Goal: Task Accomplishment & Management: Manage account settings

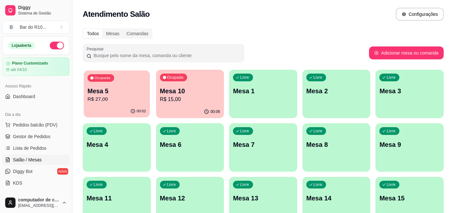
click at [102, 101] on p "R$ 27,00" at bounding box center [117, 99] width 59 height 7
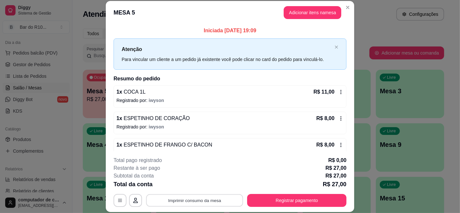
click at [187, 200] on button "Imprimir consumo da mesa" at bounding box center [194, 200] width 97 height 13
click at [225, 201] on button "Imprimir consumo da mesa" at bounding box center [195, 200] width 100 height 13
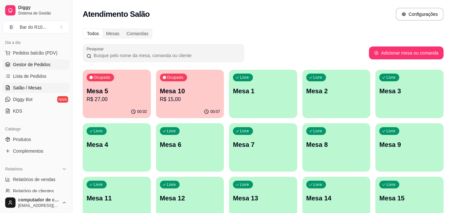
click at [36, 66] on span "Gestor de Pedidos" at bounding box center [32, 64] width 38 height 6
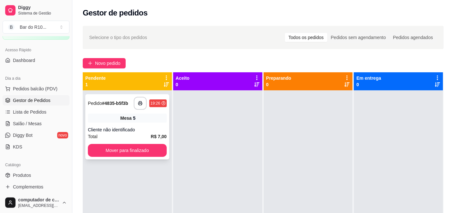
click at [151, 130] on div "Cliente não identificado" at bounding box center [127, 130] width 79 height 6
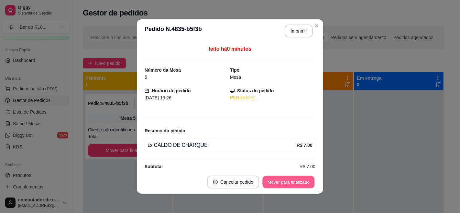
click at [276, 188] on button "Mover para finalizado" at bounding box center [289, 182] width 52 height 13
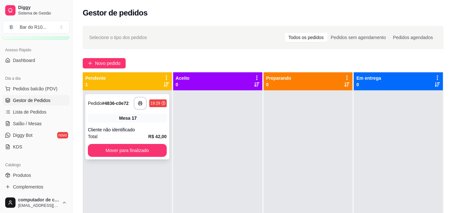
click at [145, 117] on div "Mesa 17" at bounding box center [127, 118] width 79 height 9
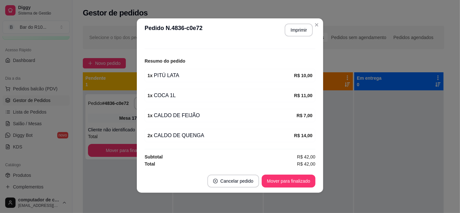
scroll to position [1, 0]
click at [290, 28] on button "Imprimir" at bounding box center [298, 30] width 27 height 13
click at [293, 177] on button "Mover para finalizado" at bounding box center [289, 181] width 54 height 13
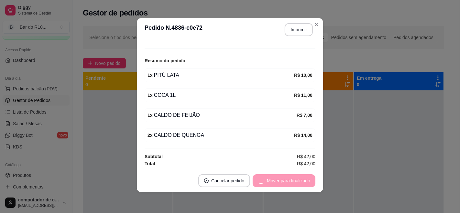
scroll to position [48, 0]
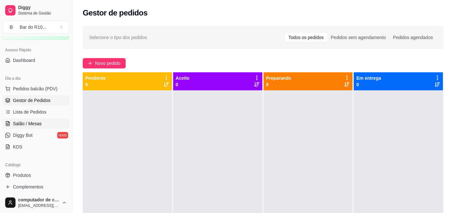
click at [5, 122] on icon at bounding box center [7, 123] width 5 height 5
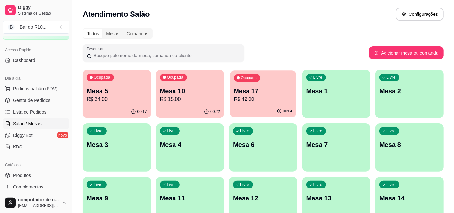
click at [246, 91] on p "Mesa 17" at bounding box center [263, 91] width 59 height 9
click at [44, 103] on span "Gestor de Pedidos" at bounding box center [32, 100] width 38 height 6
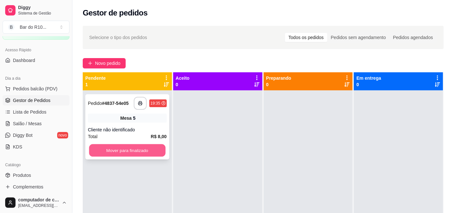
click at [130, 150] on button "Mover para finalizado" at bounding box center [127, 151] width 76 height 13
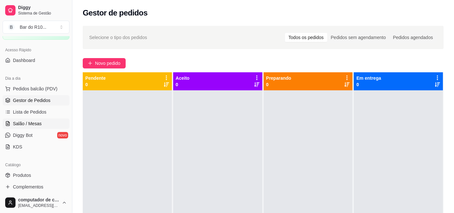
click at [19, 124] on span "Salão / Mesas" at bounding box center [27, 124] width 29 height 6
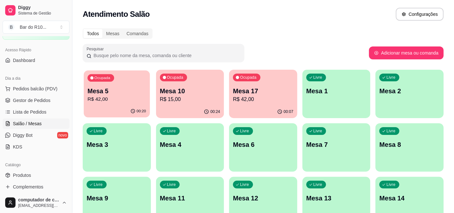
click at [117, 99] on p "R$ 42,00" at bounding box center [117, 99] width 59 height 7
click at [17, 103] on span "Gestor de Pedidos" at bounding box center [32, 100] width 38 height 6
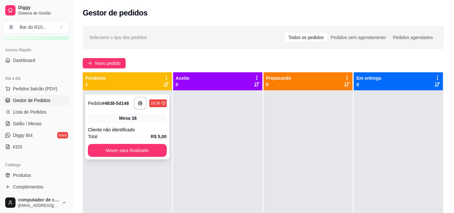
click at [108, 112] on div "**********" at bounding box center [127, 126] width 84 height 65
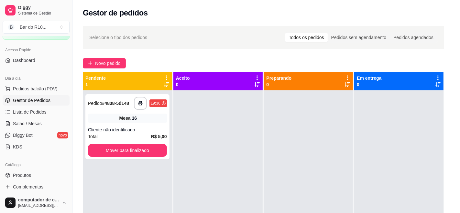
scroll to position [9, 0]
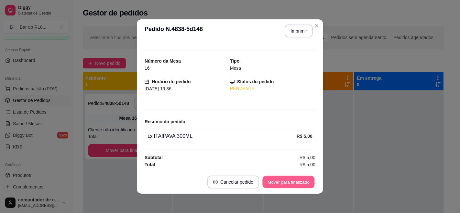
click at [274, 184] on button "Mover para finalizado" at bounding box center [289, 182] width 52 height 13
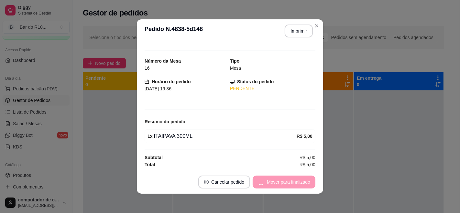
scroll to position [0, 0]
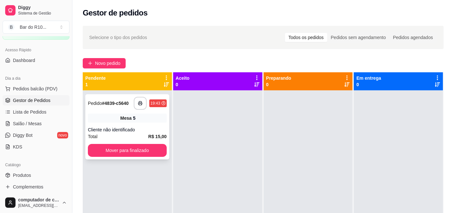
click at [134, 117] on div "5" at bounding box center [134, 118] width 3 height 6
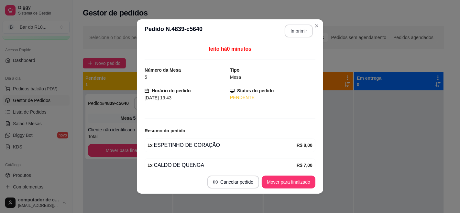
click at [306, 25] on button "Imprimir" at bounding box center [299, 31] width 28 height 13
click at [278, 177] on button "Mover para finalizado" at bounding box center [289, 182] width 52 height 13
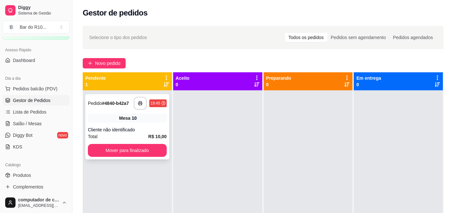
click at [114, 119] on div "Mesa 10" at bounding box center [127, 118] width 79 height 9
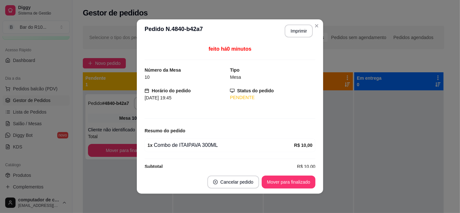
scroll to position [9, 0]
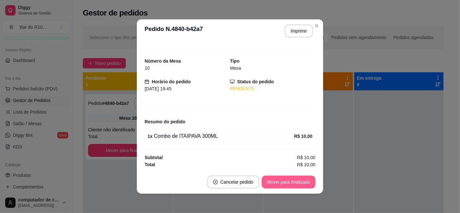
click at [290, 182] on button "Mover para finalizado" at bounding box center [289, 182] width 54 height 13
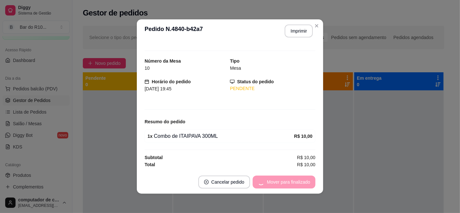
scroll to position [0, 0]
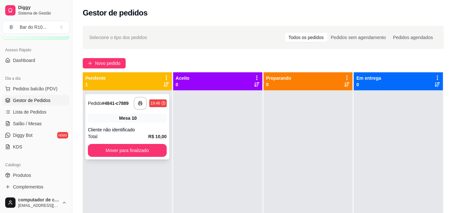
click at [123, 124] on div "**********" at bounding box center [127, 126] width 84 height 65
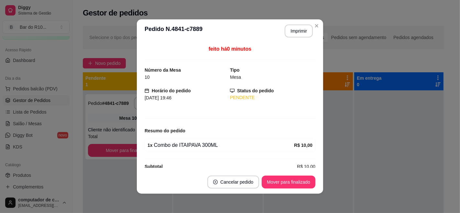
scroll to position [9, 0]
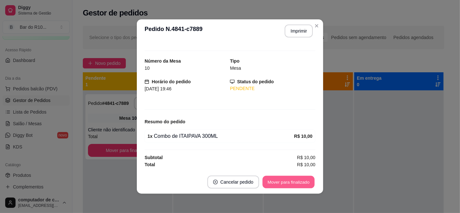
click at [281, 188] on button "Mover para finalizado" at bounding box center [289, 182] width 52 height 13
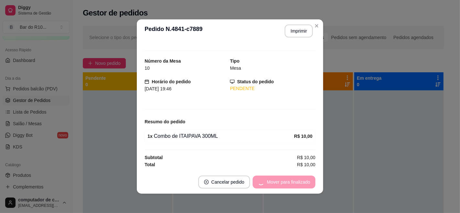
scroll to position [0, 0]
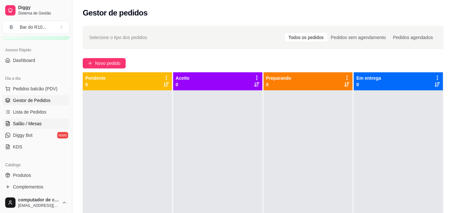
click at [23, 123] on span "Salão / Mesas" at bounding box center [27, 124] width 29 height 6
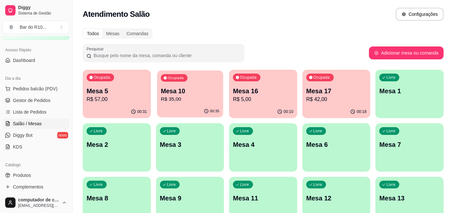
click at [159, 98] on div "Ocupada Mesa 10 R$ 35,00" at bounding box center [190, 87] width 66 height 35
click at [122, 78] on div "Ocupada Mesa 5 R$ 57,00" at bounding box center [117, 87] width 66 height 35
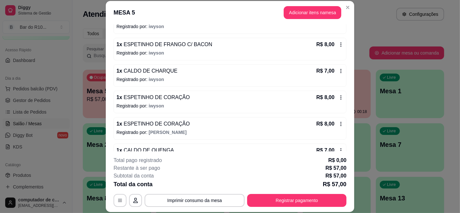
scroll to position [118, 0]
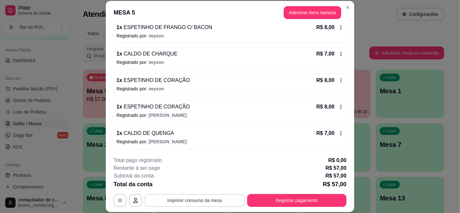
click at [188, 199] on button "Imprimir consumo da mesa" at bounding box center [195, 200] width 100 height 13
click at [306, 193] on div "**********" at bounding box center [229, 182] width 233 height 50
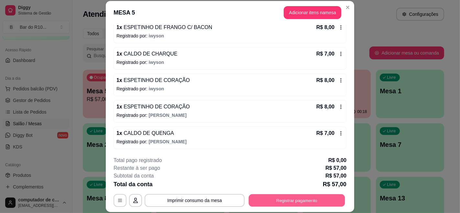
click at [311, 195] on button "Registrar pagamento" at bounding box center [297, 200] width 96 height 13
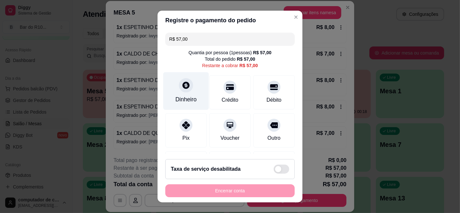
click at [182, 89] on icon at bounding box center [186, 85] width 8 height 8
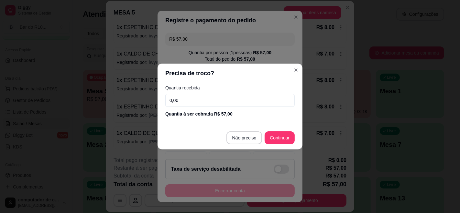
drag, startPoint x: 196, startPoint y: 98, endPoint x: 196, endPoint y: 102, distance: 4.2
click at [196, 102] on input "0,00" at bounding box center [229, 100] width 129 height 13
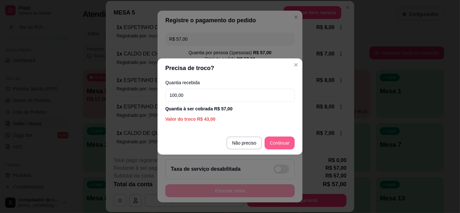
type input "100,00"
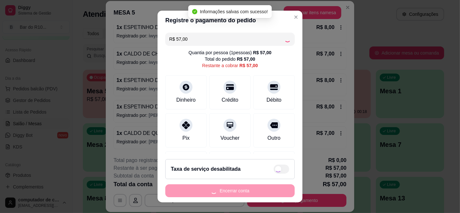
type input "R$ 0,00"
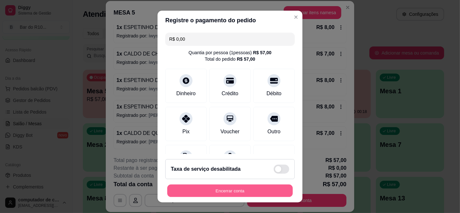
click at [216, 193] on button "Encerrar conta" at bounding box center [229, 191] width 125 height 13
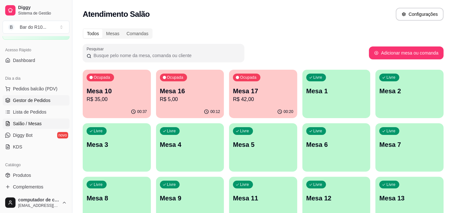
click at [16, 102] on span "Gestor de Pedidos" at bounding box center [32, 100] width 38 height 6
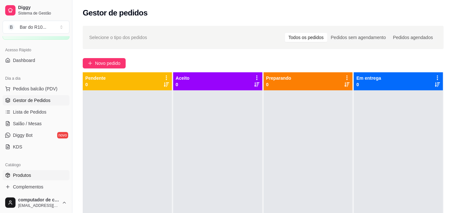
click at [12, 179] on link "Produtos" at bounding box center [36, 175] width 67 height 10
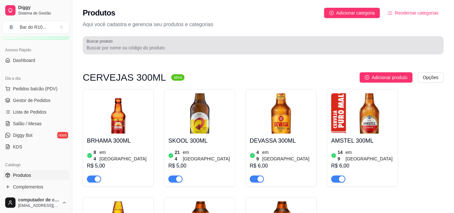
drag, startPoint x: 198, startPoint y: 41, endPoint x: 199, endPoint y: 38, distance: 3.4
click at [199, 41] on div at bounding box center [263, 45] width 353 height 13
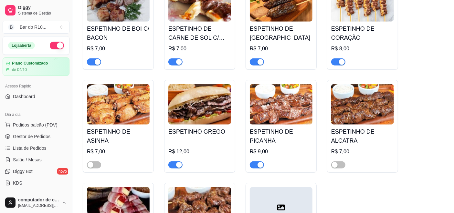
scroll to position [36, 0]
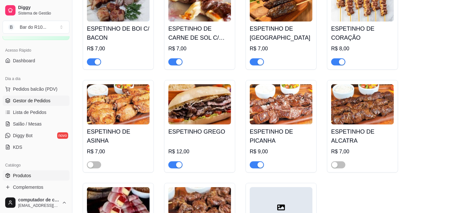
type input "esp"
click at [36, 99] on span "Gestor de Pedidos" at bounding box center [32, 101] width 38 height 6
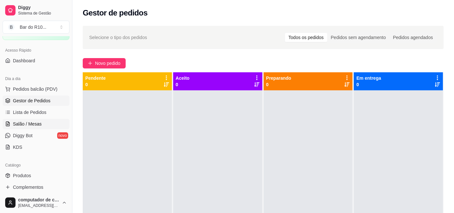
click at [11, 120] on link "Salão / Mesas" at bounding box center [36, 124] width 67 height 10
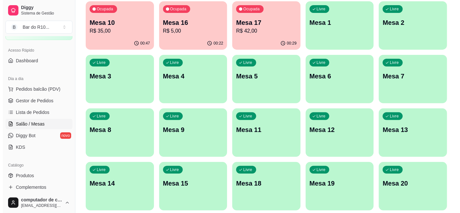
scroll to position [72, 0]
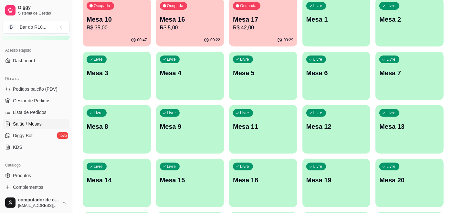
click at [415, 128] on p "Mesa 13" at bounding box center [410, 126] width 60 height 9
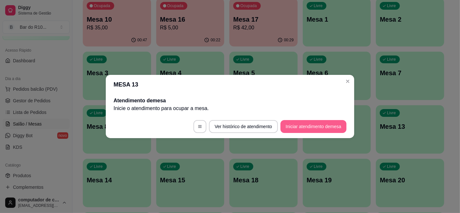
click at [301, 126] on button "Iniciar atendimento de mesa" at bounding box center [313, 126] width 66 height 13
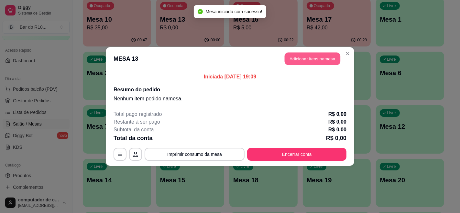
click at [318, 55] on button "Adicionar itens na mesa" at bounding box center [313, 59] width 56 height 13
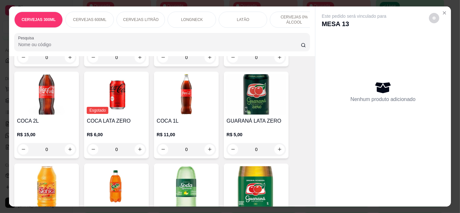
scroll to position [2442, 0]
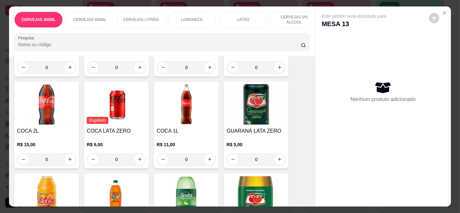
click at [194, 142] on p "R$ 11,00" at bounding box center [185, 145] width 59 height 6
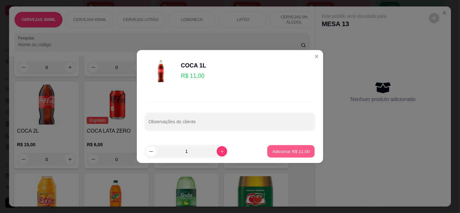
click at [295, 150] on p "Adicionar R$ 11,00" at bounding box center [291, 151] width 38 height 6
type input "1"
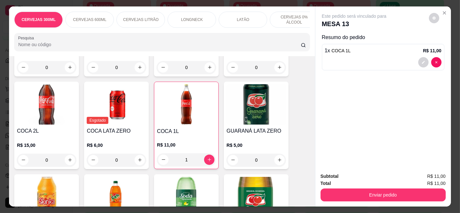
click at [376, 198] on div "Subtotal R$ 11,00 Total R$ 11,00 Enviar pedido" at bounding box center [382, 187] width 135 height 39
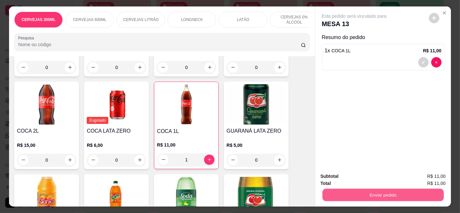
click at [375, 195] on button "Enviar pedido" at bounding box center [382, 195] width 121 height 13
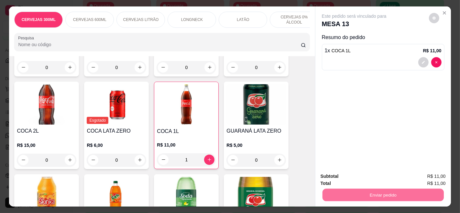
click at [370, 172] on button "Registrar cliente" at bounding box center [385, 177] width 43 height 12
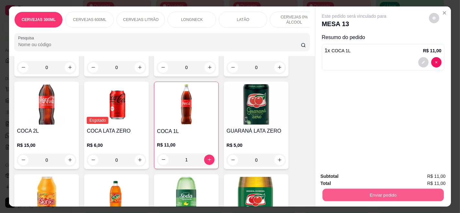
click at [359, 189] on button "Enviar pedido" at bounding box center [382, 195] width 121 height 13
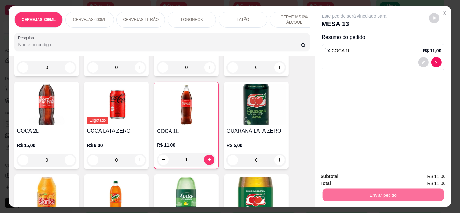
click at [428, 174] on button "Enviar pedido" at bounding box center [428, 177] width 37 height 12
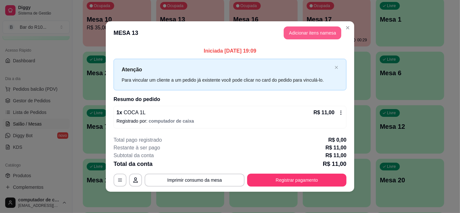
click at [313, 33] on button "Adicionar itens na mesa" at bounding box center [313, 33] width 58 height 13
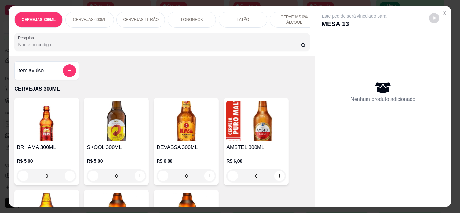
click at [233, 46] on input "Pesquisa" at bounding box center [159, 44] width 282 height 6
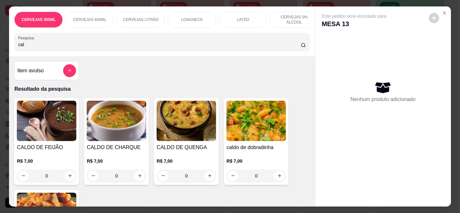
type input "cal"
click at [46, 148] on h4 "CALDO DE FEIJÃO" at bounding box center [46, 148] width 59 height 8
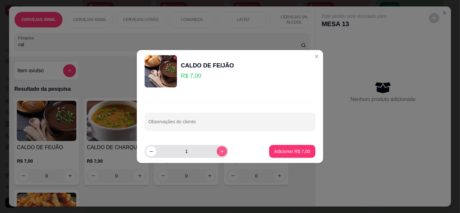
click at [220, 151] on icon "increase-product-quantity" at bounding box center [222, 152] width 4 height 4
type input "2"
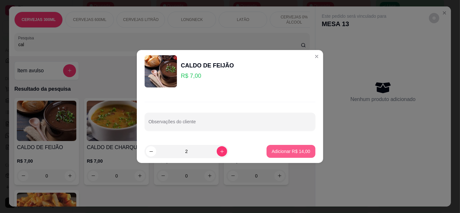
click at [286, 151] on p "Adicionar R$ 14,00" at bounding box center [291, 151] width 38 height 6
type input "2"
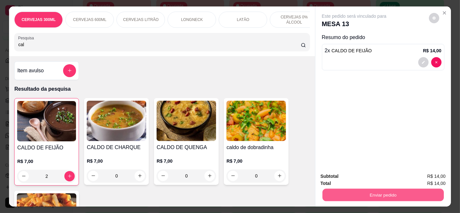
click at [354, 189] on button "Enviar pedido" at bounding box center [382, 195] width 121 height 13
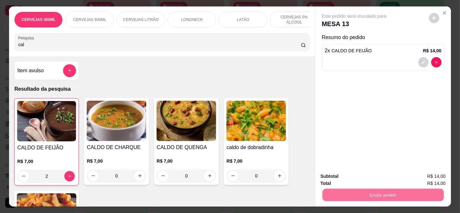
click at [430, 178] on button "Enviar pedido" at bounding box center [428, 177] width 37 height 12
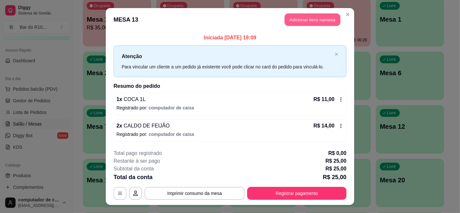
click at [320, 16] on button "Adicionar itens na mesa" at bounding box center [313, 20] width 56 height 13
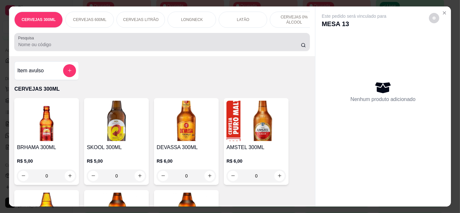
click at [208, 51] on div "Pesquisa" at bounding box center [161, 42] width 295 height 18
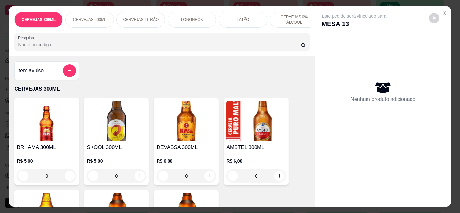
click at [208, 45] on input "Pesquisa" at bounding box center [159, 44] width 282 height 6
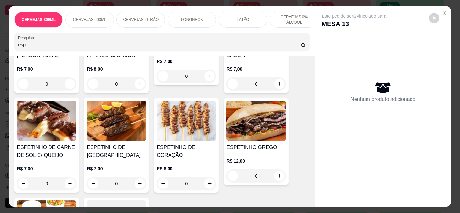
scroll to position [108, 0]
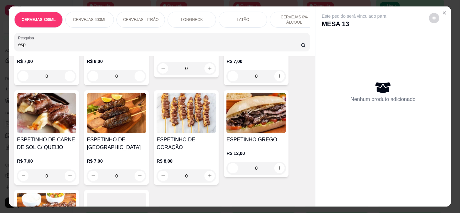
type input "esp"
click at [123, 137] on div "ESPETINHO DE BOLINHA R$ 7,00 0" at bounding box center [116, 138] width 65 height 95
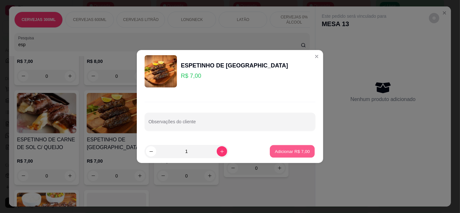
click at [292, 148] on button "Adicionar R$ 7,00" at bounding box center [292, 151] width 45 height 13
type input "1"
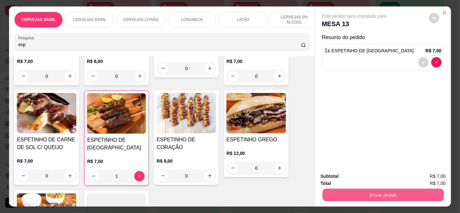
click at [349, 190] on button "Enviar pedido" at bounding box center [382, 195] width 121 height 13
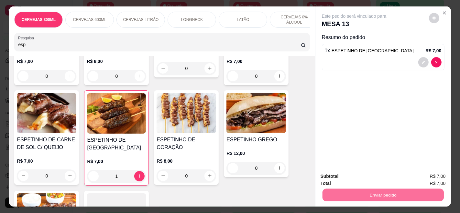
click at [432, 177] on button "Enviar pedido" at bounding box center [428, 177] width 37 height 12
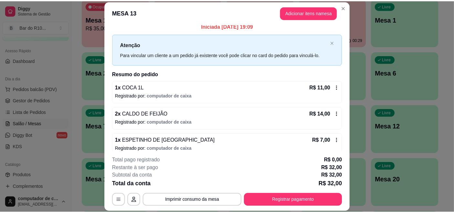
scroll to position [0, 0]
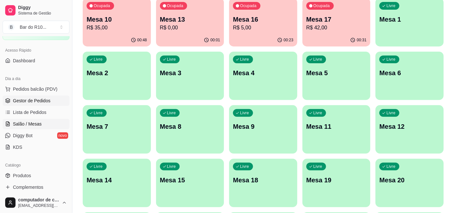
click at [59, 101] on link "Gestor de Pedidos" at bounding box center [36, 101] width 67 height 10
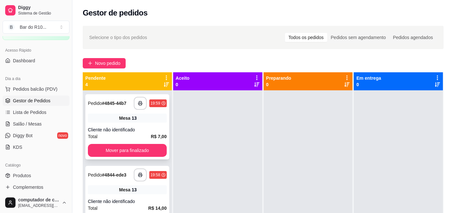
click at [132, 122] on div "13" at bounding box center [134, 118] width 5 height 6
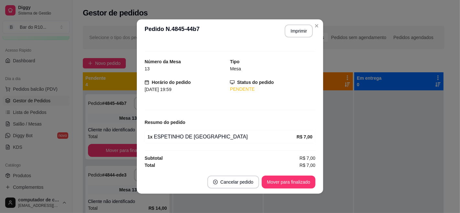
scroll to position [9, 0]
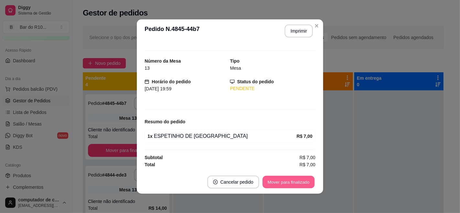
click at [296, 182] on button "Mover para finalizado" at bounding box center [289, 182] width 52 height 13
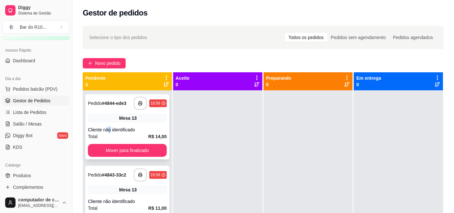
click at [109, 132] on div "Cliente não identificado" at bounding box center [127, 130] width 79 height 6
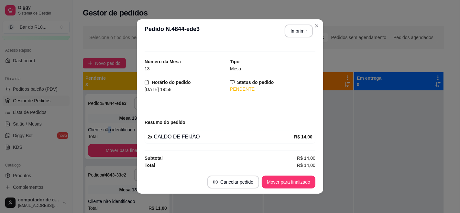
scroll to position [9, 0]
drag, startPoint x: 288, startPoint y: 174, endPoint x: 285, endPoint y: 168, distance: 6.5
click at [288, 175] on footer "Cancelar pedido Mover para finalizado" at bounding box center [230, 182] width 186 height 23
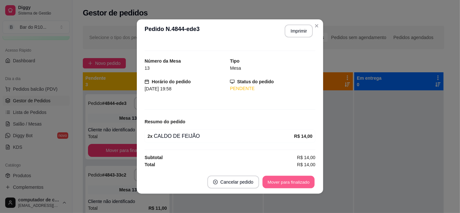
click at [279, 178] on button "Mover para finalizado" at bounding box center [289, 182] width 52 height 13
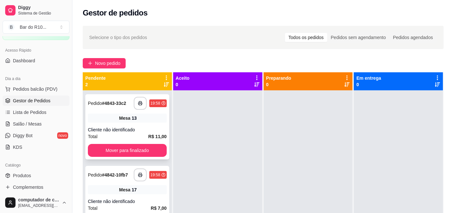
click at [160, 120] on div "Mesa 13" at bounding box center [127, 118] width 79 height 9
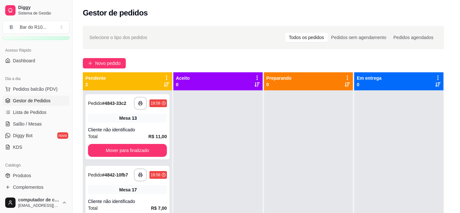
scroll to position [9, 0]
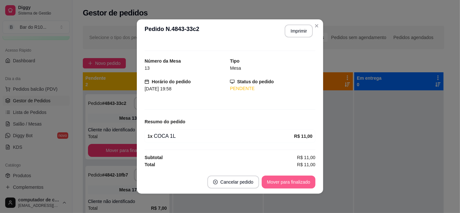
click at [283, 182] on button "Mover para finalizado" at bounding box center [289, 182] width 54 height 13
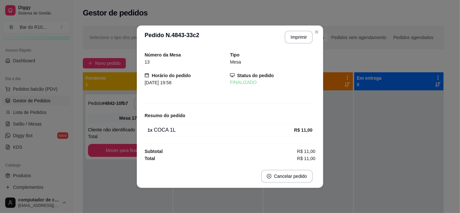
scroll to position [0, 0]
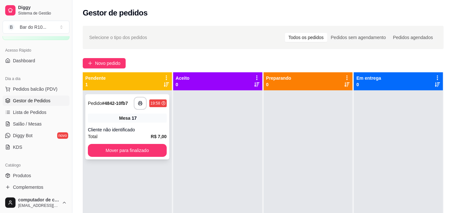
click at [111, 131] on div "Cliente não identificado" at bounding box center [127, 130] width 79 height 6
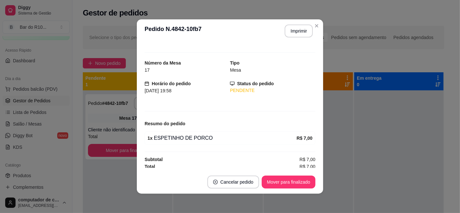
scroll to position [9, 0]
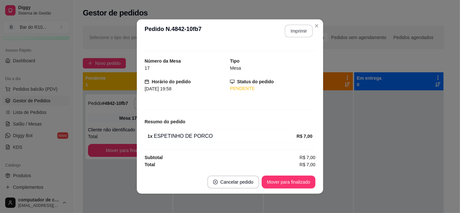
click at [303, 31] on button "Imprimir" at bounding box center [299, 31] width 28 height 13
click at [280, 188] on button "Mover para finalizado" at bounding box center [289, 182] width 52 height 13
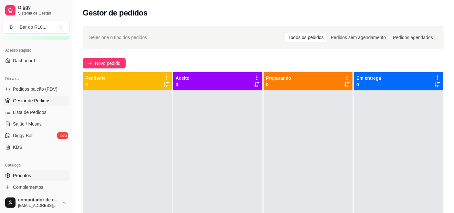
click at [6, 177] on icon at bounding box center [7, 175] width 5 height 5
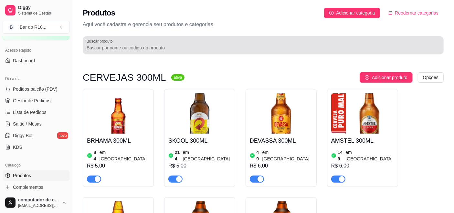
click at [102, 50] on input "Buscar produto" at bounding box center [263, 48] width 353 height 6
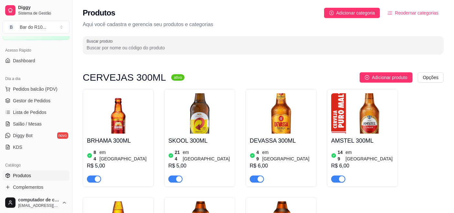
type input "e"
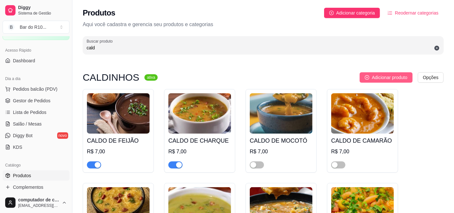
click at [397, 73] on button "Adicionar produto" at bounding box center [386, 77] width 53 height 10
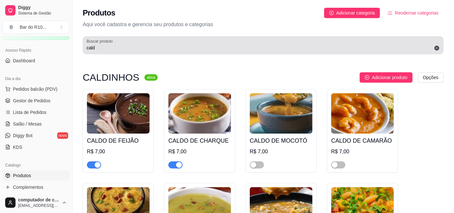
click at [281, 40] on div "cald" at bounding box center [263, 45] width 353 height 13
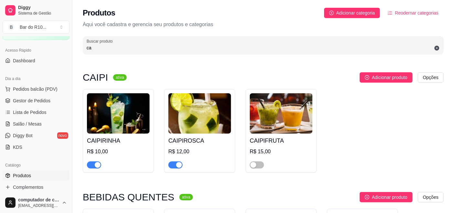
type input "c"
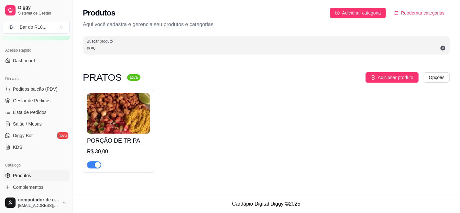
click at [194, 49] on input "porç" at bounding box center [266, 48] width 359 height 6
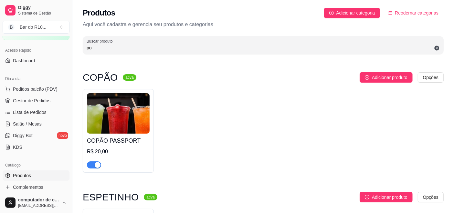
type input "p"
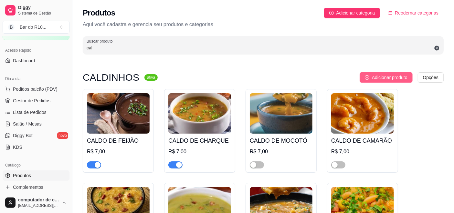
type input "cal"
click at [383, 74] on span "Adicionar produto" at bounding box center [390, 77] width 36 height 7
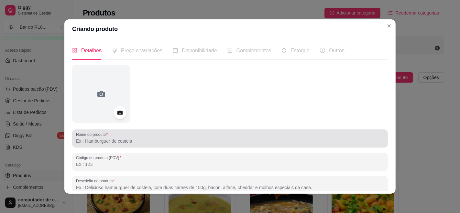
click at [140, 137] on div at bounding box center [230, 138] width 308 height 13
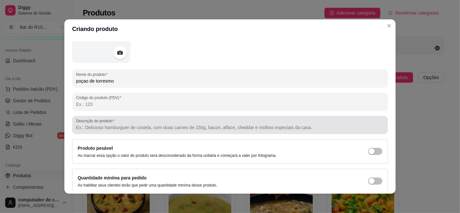
scroll to position [86, 0]
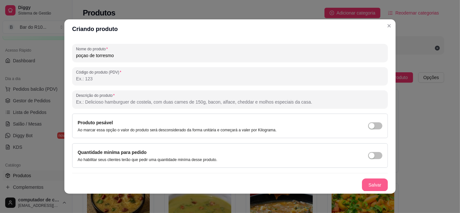
type input "poçao de torresmo"
click at [367, 187] on button "Salvar" at bounding box center [374, 185] width 25 height 13
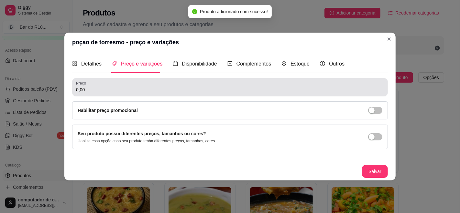
scroll to position [0, 0]
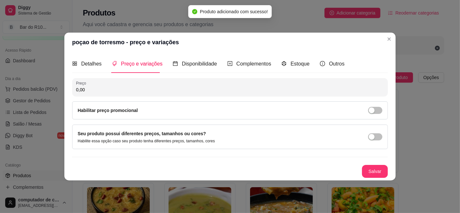
click at [150, 76] on div "Detalhes Preço e variações Disponibilidade Complementos Estoque Outros Nome do …" at bounding box center [230, 116] width 316 height 123
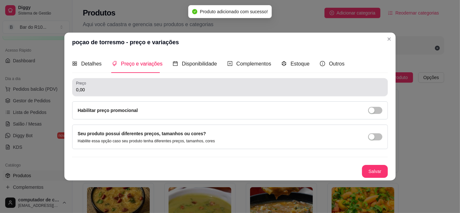
click at [152, 87] on input "0,00" at bounding box center [230, 90] width 308 height 6
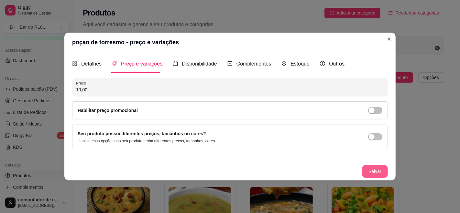
type input "10,00"
click at [368, 168] on button "Salvar" at bounding box center [374, 172] width 25 height 13
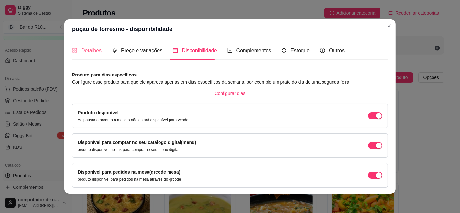
click at [95, 46] on div "Detalhes" at bounding box center [86, 50] width 29 height 18
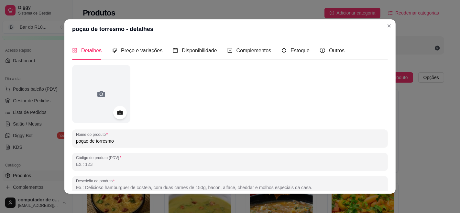
click at [121, 112] on icon at bounding box center [119, 112] width 7 height 7
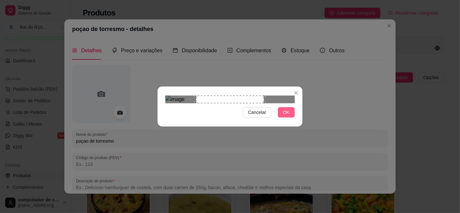
click at [287, 116] on span "OK" at bounding box center [286, 112] width 6 height 7
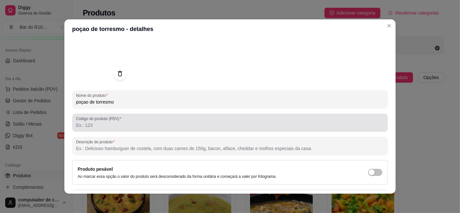
scroll to position [86, 0]
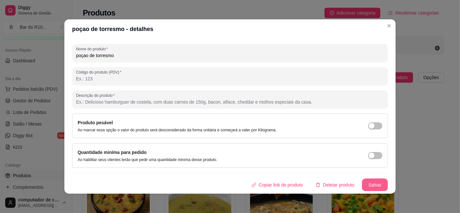
click at [369, 183] on button "Salvar" at bounding box center [375, 185] width 26 height 13
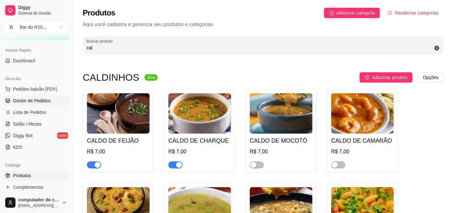
click at [8, 101] on icon at bounding box center [7, 100] width 4 height 2
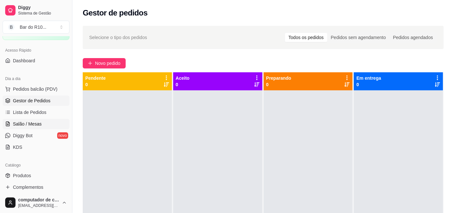
click at [16, 125] on span "Salão / Mesas" at bounding box center [27, 124] width 29 height 6
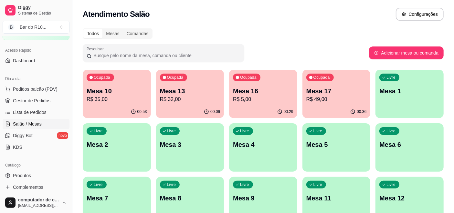
click at [215, 73] on div "Ocupada Mesa 13 R$ 32,00" at bounding box center [190, 88] width 68 height 36
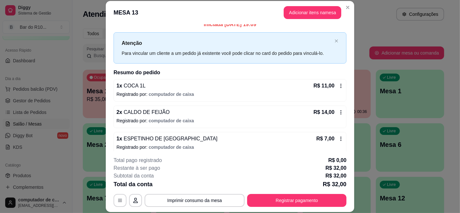
scroll to position [12, 0]
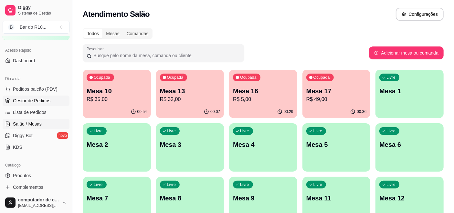
click at [18, 101] on span "Gestor de Pedidos" at bounding box center [32, 101] width 38 height 6
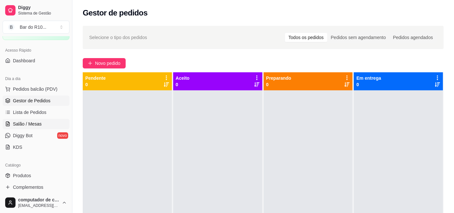
click at [23, 126] on span "Salão / Mesas" at bounding box center [27, 124] width 29 height 6
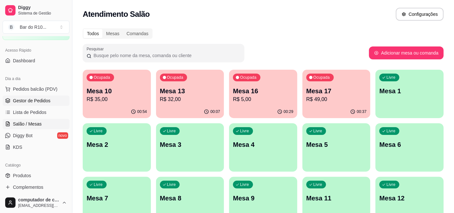
click at [27, 100] on span "Gestor de Pedidos" at bounding box center [32, 101] width 38 height 6
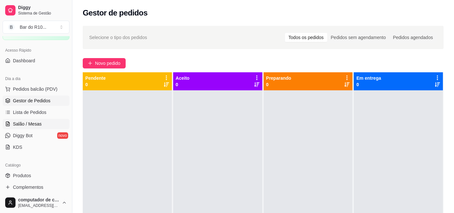
click at [44, 126] on link "Salão / Mesas" at bounding box center [36, 124] width 67 height 10
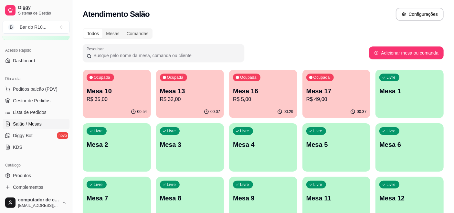
click at [325, 91] on p "Mesa 17" at bounding box center [336, 91] width 60 height 9
click at [34, 99] on span "Gestor de Pedidos" at bounding box center [32, 101] width 38 height 6
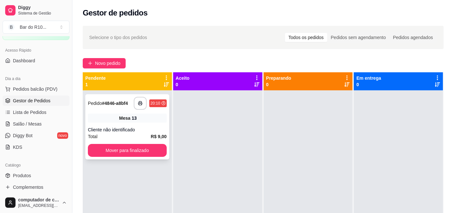
click at [148, 126] on div "**********" at bounding box center [127, 126] width 84 height 65
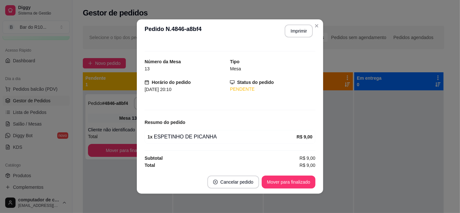
scroll to position [9, 0]
click at [286, 33] on button "Imprimir" at bounding box center [298, 31] width 27 height 13
click at [277, 178] on button "Mover para finalizado" at bounding box center [289, 182] width 52 height 13
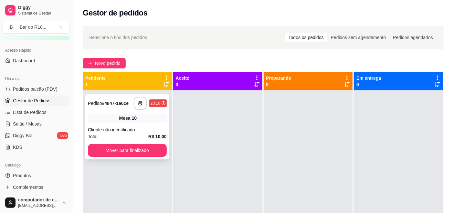
click at [159, 136] on strong "R$ 10,00" at bounding box center [157, 136] width 18 height 5
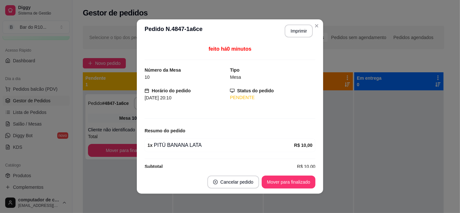
scroll to position [9, 0]
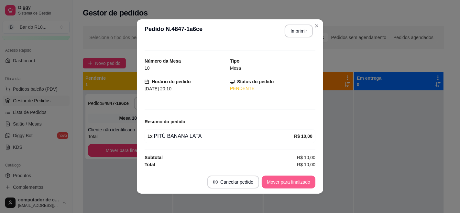
click at [294, 187] on button "Mover para finalizado" at bounding box center [289, 182] width 54 height 13
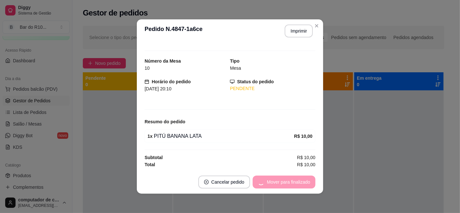
scroll to position [0, 0]
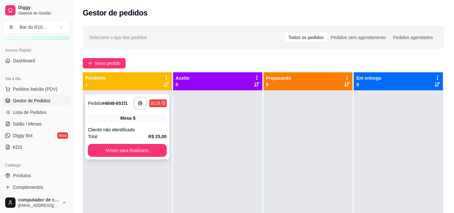
click at [109, 118] on div "Mesa 5" at bounding box center [127, 118] width 79 height 9
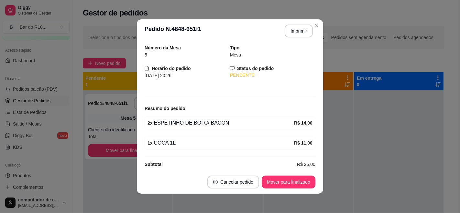
scroll to position [29, 0]
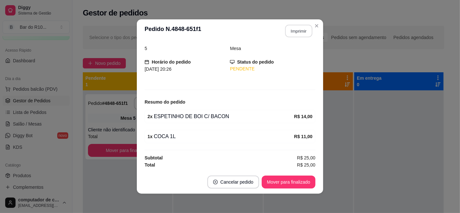
click at [295, 27] on button "Imprimir" at bounding box center [298, 31] width 27 height 13
click at [286, 177] on button "Mover para finalizado" at bounding box center [289, 182] width 54 height 13
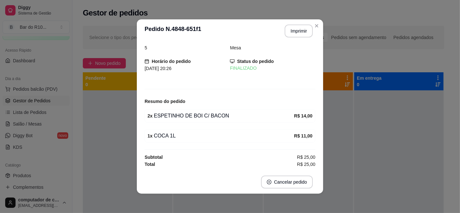
scroll to position [8, 0]
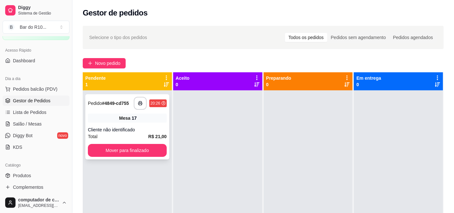
click at [117, 123] on div "**********" at bounding box center [127, 126] width 84 height 65
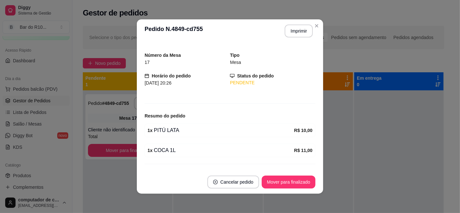
scroll to position [29, 0]
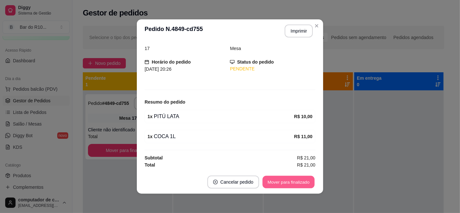
click at [277, 184] on button "Mover para finalizado" at bounding box center [289, 182] width 52 height 13
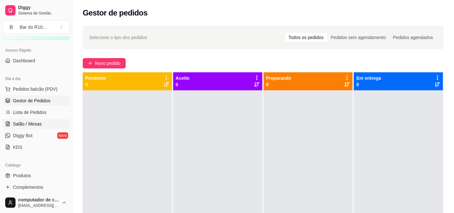
click at [49, 122] on link "Salão / Mesas" at bounding box center [36, 124] width 67 height 10
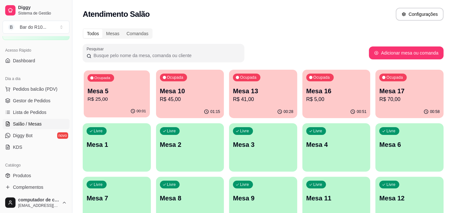
click at [118, 93] on p "Mesa 5" at bounding box center [117, 91] width 59 height 9
click at [15, 101] on span "Gestor de Pedidos" at bounding box center [32, 101] width 38 height 6
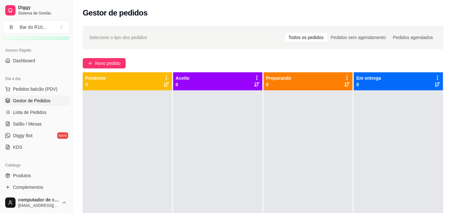
click at [3, 96] on link "Gestor de Pedidos" at bounding box center [36, 101] width 67 height 10
click at [94, 111] on div at bounding box center [127, 197] width 89 height 213
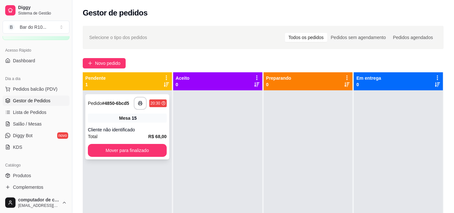
click at [116, 127] on div "Cliente não identificado" at bounding box center [127, 130] width 79 height 6
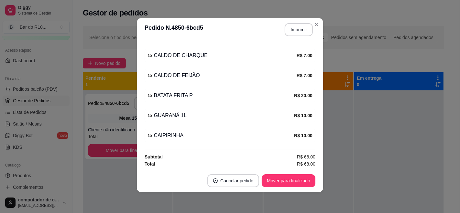
scroll to position [109, 0]
click at [298, 27] on button "Imprimir" at bounding box center [299, 29] width 28 height 13
click at [276, 180] on button "Mover para finalizado" at bounding box center [289, 181] width 52 height 13
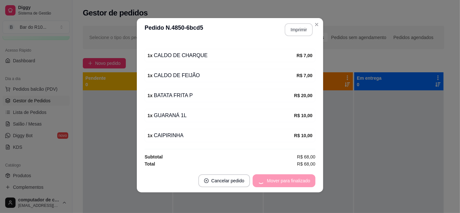
scroll to position [88, 0]
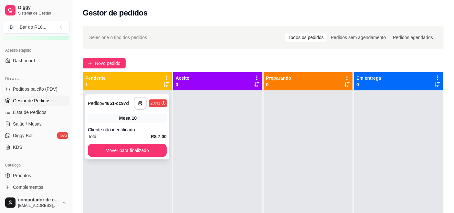
click at [117, 117] on div "Mesa 10" at bounding box center [127, 118] width 79 height 9
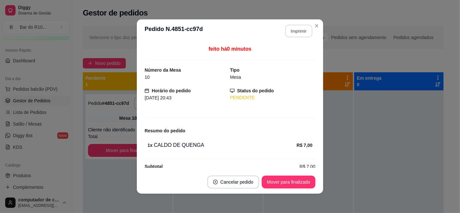
click at [298, 27] on button "Imprimir" at bounding box center [298, 31] width 27 height 13
click at [267, 180] on button "Mover para finalizado" at bounding box center [289, 182] width 52 height 13
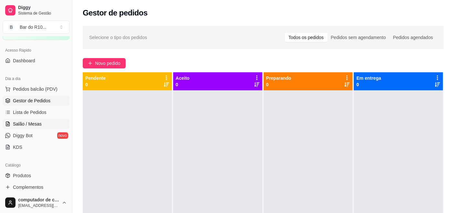
click at [31, 121] on span "Salão / Mesas" at bounding box center [27, 124] width 29 height 6
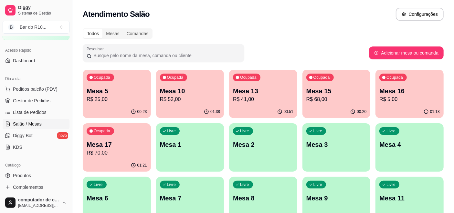
click at [111, 139] on div "Ocupada Mesa 17 R$ 70,00" at bounding box center [117, 141] width 68 height 36
click at [28, 99] on span "Gestor de Pedidos" at bounding box center [32, 101] width 38 height 6
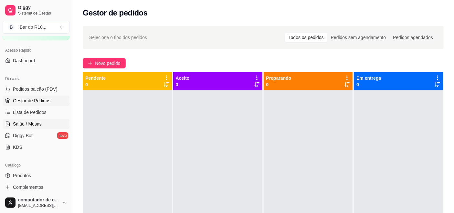
click at [19, 121] on span "Salão / Mesas" at bounding box center [27, 124] width 29 height 6
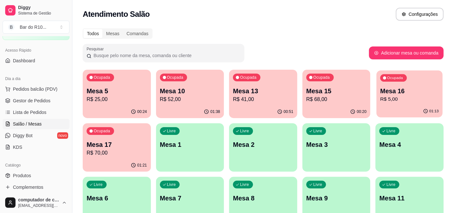
click at [399, 95] on p "Mesa 16" at bounding box center [410, 91] width 59 height 9
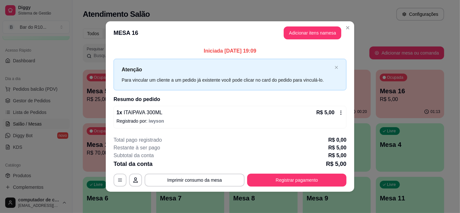
click at [278, 171] on div "**********" at bounding box center [229, 161] width 233 height 50
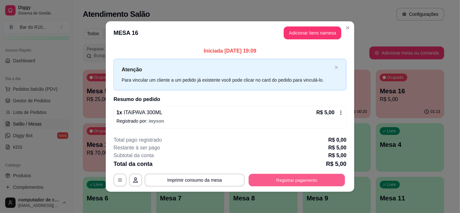
click at [280, 179] on button "Registrar pagamento" at bounding box center [297, 180] width 96 height 13
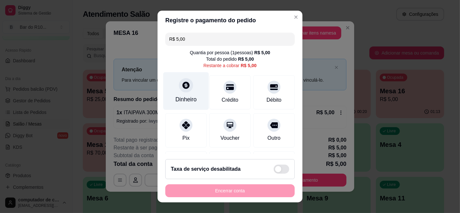
click at [186, 83] on div at bounding box center [186, 85] width 14 height 14
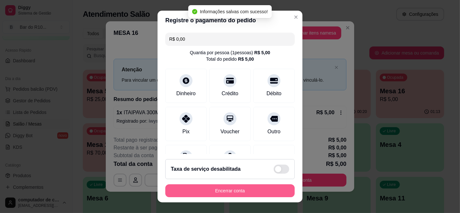
type input "R$ 0,00"
click at [205, 192] on button "Encerrar conta" at bounding box center [229, 191] width 125 height 13
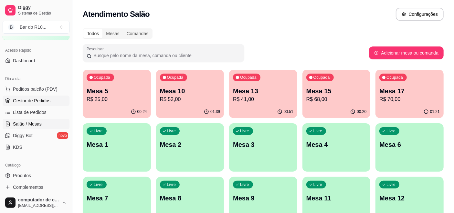
click at [42, 96] on link "Gestor de Pedidos" at bounding box center [36, 101] width 67 height 10
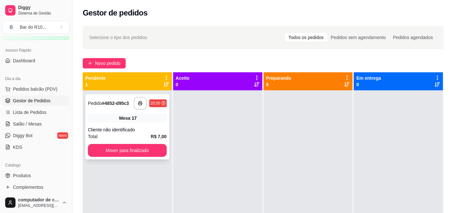
click at [127, 132] on div "Cliente não identificado" at bounding box center [127, 130] width 79 height 6
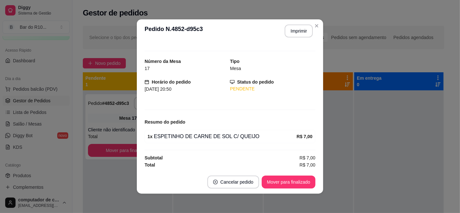
scroll to position [9, 0]
click at [287, 179] on button "Mover para finalizado" at bounding box center [289, 182] width 52 height 13
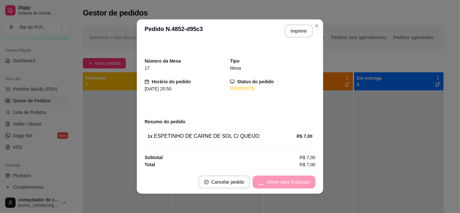
scroll to position [0, 0]
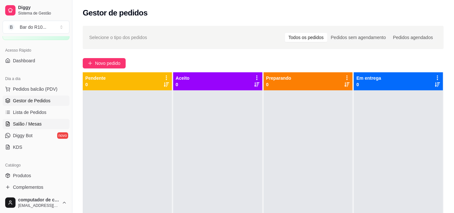
click at [50, 122] on link "Salão / Mesas" at bounding box center [36, 124] width 67 height 10
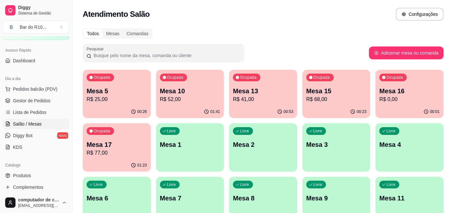
click at [106, 109] on div "00:26" at bounding box center [117, 112] width 68 height 13
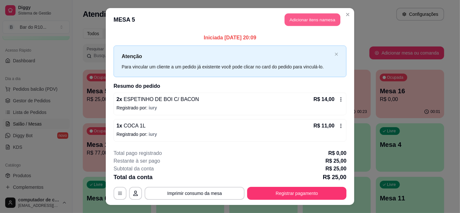
click at [312, 16] on button "Adicionar itens na mesa" at bounding box center [313, 20] width 56 height 13
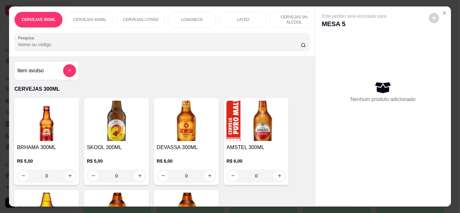
click at [150, 37] on div "Pesquisa" at bounding box center [161, 42] width 295 height 18
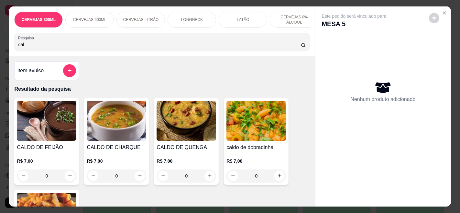
scroll to position [36, 0]
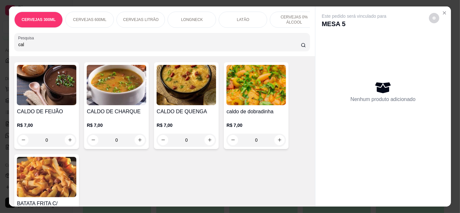
type input "cal"
click at [168, 124] on div "R$ 7,00 0" at bounding box center [185, 131] width 59 height 31
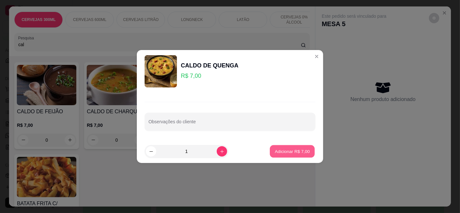
click at [294, 148] on p "Adicionar R$ 7,00" at bounding box center [291, 151] width 35 height 6
type input "1"
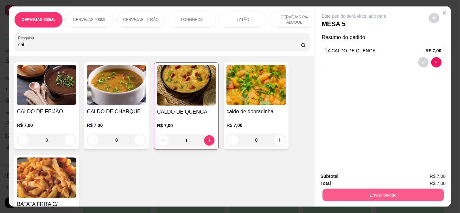
click at [407, 189] on button "Enviar pedido" at bounding box center [382, 195] width 121 height 13
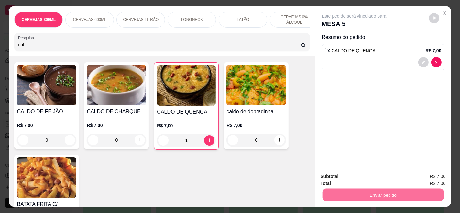
click at [416, 174] on button "Enviar pedido" at bounding box center [429, 176] width 36 height 12
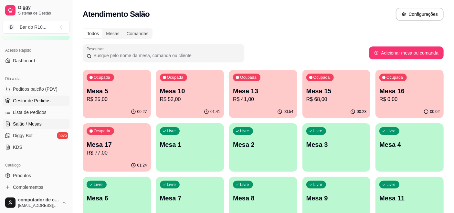
click at [48, 99] on span "Gestor de Pedidos" at bounding box center [32, 101] width 38 height 6
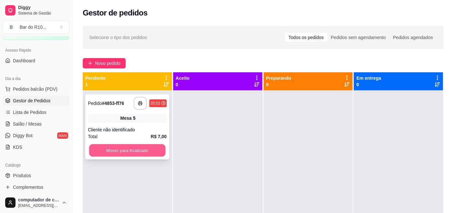
click at [148, 153] on button "Mover para finalizado" at bounding box center [127, 151] width 76 height 13
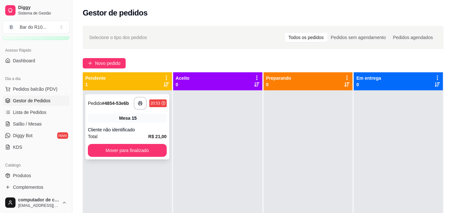
click at [139, 115] on div "Mesa 15" at bounding box center [127, 118] width 79 height 9
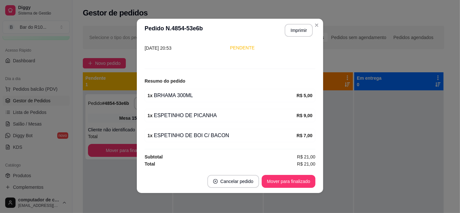
scroll to position [1, 0]
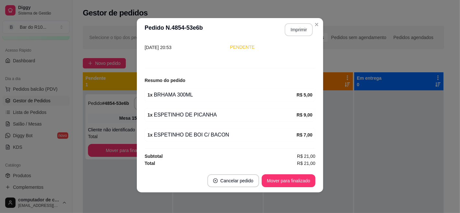
click at [306, 29] on button "Imprimir" at bounding box center [299, 29] width 28 height 13
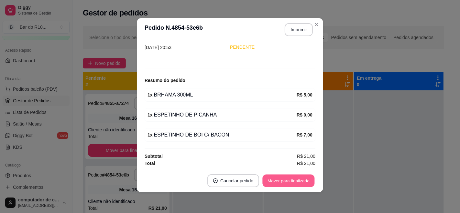
click at [288, 183] on button "Mover para finalizado" at bounding box center [289, 181] width 52 height 13
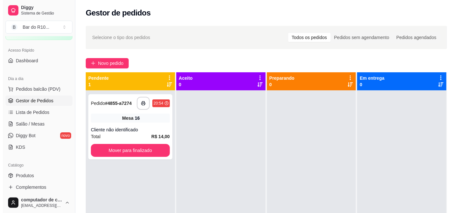
scroll to position [18, 0]
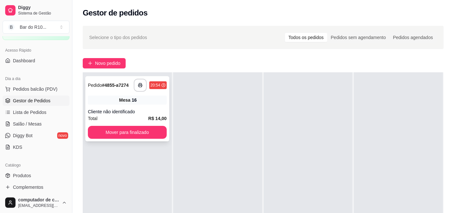
click at [133, 102] on div "16" at bounding box center [134, 100] width 5 height 6
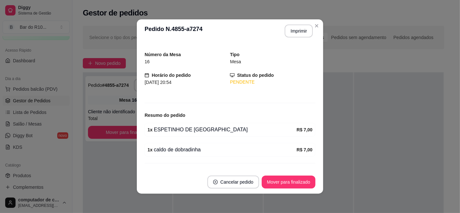
scroll to position [29, 0]
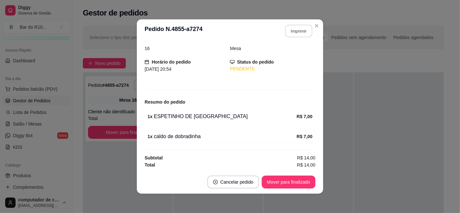
click at [300, 30] on button "Imprimir" at bounding box center [298, 31] width 27 height 13
click at [282, 180] on button "Mover para finalizado" at bounding box center [289, 182] width 52 height 13
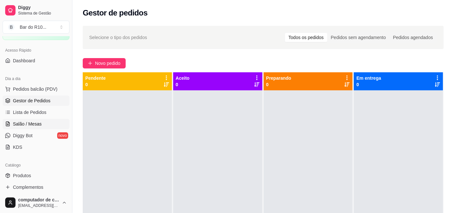
click at [49, 123] on link "Salão / Mesas" at bounding box center [36, 124] width 67 height 10
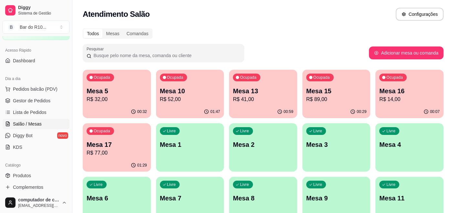
click at [389, 93] on p "Mesa 16" at bounding box center [410, 91] width 60 height 9
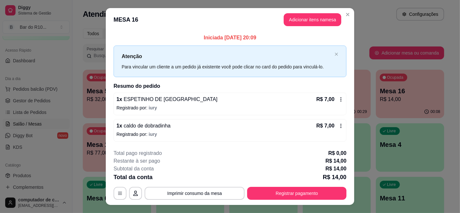
click at [338, 123] on icon at bounding box center [340, 125] width 5 height 5
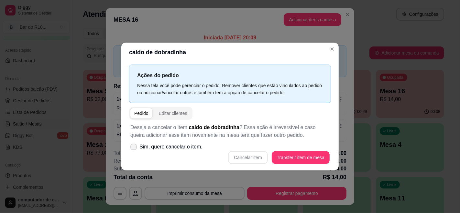
click at [163, 147] on span "Sim, quero cancelar o item." at bounding box center [170, 147] width 63 height 8
click at [134, 148] on input "Sim, quero cancelar o item." at bounding box center [132, 150] width 4 height 4
checkbox input "true"
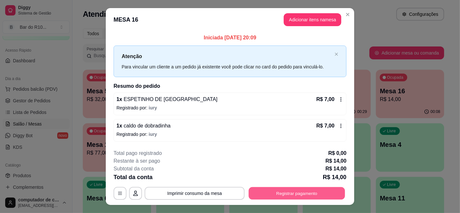
click at [277, 193] on button "Registrar pagamento" at bounding box center [297, 193] width 96 height 13
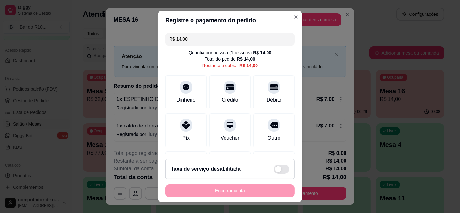
click at [216, 35] on input "R$ 14,00" at bounding box center [230, 39] width 122 height 13
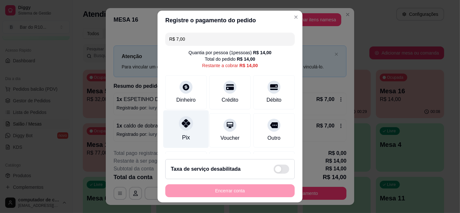
type input "R$ 7,00"
click at [182, 128] on div at bounding box center [186, 123] width 14 height 14
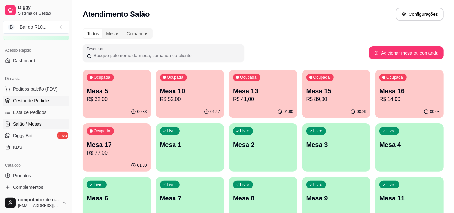
click at [16, 99] on span "Gestor de Pedidos" at bounding box center [32, 101] width 38 height 6
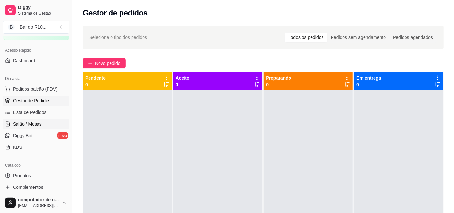
click at [31, 124] on span "Salão / Mesas" at bounding box center [27, 124] width 29 height 6
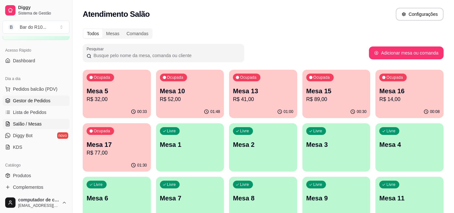
click at [46, 96] on link "Gestor de Pedidos" at bounding box center [36, 101] width 67 height 10
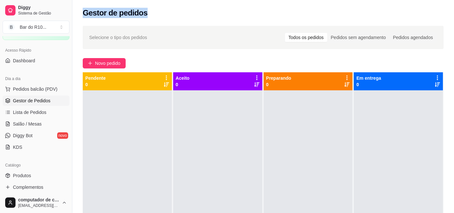
drag, startPoint x: 85, startPoint y: 11, endPoint x: 152, endPoint y: 12, distance: 66.6
click at [152, 12] on div "Gestor de pedidos" at bounding box center [263, 13] width 361 height 10
click at [158, 12] on div "Gestor de pedidos" at bounding box center [263, 13] width 361 height 10
click at [28, 123] on span "Salão / Mesas" at bounding box center [27, 124] width 29 height 6
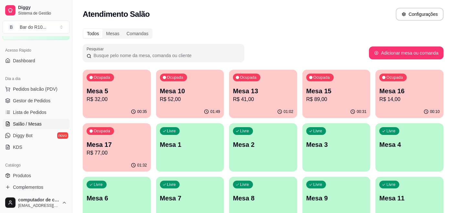
click at [185, 171] on div "button" at bounding box center [190, 168] width 68 height 8
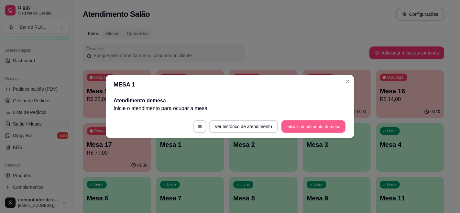
click at [328, 128] on button "Iniciar atendimento de mesa" at bounding box center [313, 127] width 64 height 13
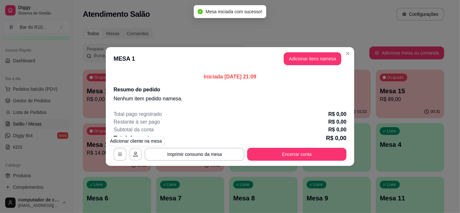
click at [137, 152] on icon "button" at bounding box center [135, 154] width 5 height 5
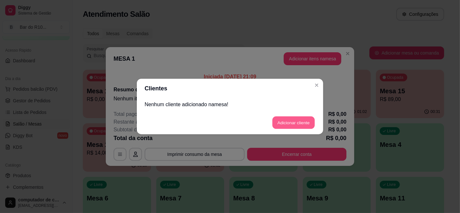
click at [286, 125] on button "Adicionar cliente" at bounding box center [293, 123] width 42 height 13
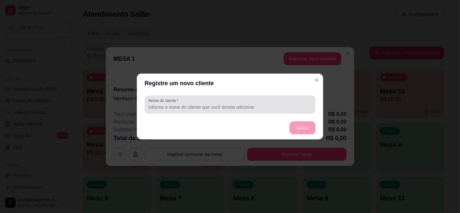
click at [246, 104] on div at bounding box center [229, 104] width 163 height 13
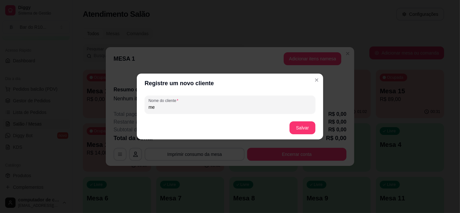
type input "m"
type input "vania"
click at [295, 130] on button "Salvar" at bounding box center [302, 128] width 26 height 13
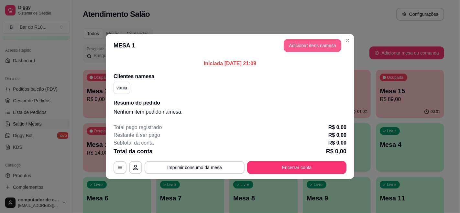
click at [319, 42] on button "Adicionar itens na mesa" at bounding box center [313, 45] width 58 height 13
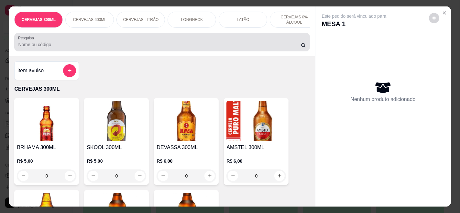
click at [156, 45] on input "Pesquisa" at bounding box center [159, 44] width 282 height 6
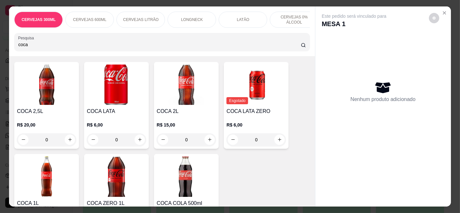
scroll to position [72, 0]
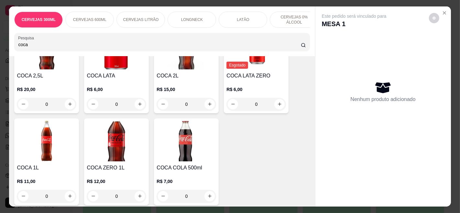
type input "coca"
click at [113, 171] on h4 "COCA ZERO 1L" at bounding box center [116, 168] width 59 height 8
click at [68, 169] on h4 "COCA 1L" at bounding box center [46, 168] width 59 height 8
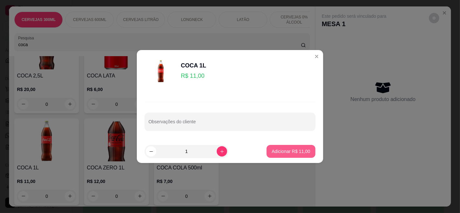
click at [294, 150] on p "Adicionar R$ 11,00" at bounding box center [291, 151] width 38 height 6
type input "1"
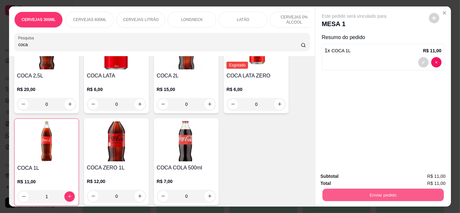
click at [366, 192] on button "Enviar pedido" at bounding box center [382, 195] width 121 height 13
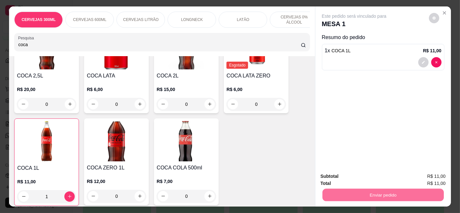
click at [432, 174] on button "Enviar pedido" at bounding box center [428, 176] width 37 height 12
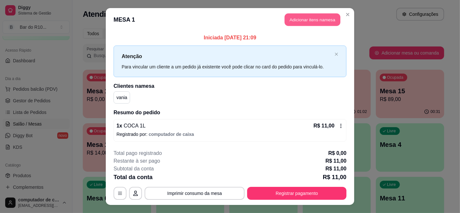
click at [296, 23] on button "Adicionar itens na mesa" at bounding box center [313, 20] width 56 height 13
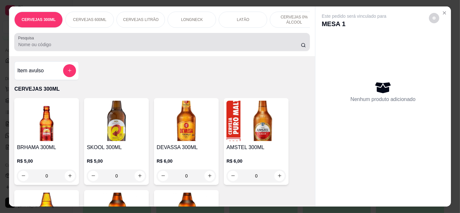
click at [220, 48] on input "Pesquisa" at bounding box center [159, 44] width 282 height 6
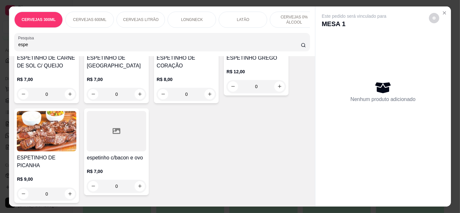
scroll to position [215, 0]
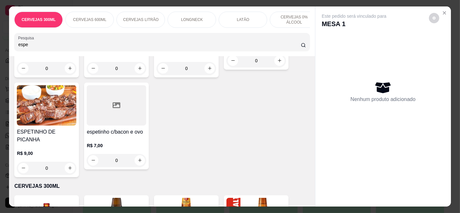
type input "espe"
click at [65, 144] on div "R$ 9,00 0" at bounding box center [46, 159] width 59 height 31
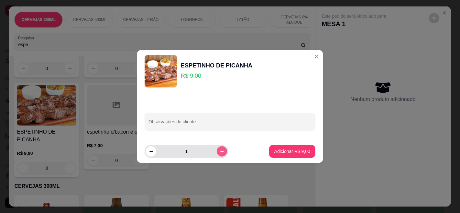
click at [220, 153] on icon "increase-product-quantity" at bounding box center [222, 151] width 5 height 5
type input "2"
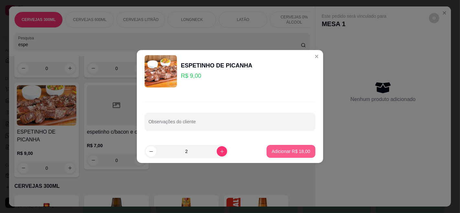
click at [279, 153] on p "Adicionar R$ 18,00" at bounding box center [291, 151] width 38 height 6
type input "2"
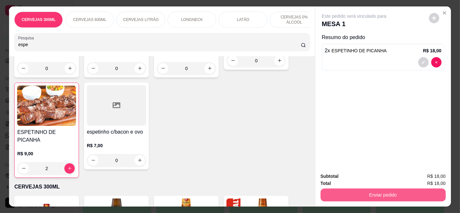
click at [360, 196] on button "Enviar pedido" at bounding box center [382, 195] width 125 height 13
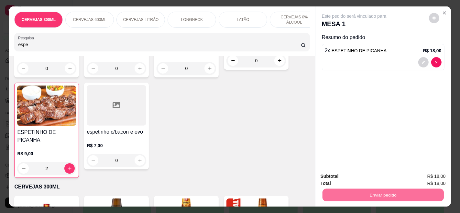
click at [437, 175] on button "Enviar pedido" at bounding box center [429, 176] width 36 height 12
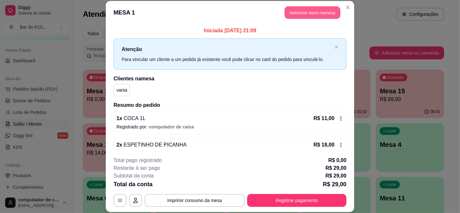
click at [312, 11] on button "Adicionar itens na mesa" at bounding box center [313, 12] width 56 height 13
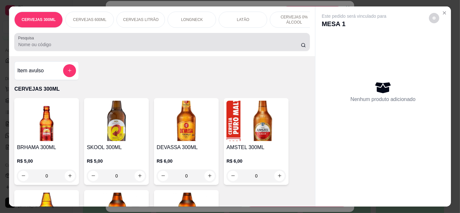
click at [168, 42] on div at bounding box center [161, 42] width 287 height 13
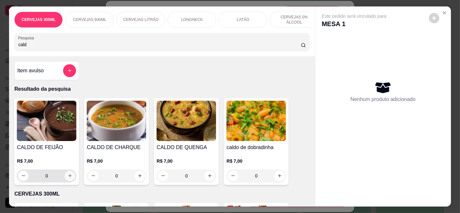
type input "cald"
click at [68, 179] on icon "increase-product-quantity" at bounding box center [70, 176] width 5 height 5
type input "1"
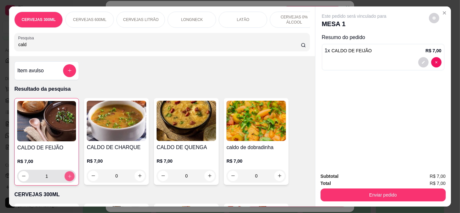
click at [67, 179] on icon "increase-product-quantity" at bounding box center [69, 176] width 5 height 5
type input "2"
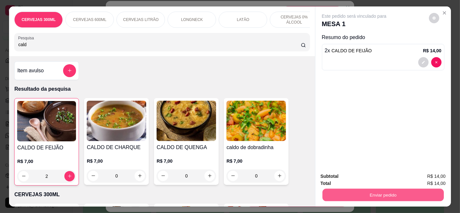
click at [354, 199] on button "Enviar pedido" at bounding box center [382, 195] width 121 height 13
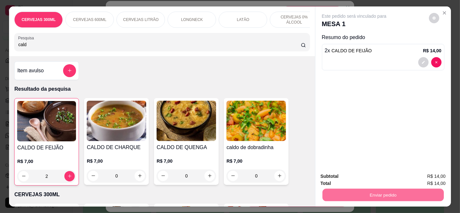
click at [433, 171] on button "Enviar pedido" at bounding box center [429, 176] width 36 height 12
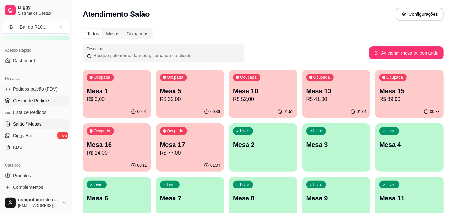
click at [28, 98] on span "Gestor de Pedidos" at bounding box center [32, 101] width 38 height 6
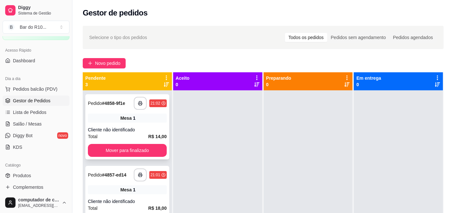
click at [128, 120] on span "Mesa" at bounding box center [125, 118] width 11 height 6
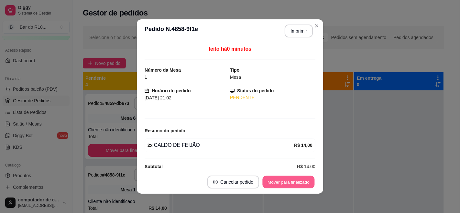
click at [295, 183] on button "Mover para finalizado" at bounding box center [289, 182] width 52 height 13
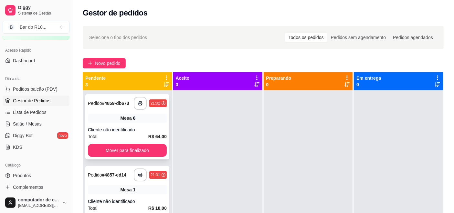
click at [108, 129] on div "**********" at bounding box center [127, 126] width 84 height 65
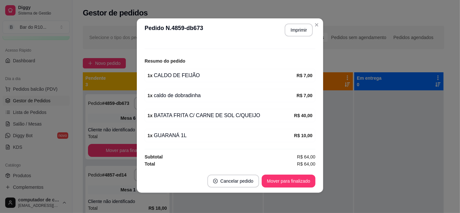
scroll to position [1, 0]
click at [291, 28] on button "Imprimir" at bounding box center [299, 29] width 28 height 13
click at [292, 183] on button "Mover para finalizado" at bounding box center [289, 181] width 52 height 13
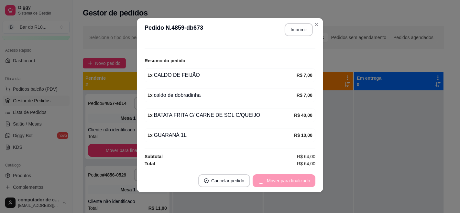
scroll to position [48, 0]
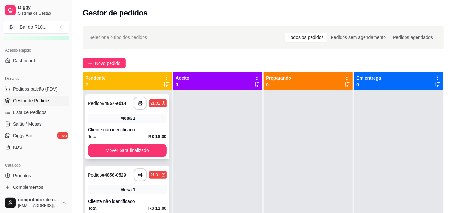
click at [146, 125] on div "**********" at bounding box center [127, 126] width 84 height 65
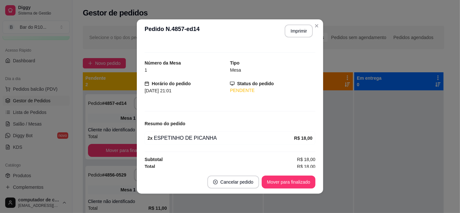
scroll to position [9, 0]
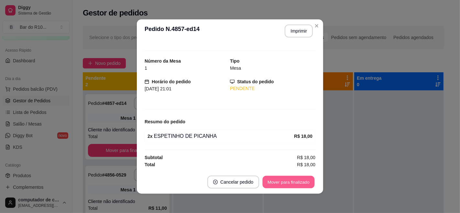
click at [284, 186] on button "Mover para finalizado" at bounding box center [289, 182] width 52 height 13
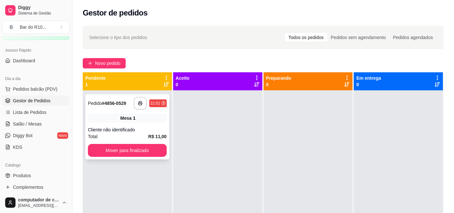
click at [136, 122] on div "Mesa 1" at bounding box center [127, 118] width 79 height 9
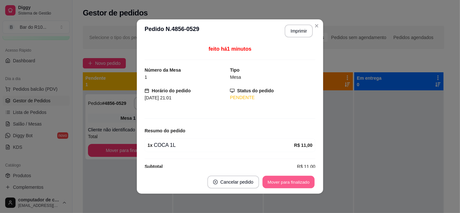
click at [270, 177] on button "Mover para finalizado" at bounding box center [289, 182] width 52 height 13
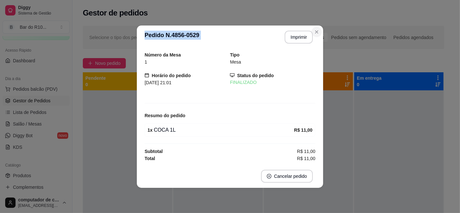
click at [319, 28] on section "**********" at bounding box center [230, 107] width 186 height 163
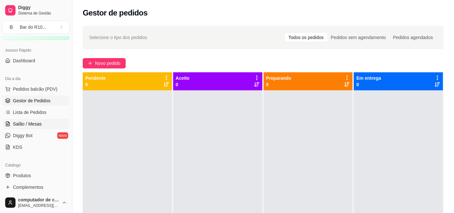
click at [59, 125] on link "Salão / Mesas" at bounding box center [36, 124] width 67 height 10
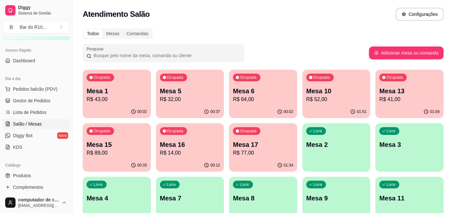
click at [165, 89] on p "Mesa 5" at bounding box center [190, 91] width 60 height 9
click at [197, 113] on div "00:37" at bounding box center [190, 112] width 68 height 13
click at [277, 105] on div "Ocupada Mesa 6 R$ 64,00" at bounding box center [263, 88] width 68 height 36
click at [26, 102] on span "Gestor de Pedidos" at bounding box center [32, 101] width 38 height 6
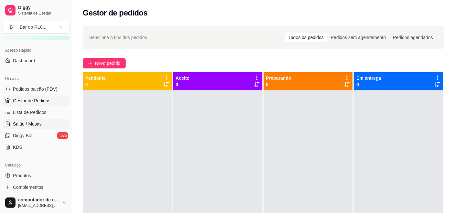
click at [25, 125] on span "Salão / Mesas" at bounding box center [27, 124] width 29 height 6
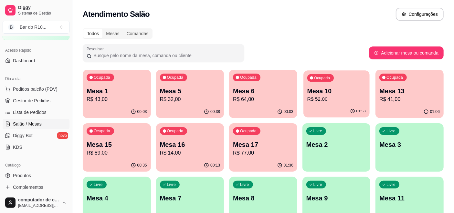
click at [329, 96] on p "R$ 52,00" at bounding box center [336, 99] width 59 height 7
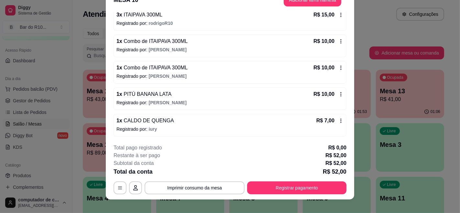
scroll to position [19, 0]
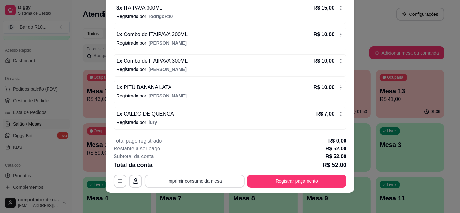
click at [212, 179] on button "Imprimir consumo da mesa" at bounding box center [195, 181] width 100 height 13
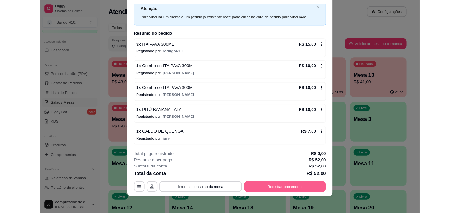
scroll to position [0, 0]
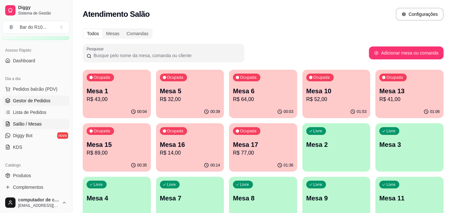
click at [21, 97] on link "Gestor de Pedidos" at bounding box center [36, 101] width 67 height 10
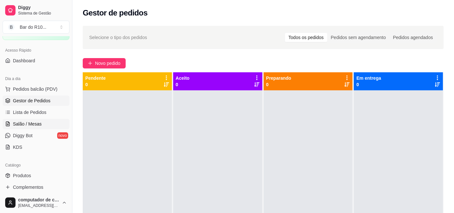
click at [39, 122] on span "Salão / Mesas" at bounding box center [27, 124] width 29 height 6
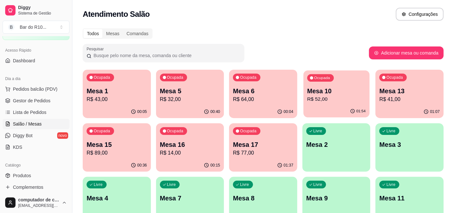
click at [357, 105] on button "Ocupada Mesa 10 R$ 52,00 01:54" at bounding box center [337, 93] width 66 height 47
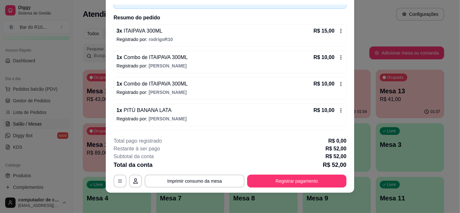
scroll to position [29, 0]
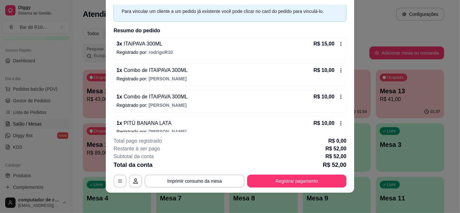
click at [338, 41] on icon at bounding box center [340, 43] width 5 height 5
click at [338, 68] on icon at bounding box center [340, 70] width 5 height 5
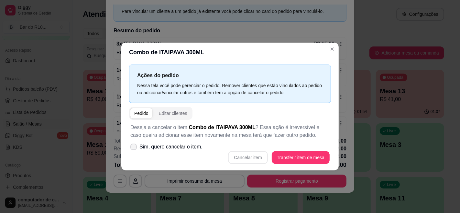
click at [153, 149] on span "Sim, quero cancelar o item." at bounding box center [170, 147] width 63 height 8
click at [134, 149] on input "Sim, quero cancelar o item." at bounding box center [132, 150] width 4 height 4
checkbox input "true"
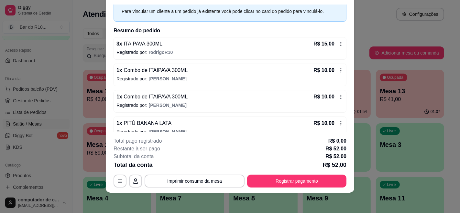
click at [340, 70] on icon at bounding box center [340, 71] width 1 height 4
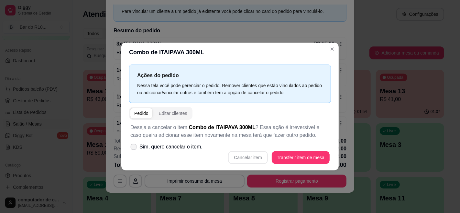
click at [188, 146] on span "Sim, quero cancelar o item." at bounding box center [170, 147] width 63 height 8
click at [134, 148] on input "Sim, quero cancelar o item." at bounding box center [132, 150] width 4 height 4
checkbox input "true"
click at [248, 159] on button "Cancelar item" at bounding box center [247, 157] width 39 height 13
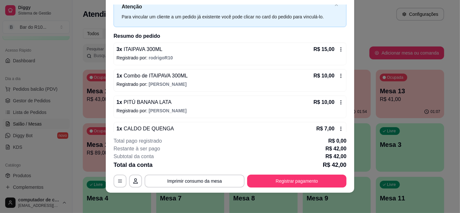
scroll to position [36, 0]
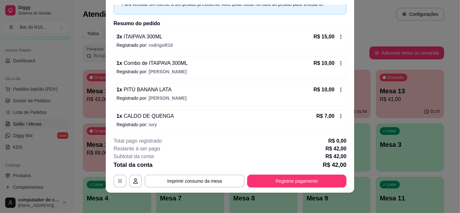
click at [338, 63] on icon at bounding box center [340, 63] width 5 height 5
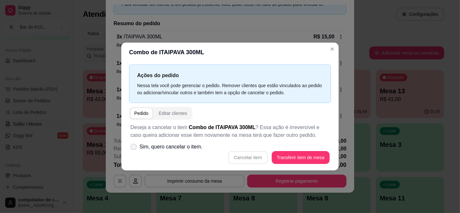
click at [178, 149] on span "Sim, quero cancelar o item." at bounding box center [170, 147] width 63 height 8
click at [134, 149] on input "Sim, quero cancelar o item." at bounding box center [132, 150] width 4 height 4
checkbox input "true"
click at [253, 155] on button "Cancelar item" at bounding box center [248, 158] width 38 height 13
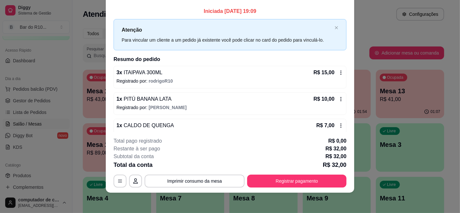
scroll to position [0, 0]
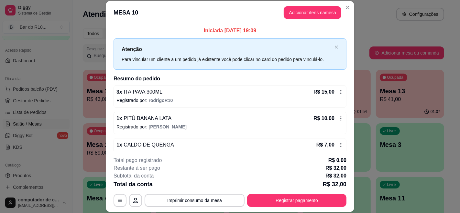
click at [303, 1] on div "**********" at bounding box center [230, 106] width 460 height 213
click at [301, 8] on button "Adicionar itens na mesa" at bounding box center [313, 12] width 56 height 13
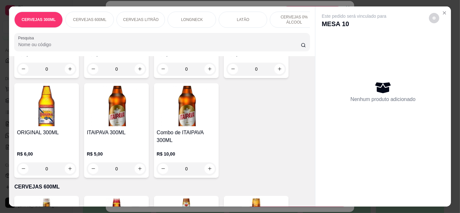
scroll to position [108, 0]
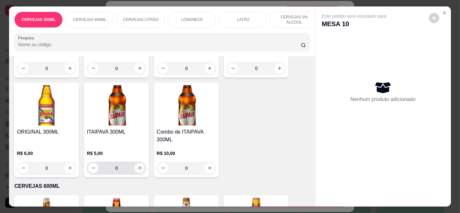
click at [138, 169] on icon "increase-product-quantity" at bounding box center [140, 169] width 4 height 4
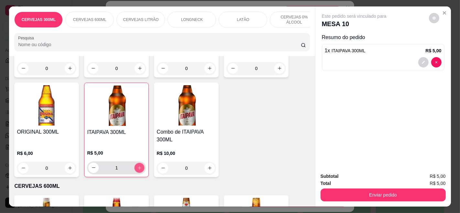
click at [137, 169] on icon "increase-product-quantity" at bounding box center [139, 168] width 5 height 5
type input "3"
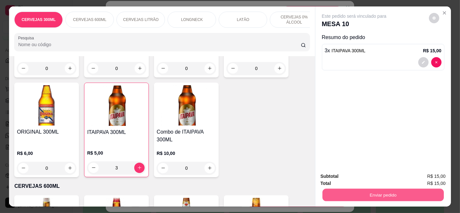
click at [343, 194] on button "Enviar pedido" at bounding box center [382, 195] width 121 height 13
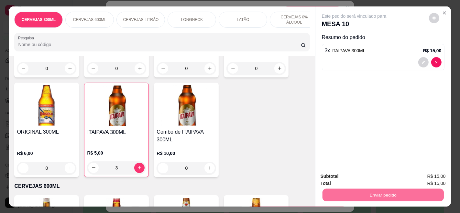
click at [422, 175] on button "Enviar pedido" at bounding box center [429, 176] width 36 height 12
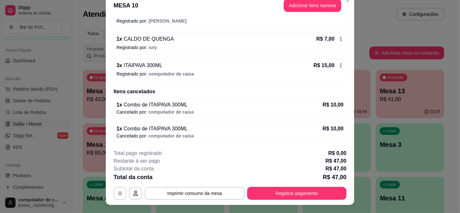
scroll to position [0, 0]
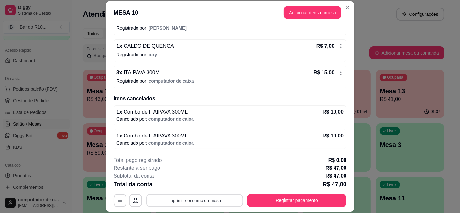
click at [203, 202] on button "Imprimir consumo da mesa" at bounding box center [194, 200] width 97 height 13
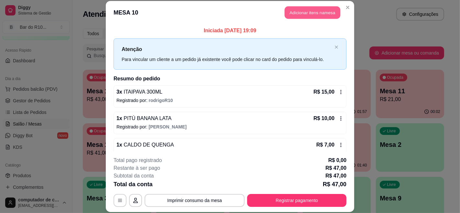
click at [323, 10] on button "Adicionar itens na mesa" at bounding box center [313, 12] width 56 height 13
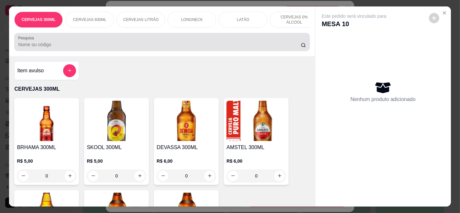
click at [171, 41] on div at bounding box center [161, 42] width 287 height 13
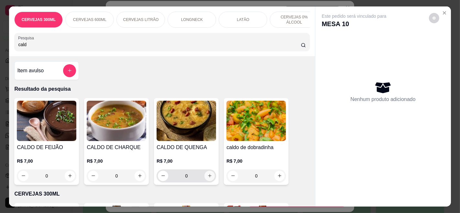
type input "cald"
click at [207, 179] on icon "increase-product-quantity" at bounding box center [209, 176] width 5 height 5
type input "1"
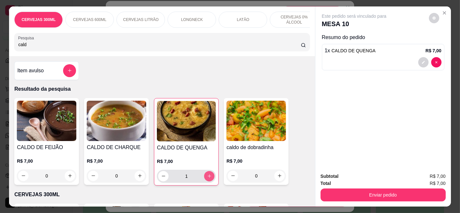
click at [207, 179] on icon "increase-product-quantity" at bounding box center [209, 176] width 5 height 5
type input "2"
click at [207, 179] on icon "increase-product-quantity" at bounding box center [209, 176] width 5 height 5
type input "3"
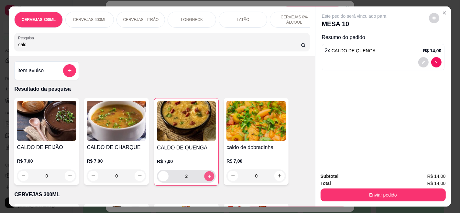
type input "3"
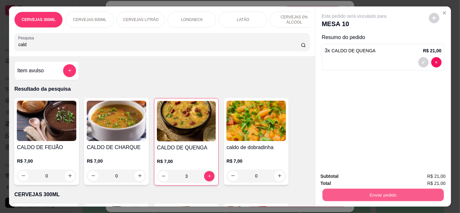
click at [346, 196] on button "Enviar pedido" at bounding box center [382, 195] width 121 height 13
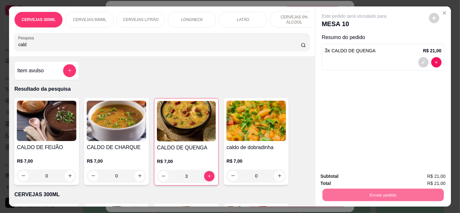
click at [431, 175] on button "Enviar pedido" at bounding box center [429, 176] width 36 height 12
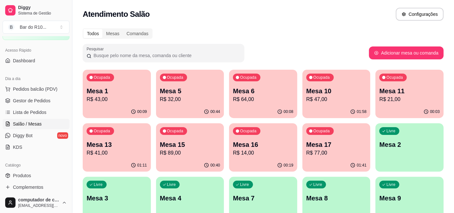
click at [190, 104] on div "Ocupada Mesa 5 R$ 32,00" at bounding box center [190, 88] width 68 height 36
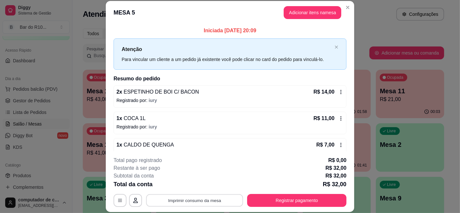
click at [201, 202] on button "Imprimir consumo da mesa" at bounding box center [194, 200] width 97 height 13
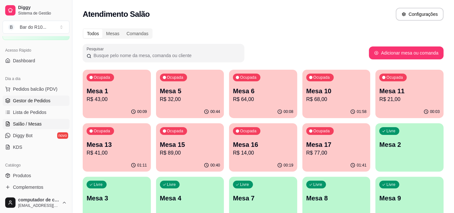
click at [15, 102] on span "Gestor de Pedidos" at bounding box center [32, 101] width 38 height 6
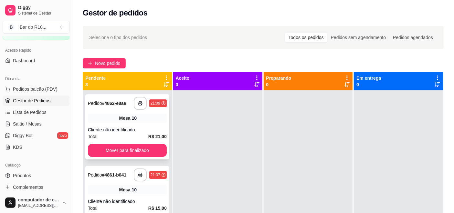
click at [135, 122] on div "Mesa 10" at bounding box center [127, 118] width 79 height 9
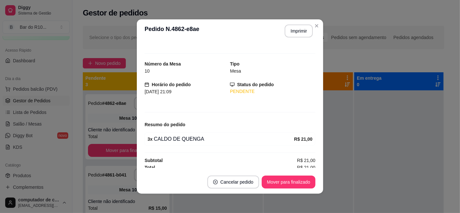
scroll to position [9, 0]
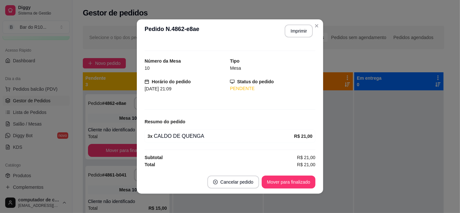
click at [285, 174] on footer "Cancelar pedido Mover para finalizado" at bounding box center [230, 182] width 186 height 23
click at [281, 193] on footer "Cancelar pedido Mover para finalizado" at bounding box center [230, 182] width 186 height 23
click at [286, 181] on button "Mover para finalizado" at bounding box center [289, 182] width 54 height 13
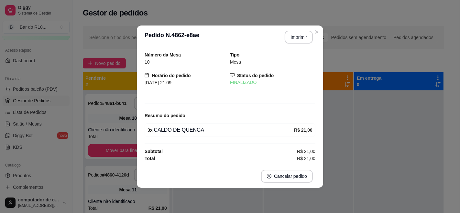
scroll to position [0, 0]
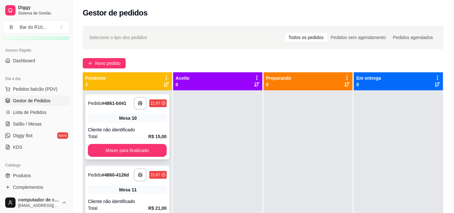
click at [95, 113] on div "**********" at bounding box center [127, 126] width 84 height 65
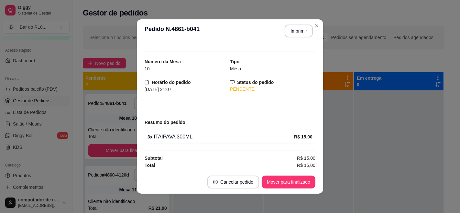
scroll to position [9, 0]
click at [294, 178] on button "Mover para finalizado" at bounding box center [289, 182] width 52 height 13
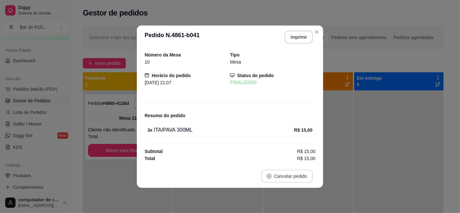
scroll to position [0, 0]
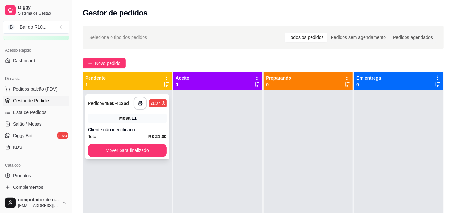
click at [133, 119] on div "11" at bounding box center [134, 118] width 5 height 6
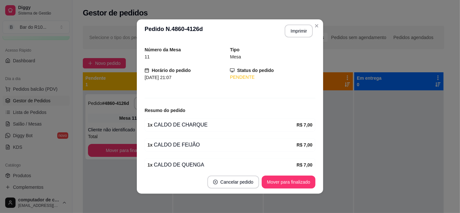
scroll to position [36, 0]
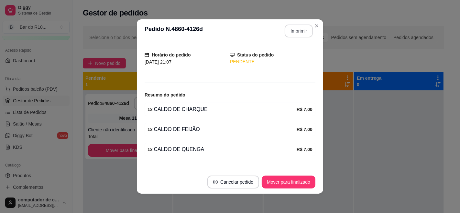
click at [294, 30] on button "Imprimir" at bounding box center [299, 31] width 28 height 13
click at [291, 181] on button "Mover para finalizado" at bounding box center [289, 182] width 54 height 13
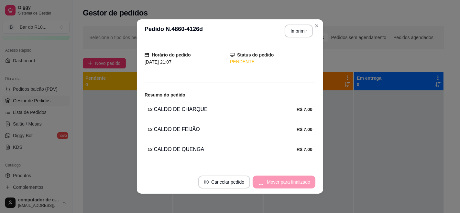
scroll to position [15, 0]
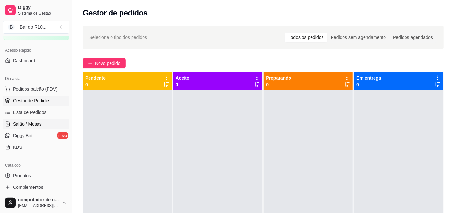
click at [37, 126] on span "Salão / Mesas" at bounding box center [27, 124] width 29 height 6
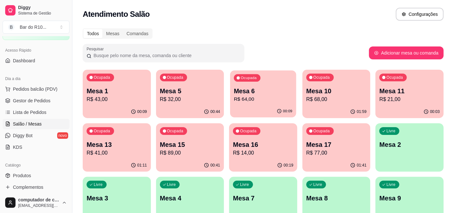
click at [281, 93] on p "Mesa 6" at bounding box center [263, 91] width 59 height 9
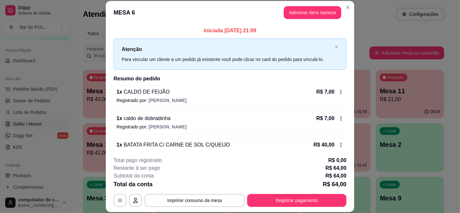
scroll to position [36, 0]
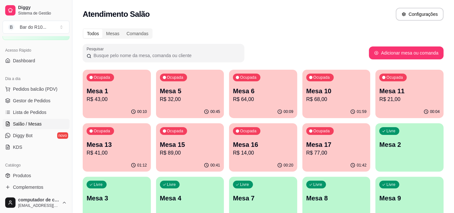
click at [326, 91] on p "Mesa 10" at bounding box center [336, 91] width 60 height 9
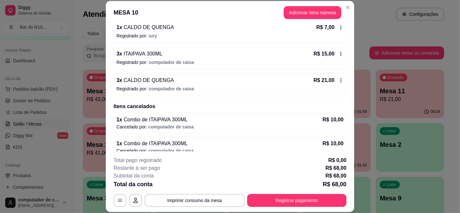
scroll to position [125, 0]
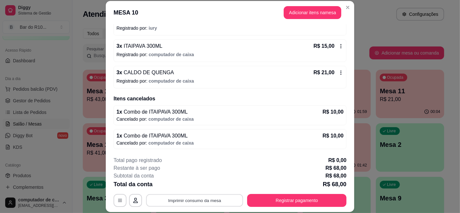
click at [217, 198] on button "Imprimir consumo da mesa" at bounding box center [194, 200] width 97 height 13
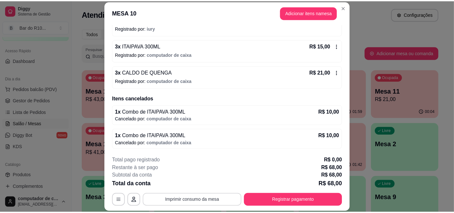
scroll to position [0, 0]
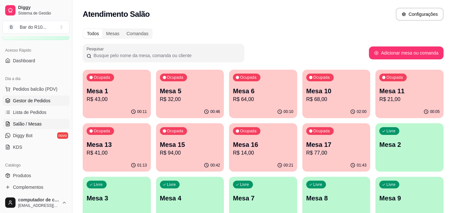
click at [18, 99] on span "Gestor de Pedidos" at bounding box center [32, 101] width 38 height 6
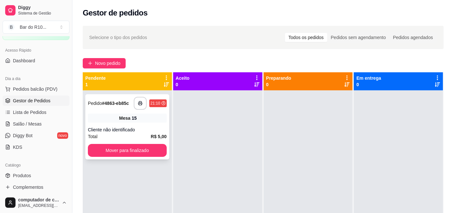
click at [134, 122] on div "Mesa 15" at bounding box center [127, 118] width 79 height 9
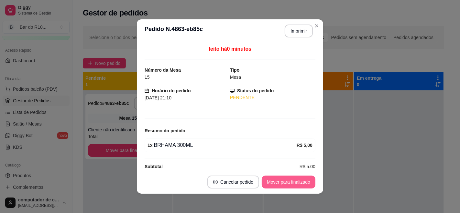
click at [292, 184] on button "Mover para finalizado" at bounding box center [289, 182] width 54 height 13
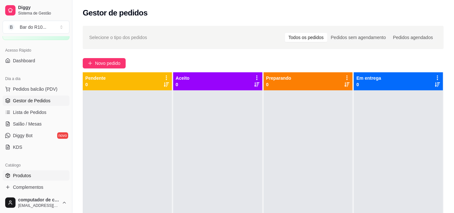
click at [3, 177] on link "Produtos" at bounding box center [36, 176] width 67 height 10
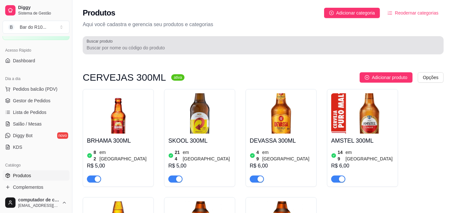
click at [138, 43] on div at bounding box center [263, 45] width 353 height 13
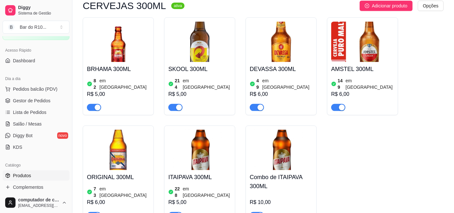
scroll to position [108, 0]
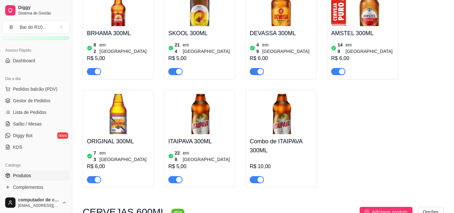
click at [256, 177] on span "button" at bounding box center [257, 180] width 14 height 7
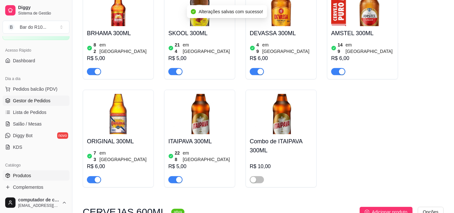
click at [40, 100] on span "Gestor de Pedidos" at bounding box center [32, 101] width 38 height 6
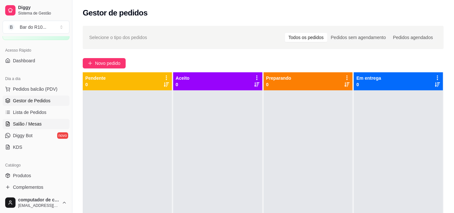
click at [32, 125] on span "Salão / Mesas" at bounding box center [27, 124] width 29 height 6
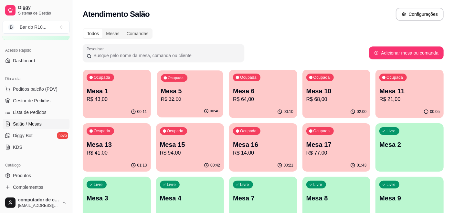
click at [163, 87] on p "Mesa 5" at bounding box center [190, 91] width 59 height 9
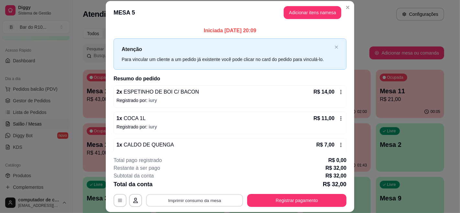
click at [206, 201] on button "Imprimir consumo da mesa" at bounding box center [194, 200] width 97 height 13
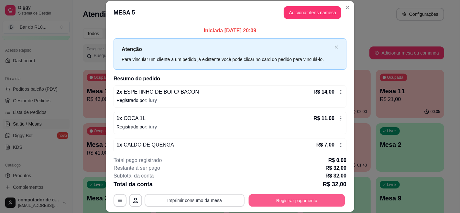
click at [283, 200] on button "Registrar pagamento" at bounding box center [297, 200] width 96 height 13
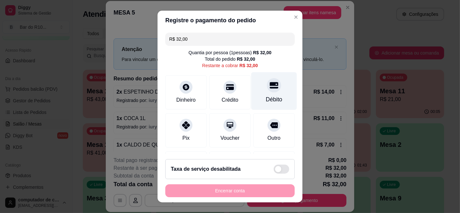
click at [270, 81] on icon at bounding box center [274, 85] width 8 height 8
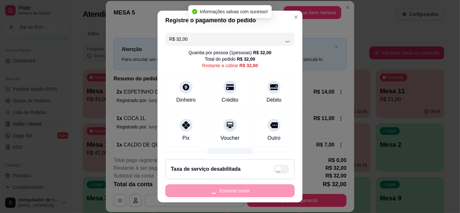
type input "R$ 0,00"
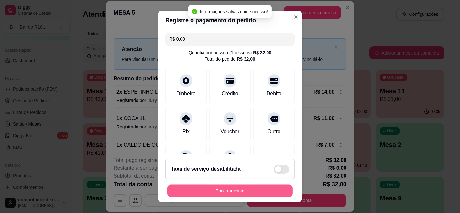
click at [231, 189] on button "Encerrar conta" at bounding box center [229, 191] width 125 height 13
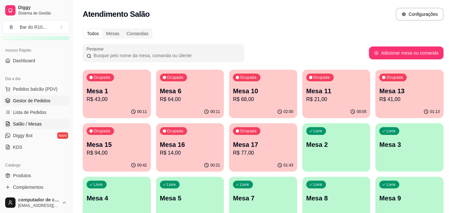
click at [33, 98] on span "Gestor de Pedidos" at bounding box center [32, 101] width 38 height 6
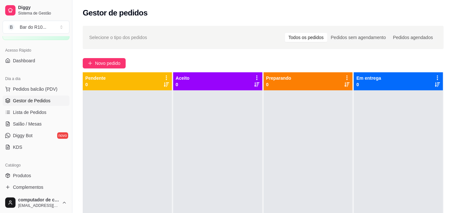
click at [201, 158] on div at bounding box center [217, 197] width 89 height 213
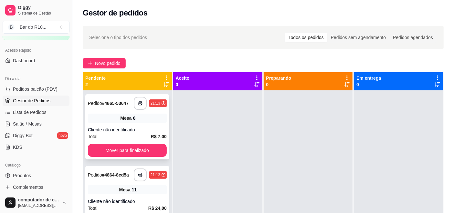
click at [139, 120] on div "Mesa 6" at bounding box center [127, 118] width 79 height 9
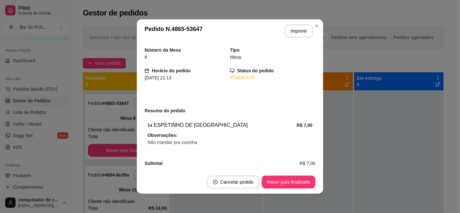
scroll to position [26, 0]
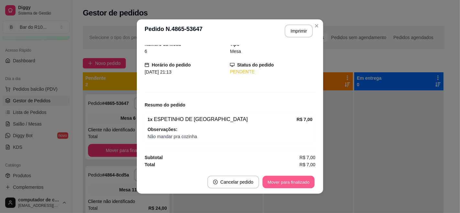
click at [274, 185] on button "Mover para finalizado" at bounding box center [289, 182] width 52 height 13
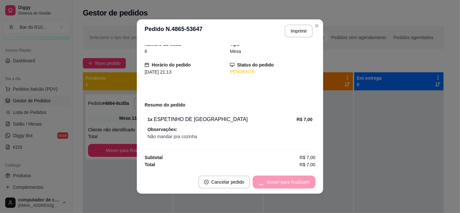
scroll to position [5, 0]
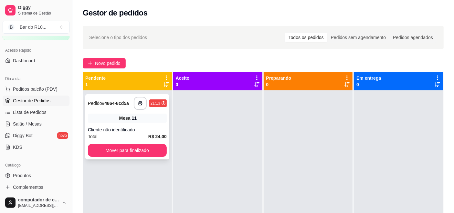
click at [137, 115] on div "Mesa 11" at bounding box center [127, 118] width 79 height 9
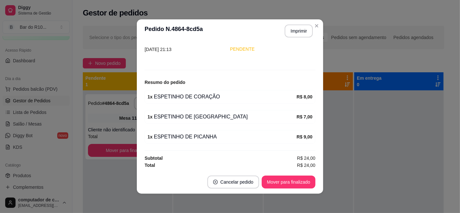
scroll to position [49, 0]
click at [295, 32] on button "Imprimir" at bounding box center [299, 31] width 28 height 13
click at [286, 181] on button "Mover para finalizado" at bounding box center [289, 182] width 52 height 13
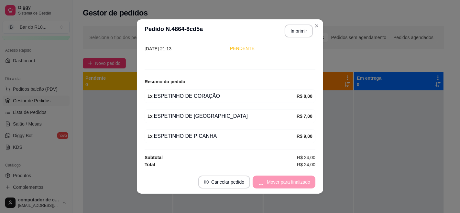
scroll to position [28, 0]
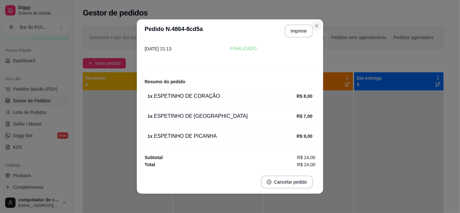
click at [310, 21] on header "**********" at bounding box center [230, 30] width 186 height 23
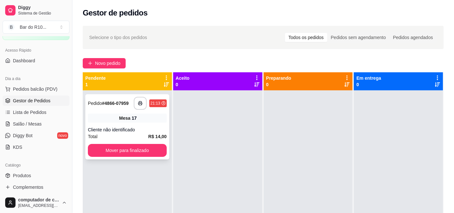
click at [148, 128] on div "Cliente não identificado" at bounding box center [127, 130] width 79 height 6
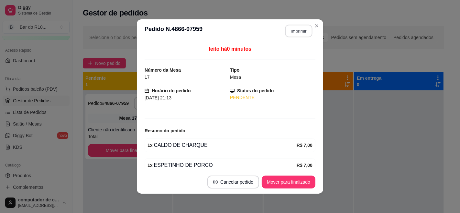
click at [297, 31] on button "Imprimir" at bounding box center [298, 31] width 27 height 13
click at [297, 185] on button "Mover para finalizado" at bounding box center [289, 182] width 52 height 13
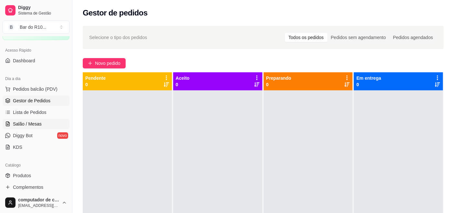
click at [36, 120] on link "Salão / Mesas" at bounding box center [36, 124] width 67 height 10
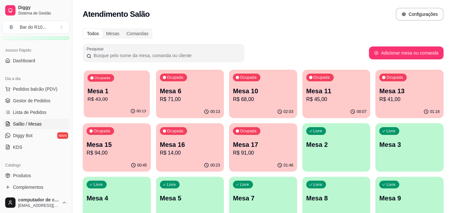
click at [99, 93] on p "Mesa 1" at bounding box center [117, 91] width 59 height 9
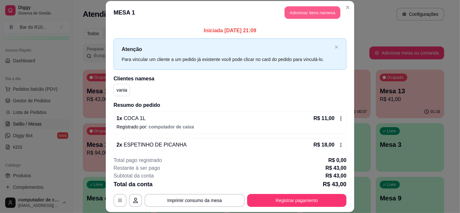
click at [307, 6] on button "Adicionar itens na mesa" at bounding box center [313, 12] width 56 height 13
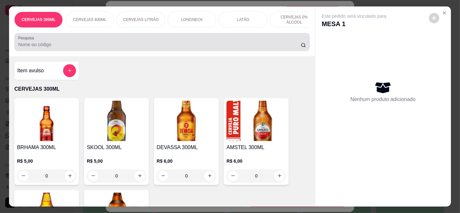
click at [117, 39] on div at bounding box center [161, 42] width 287 height 13
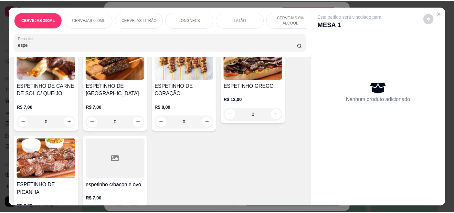
scroll to position [179, 0]
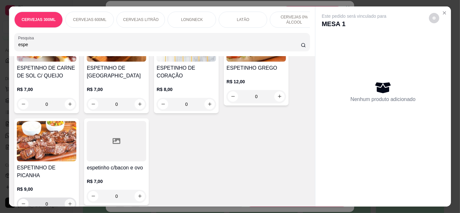
type input "espe"
click at [69, 202] on icon "increase-product-quantity" at bounding box center [70, 204] width 5 height 5
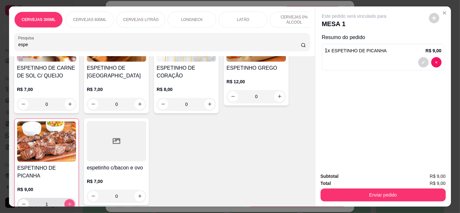
type input "1"
click at [65, 199] on button "increase-product-quantity" at bounding box center [70, 204] width 10 height 10
type input "2"
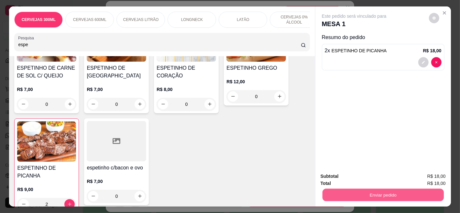
click at [377, 196] on button "Enviar pedido" at bounding box center [382, 195] width 121 height 13
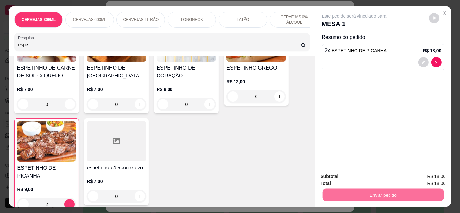
click at [434, 178] on button "Enviar pedido" at bounding box center [429, 176] width 36 height 12
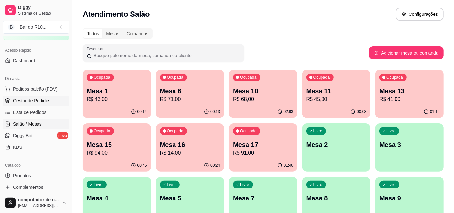
click at [41, 104] on link "Gestor de Pedidos" at bounding box center [36, 101] width 67 height 10
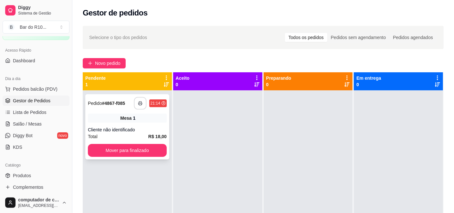
click at [142, 102] on icon "button" at bounding box center [140, 103] width 5 height 5
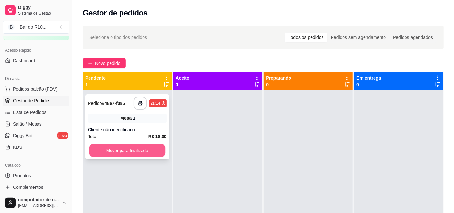
click at [117, 147] on button "Mover para finalizado" at bounding box center [127, 151] width 76 height 13
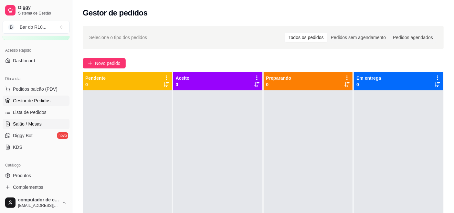
click at [9, 124] on icon at bounding box center [7, 124] width 5 height 5
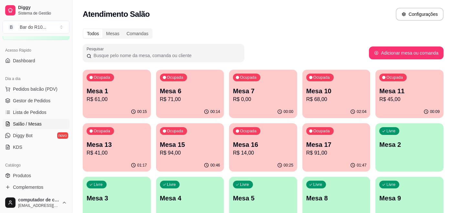
click at [344, 137] on div "Ocupada Mesa 17 R$ 91,00" at bounding box center [337, 141] width 68 height 36
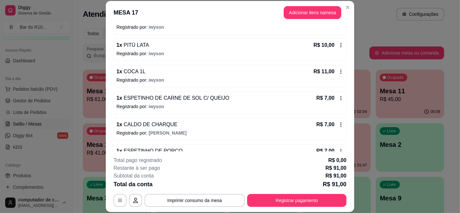
scroll to position [197, 0]
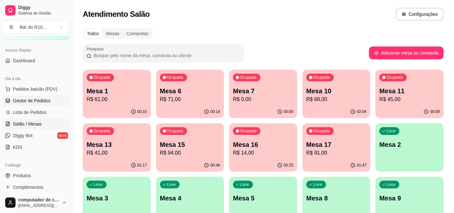
click at [47, 104] on link "Gestor de Pedidos" at bounding box center [36, 101] width 67 height 10
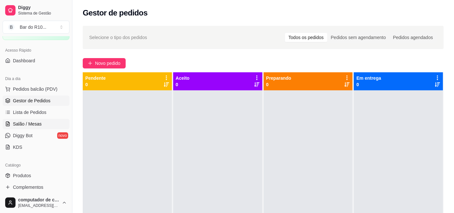
click at [34, 125] on span "Salão / Mesas" at bounding box center [27, 124] width 29 height 6
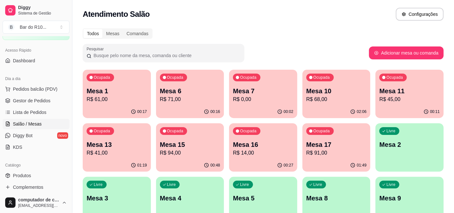
click at [325, 92] on p "Mesa 10" at bounding box center [336, 91] width 60 height 9
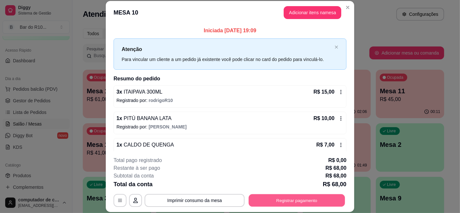
click at [261, 201] on button "Registrar pagamento" at bounding box center [297, 200] width 96 height 13
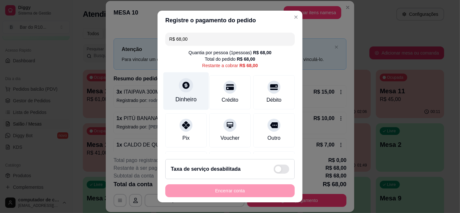
click at [184, 88] on icon at bounding box center [186, 85] width 8 height 8
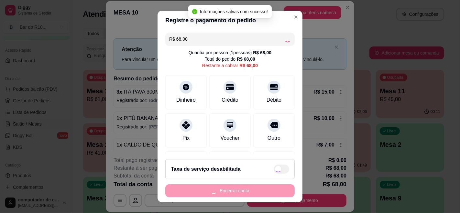
type input "R$ 0,00"
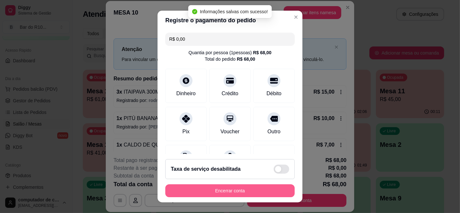
click at [229, 189] on button "Encerrar conta" at bounding box center [229, 191] width 129 height 13
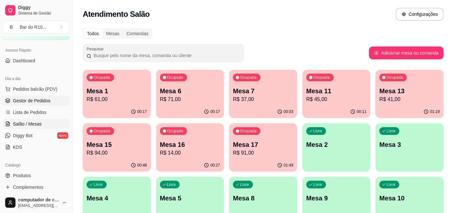
click at [51, 102] on link "Gestor de Pedidos" at bounding box center [36, 101] width 67 height 10
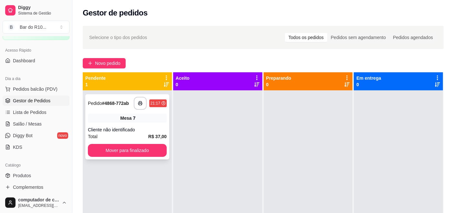
click at [107, 121] on div "Mesa 7" at bounding box center [127, 118] width 79 height 9
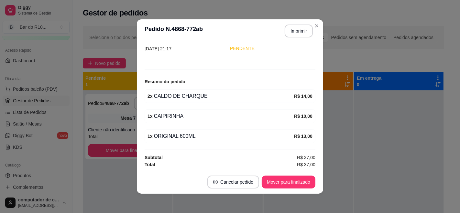
scroll to position [1, 0]
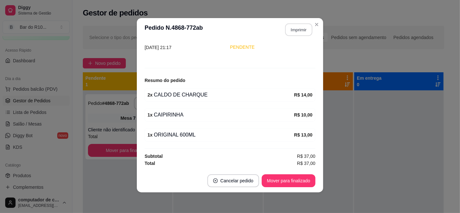
click at [288, 29] on button "Imprimir" at bounding box center [298, 30] width 27 height 13
click at [286, 181] on button "Mover para finalizado" at bounding box center [289, 181] width 52 height 13
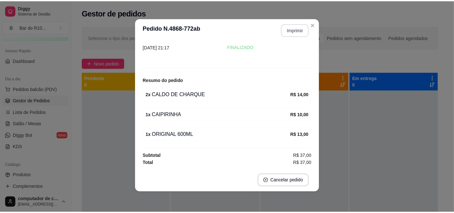
scroll to position [28, 0]
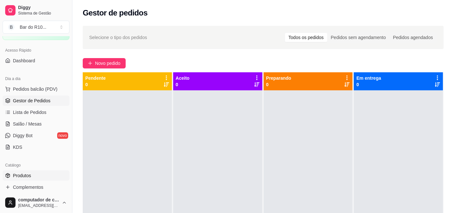
click at [21, 173] on span "Produtos" at bounding box center [22, 176] width 18 height 6
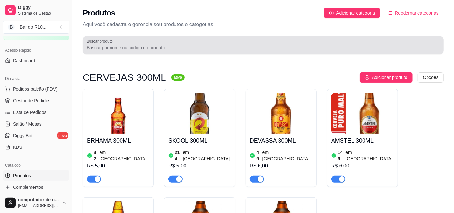
click at [138, 41] on div at bounding box center [263, 45] width 353 height 13
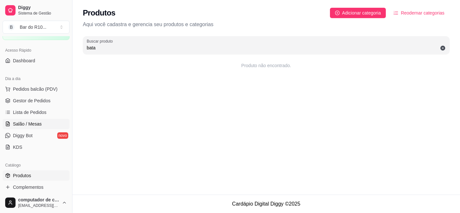
type input "bata"
click at [28, 123] on span "Salão / Mesas" at bounding box center [27, 124] width 29 height 6
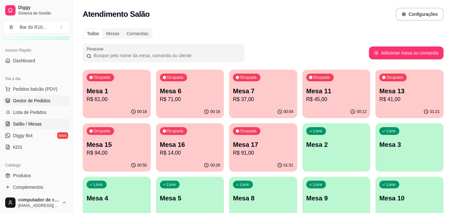
click at [26, 100] on span "Gestor de Pedidos" at bounding box center [32, 101] width 38 height 6
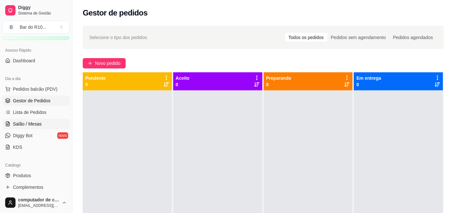
click at [40, 126] on span "Salão / Mesas" at bounding box center [27, 124] width 29 height 6
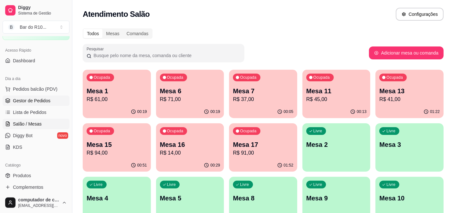
click at [52, 96] on link "Gestor de Pedidos" at bounding box center [36, 101] width 67 height 10
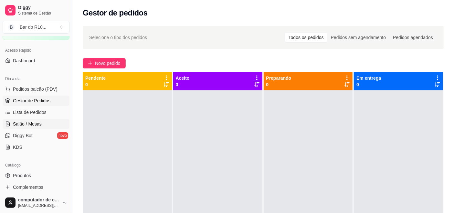
click at [46, 122] on link "Salão / Mesas" at bounding box center [36, 124] width 67 height 10
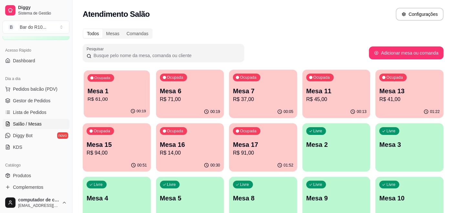
click at [126, 91] on p "Mesa 1" at bounding box center [117, 91] width 59 height 9
click at [204, 96] on p "R$ 71,00" at bounding box center [190, 100] width 60 height 8
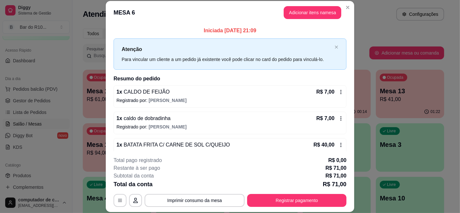
click at [342, 2] on header "MESA 6 Adicionar itens na mesa" at bounding box center [230, 12] width 248 height 23
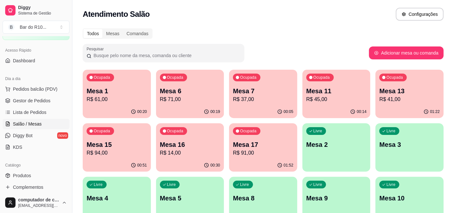
click at [265, 99] on p "R$ 37,00" at bounding box center [263, 100] width 60 height 8
click at [50, 97] on link "Gestor de Pedidos" at bounding box center [36, 101] width 67 height 10
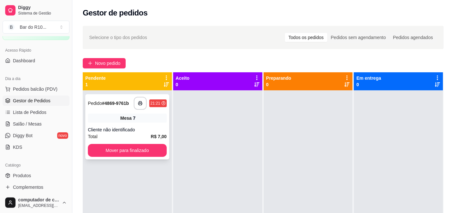
click at [94, 113] on div "**********" at bounding box center [127, 126] width 84 height 65
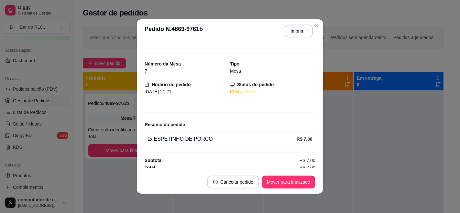
scroll to position [9, 0]
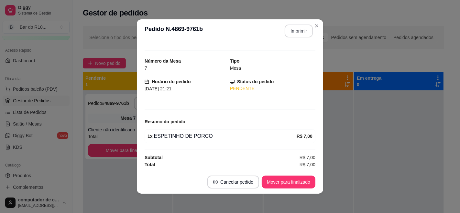
click at [293, 31] on button "Imprimir" at bounding box center [299, 31] width 28 height 13
click at [266, 183] on button "Mover para finalizado" at bounding box center [289, 182] width 54 height 13
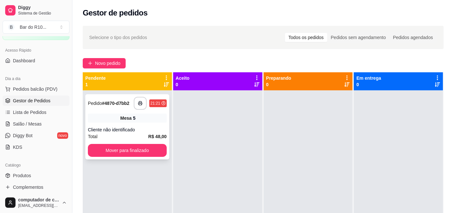
click at [129, 128] on div "Cliente não identificado" at bounding box center [127, 130] width 79 height 6
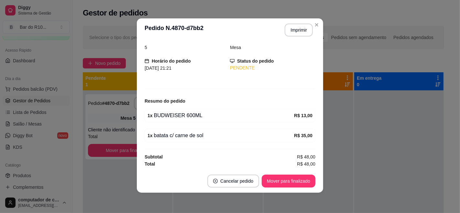
scroll to position [1, 0]
click at [301, 29] on button "Imprimir" at bounding box center [299, 29] width 28 height 13
click at [293, 182] on button "Mover para finalizado" at bounding box center [289, 181] width 52 height 13
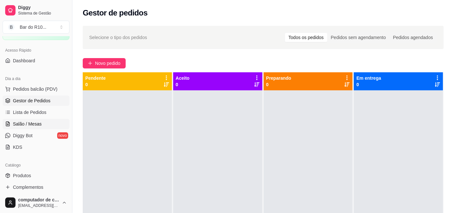
click at [49, 124] on link "Salão / Mesas" at bounding box center [36, 124] width 67 height 10
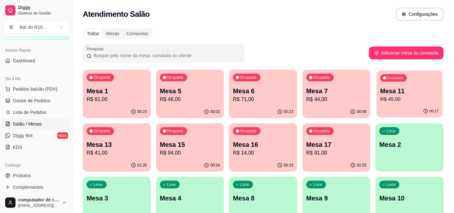
click at [415, 87] on p "Mesa 11" at bounding box center [410, 91] width 59 height 9
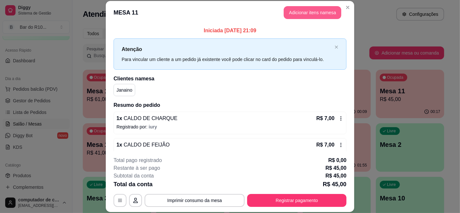
click at [297, 10] on button "Adicionar itens na mesa" at bounding box center [313, 12] width 58 height 13
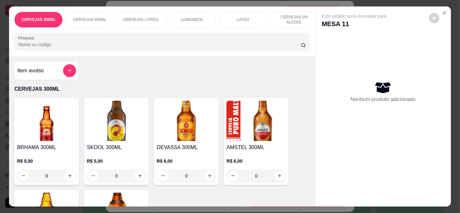
click at [183, 47] on input "Pesquisa" at bounding box center [159, 44] width 282 height 6
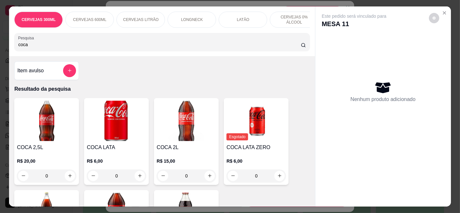
type input "coca"
click at [134, 160] on div "R$ 6,00 0" at bounding box center [116, 167] width 59 height 31
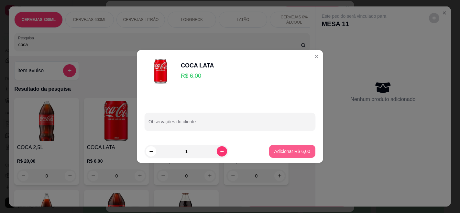
click at [291, 145] on button "Adicionar R$ 6,00" at bounding box center [292, 151] width 46 height 13
type input "1"
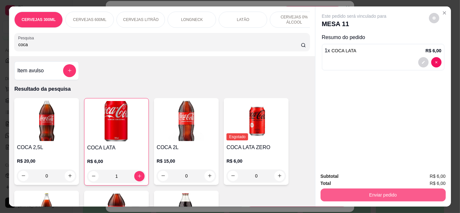
click at [416, 194] on button "Enviar pedido" at bounding box center [382, 195] width 125 height 13
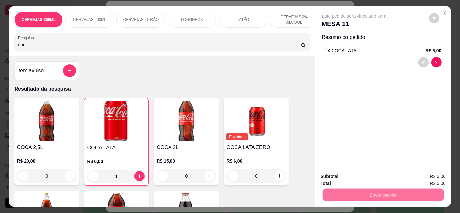
click at [423, 177] on button "Enviar pedido" at bounding box center [428, 176] width 37 height 12
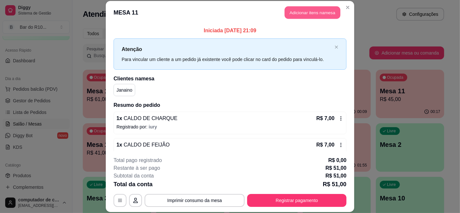
click at [324, 10] on button "Adicionar itens na mesa" at bounding box center [313, 12] width 56 height 13
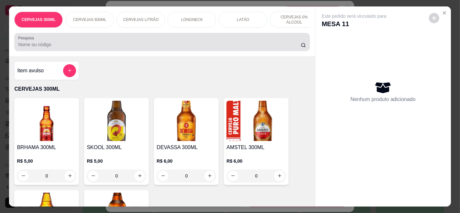
click at [155, 44] on input "Pesquisa" at bounding box center [159, 44] width 282 height 6
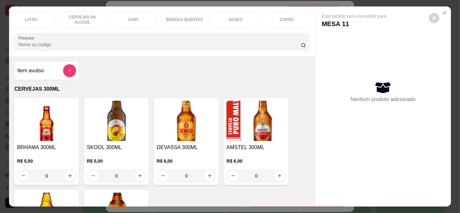
scroll to position [0, 215]
click at [303, 25] on div "CERVEJAS 300ML CERVEJAS 600ML CERVEJAS LITRÃO LONGNECK LATÃO CERVEJAS 0% ÁLCOOL…" at bounding box center [161, 20] width 295 height 16
click at [303, 26] on div "CERVEJAS 300ML CERVEJAS 600ML CERVEJAS LITRÃO LONGNECK LATÃO CERVEJAS 0% ÁLCOOL…" at bounding box center [161, 20] width 295 height 16
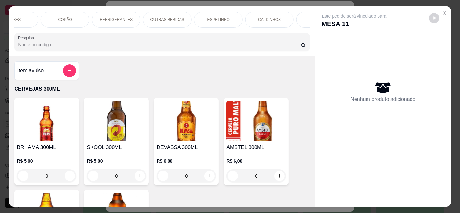
click at [177, 18] on p "OUTRAS BEBIDAS" at bounding box center [167, 19] width 34 height 5
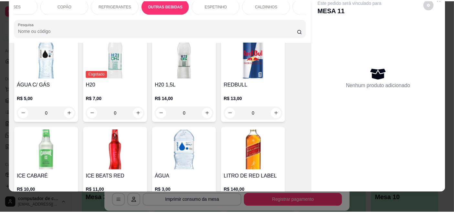
scroll to position [2870, 0]
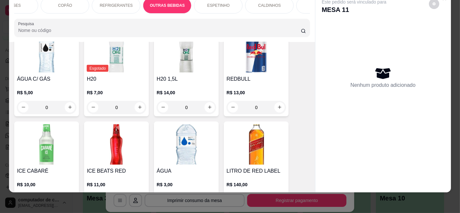
click at [200, 124] on img at bounding box center [185, 144] width 59 height 40
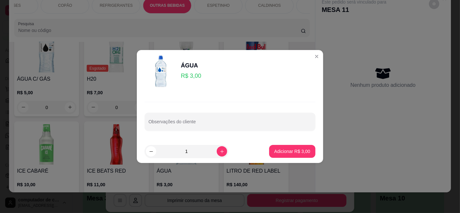
click at [293, 145] on footer "1 Adicionar R$ 3,00" at bounding box center [230, 151] width 186 height 23
click at [292, 151] on p "Adicionar R$ 3,00" at bounding box center [292, 151] width 36 height 6
type input "1"
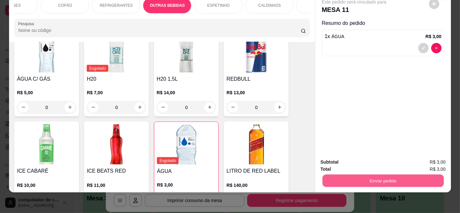
click at [383, 175] on button "Enviar pedido" at bounding box center [382, 181] width 121 height 13
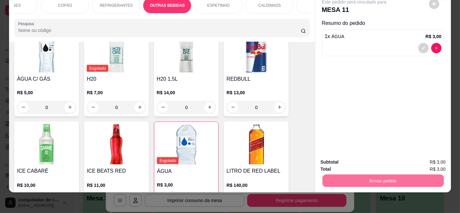
click at [422, 156] on button "Enviar pedido" at bounding box center [428, 160] width 37 height 12
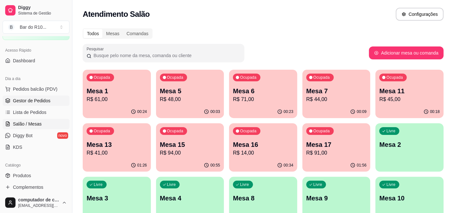
click at [49, 98] on span "Gestor de Pedidos" at bounding box center [32, 101] width 38 height 6
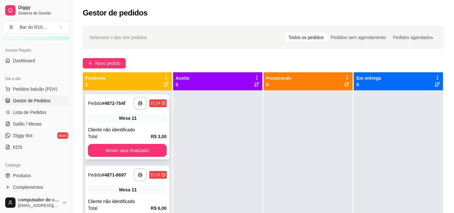
click at [140, 125] on div "**********" at bounding box center [127, 126] width 84 height 65
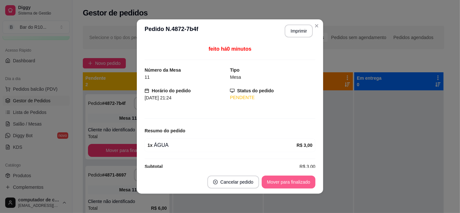
click at [295, 177] on button "Mover para finalizado" at bounding box center [289, 182] width 54 height 13
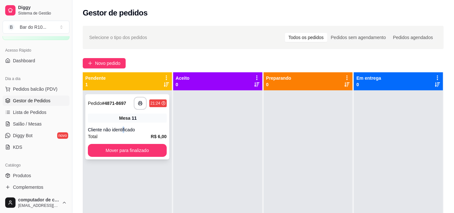
click at [124, 128] on div "Cliente não identificado" at bounding box center [127, 130] width 79 height 6
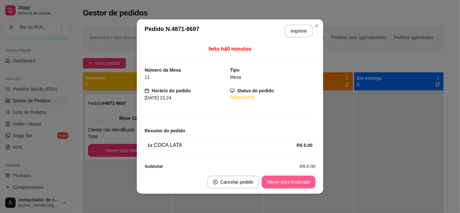
click at [297, 185] on button "Mover para finalizado" at bounding box center [289, 182] width 54 height 13
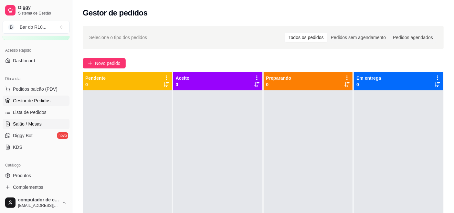
click at [31, 123] on span "Salão / Mesas" at bounding box center [27, 124] width 29 height 6
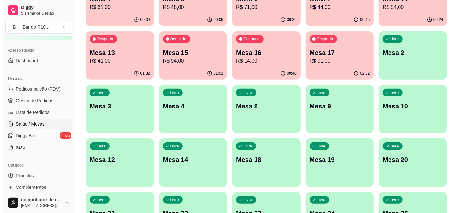
scroll to position [72, 0]
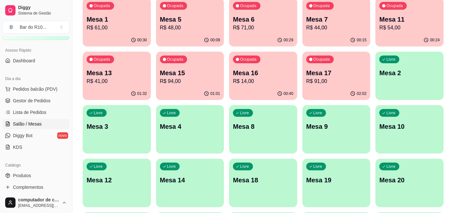
click at [325, 23] on p "Mesa 7" at bounding box center [336, 19] width 60 height 9
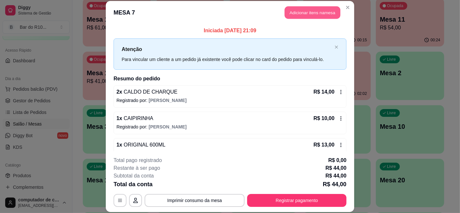
click at [292, 9] on button "Adicionar itens na mesa" at bounding box center [313, 12] width 56 height 13
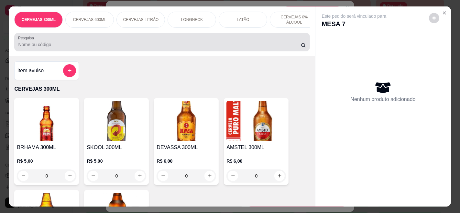
click at [141, 42] on div at bounding box center [161, 42] width 287 height 13
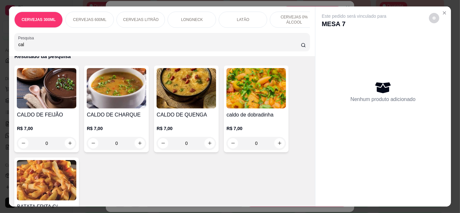
scroll to position [36, 0]
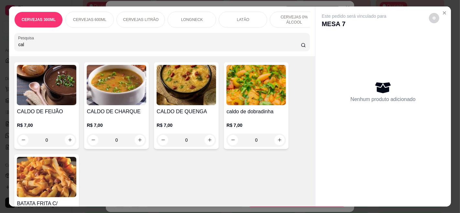
type input "cal"
click at [134, 122] on div "R$ 7,00 0" at bounding box center [116, 131] width 59 height 31
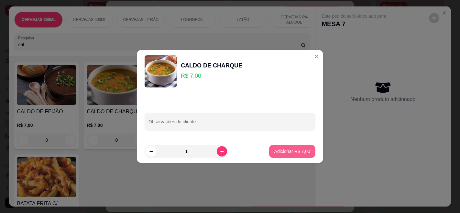
click at [290, 149] on p "Adicionar R$ 7,00" at bounding box center [292, 151] width 36 height 6
type input "1"
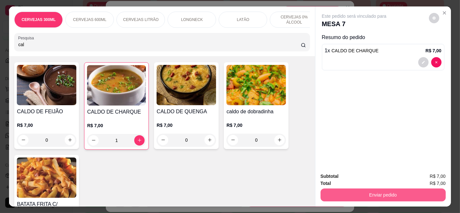
click at [368, 189] on button "Enviar pedido" at bounding box center [382, 195] width 125 height 13
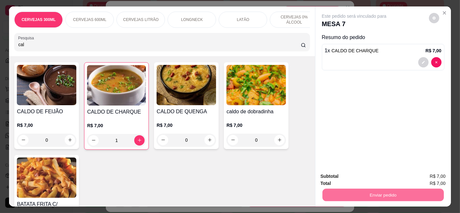
click at [425, 175] on button "Enviar pedido" at bounding box center [429, 177] width 36 height 12
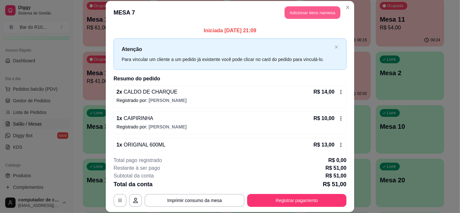
click at [301, 7] on button "Adicionar itens na mesa" at bounding box center [313, 12] width 56 height 13
click at [301, 14] on p "CERVEJAS 0% ÁLCOOL" at bounding box center [294, 19] width 38 height 10
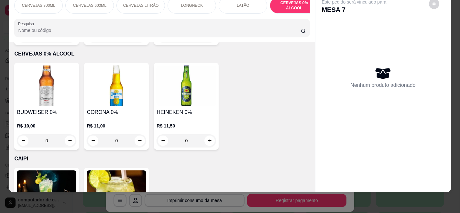
click at [168, 38] on div "CERVEJAS 300ML CERVEJAS 600ML CERVEJAS LITRÃO LONGNECK LATÃO CERVEJAS 0% ÁLCOOL…" at bounding box center [162, 17] width 306 height 50
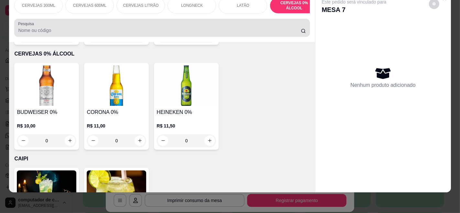
click at [168, 28] on input "Pesquisa" at bounding box center [159, 30] width 282 height 6
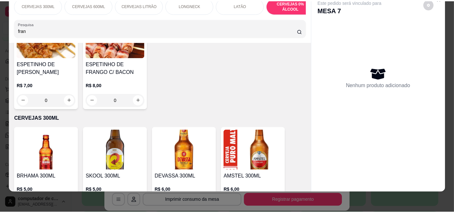
scroll to position [0, 0]
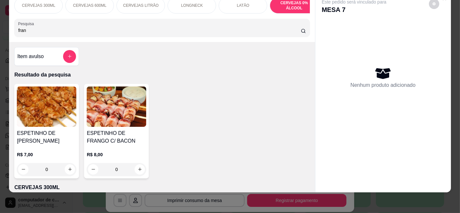
type input "fran"
click at [126, 145] on div "R$ 8,00 0" at bounding box center [116, 160] width 59 height 31
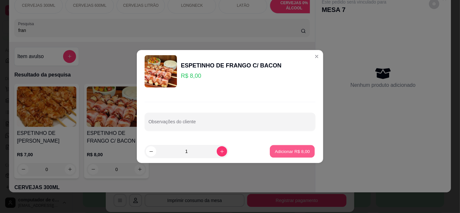
click at [275, 156] on button "Adicionar R$ 8,00" at bounding box center [292, 151] width 45 height 13
type input "1"
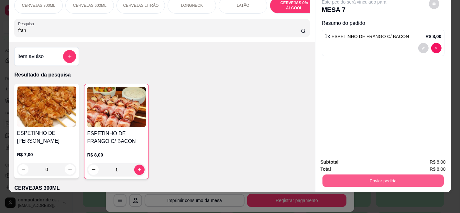
click at [344, 175] on button "Enviar pedido" at bounding box center [382, 181] width 121 height 13
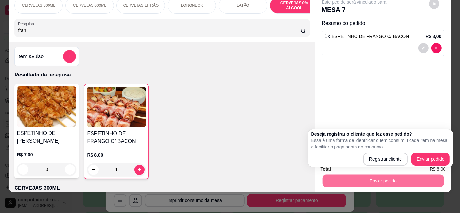
click at [419, 152] on div "Deseja registrar o cliente que fez esse pedido? Essa é uma forma de identificar…" at bounding box center [380, 148] width 138 height 35
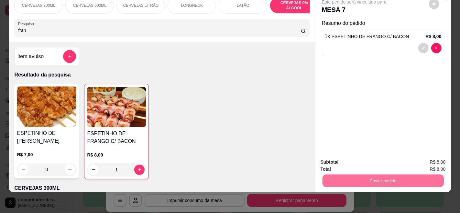
click at [420, 154] on button "Enviar pedido" at bounding box center [429, 160] width 36 height 12
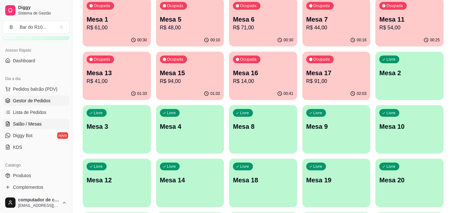
click at [25, 101] on span "Gestor de Pedidos" at bounding box center [32, 101] width 38 height 6
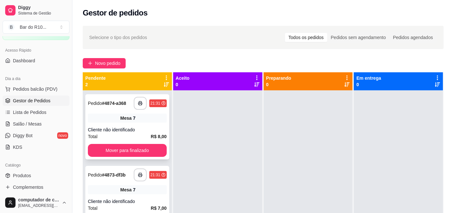
click at [105, 124] on div "**********" at bounding box center [127, 126] width 84 height 65
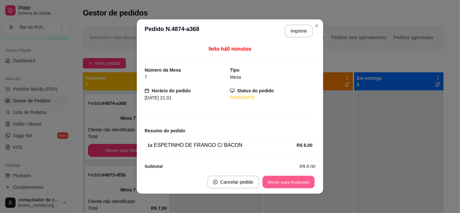
click at [305, 179] on button "Mover para finalizado" at bounding box center [289, 182] width 52 height 13
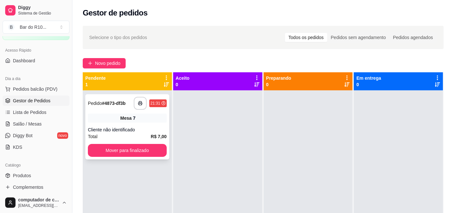
click at [119, 121] on div "Mesa 7" at bounding box center [127, 118] width 79 height 9
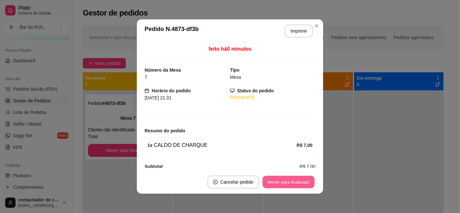
click at [291, 188] on button "Mover para finalizado" at bounding box center [289, 182] width 52 height 13
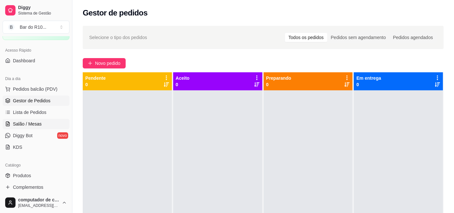
click at [37, 122] on span "Salão / Mesas" at bounding box center [27, 124] width 29 height 6
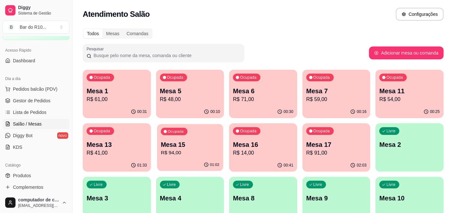
click at [175, 148] on p "Mesa 15" at bounding box center [190, 145] width 59 height 9
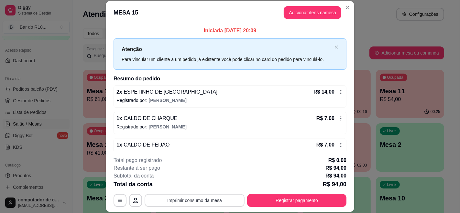
click at [201, 202] on button "Imprimir consumo da mesa" at bounding box center [195, 200] width 100 height 13
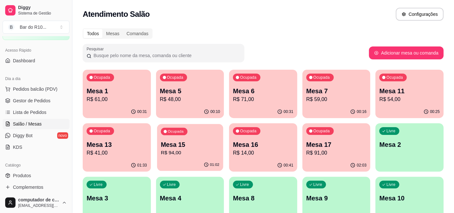
click at [191, 135] on div "Ocupada Mesa 15 R$ 94,00" at bounding box center [190, 141] width 66 height 35
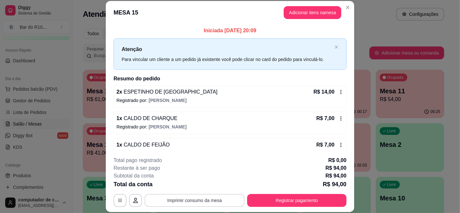
click at [214, 199] on button "Imprimir consumo da mesa" at bounding box center [195, 200] width 100 height 13
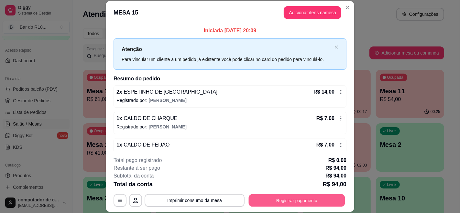
click at [273, 197] on button "Registrar pagamento" at bounding box center [297, 200] width 96 height 13
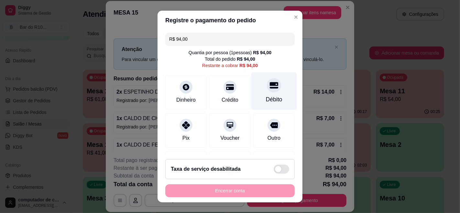
click at [271, 90] on div "Débito" at bounding box center [274, 91] width 46 height 38
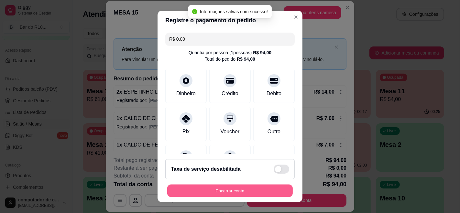
click at [211, 191] on button "Encerrar conta" at bounding box center [229, 191] width 125 height 13
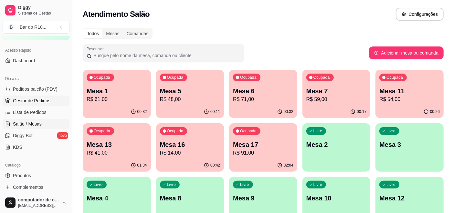
click at [49, 98] on span "Gestor de Pedidos" at bounding box center [32, 101] width 38 height 6
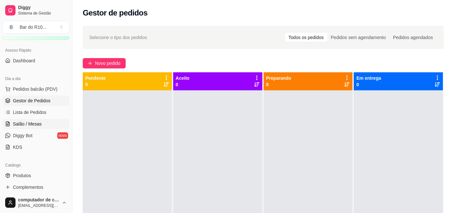
click at [35, 120] on link "Salão / Mesas" at bounding box center [36, 124] width 67 height 10
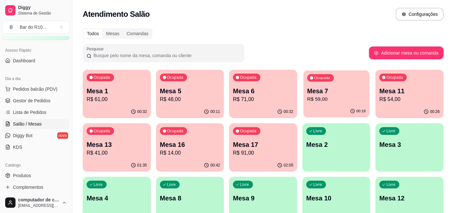
click at [347, 90] on p "Mesa 7" at bounding box center [336, 91] width 59 height 9
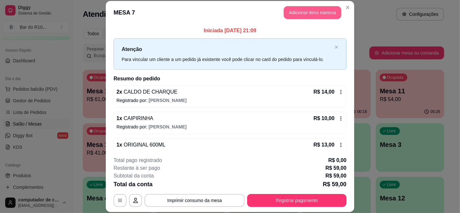
click at [304, 9] on button "Adicionar itens na mesa" at bounding box center [313, 12] width 58 height 13
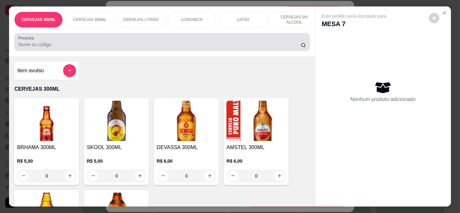
click at [113, 44] on input "Pesquisa" at bounding box center [159, 44] width 282 height 6
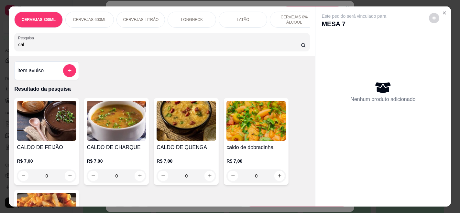
type input "cal"
click at [99, 152] on h4 "CALDO DE CHARQUE" at bounding box center [116, 148] width 59 height 8
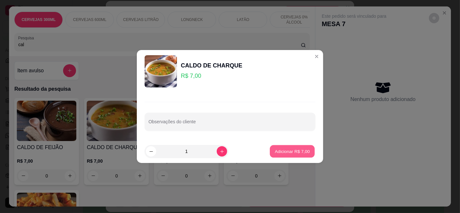
click at [289, 151] on button "Adicionar R$ 7,00" at bounding box center [292, 151] width 45 height 13
type input "1"
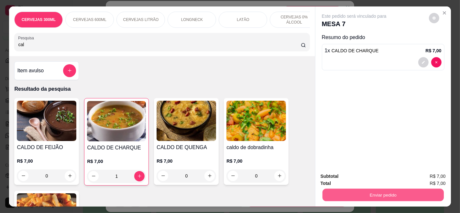
click at [384, 195] on button "Enviar pedido" at bounding box center [382, 195] width 121 height 13
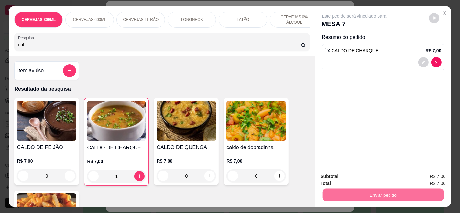
click at [420, 176] on button "Enviar pedido" at bounding box center [428, 176] width 37 height 12
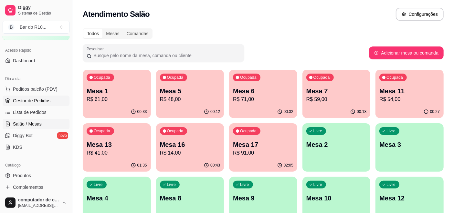
click at [28, 98] on span "Gestor de Pedidos" at bounding box center [32, 101] width 38 height 6
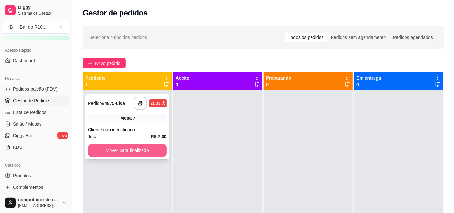
click at [133, 149] on button "Mover para finalizado" at bounding box center [127, 150] width 79 height 13
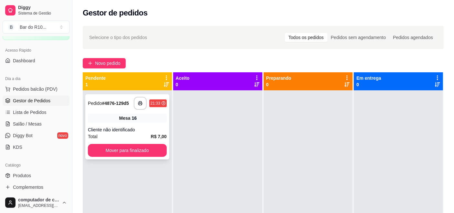
click at [116, 122] on div "Mesa 16" at bounding box center [127, 118] width 79 height 9
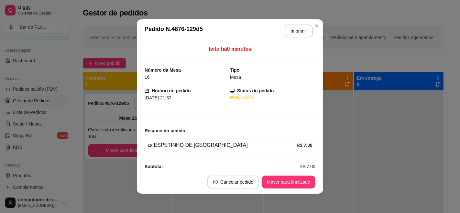
scroll to position [9, 0]
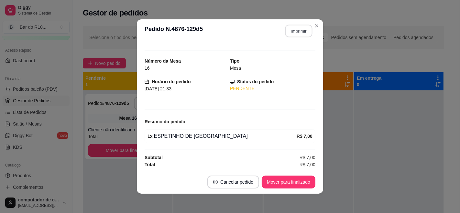
click at [297, 32] on button "Imprimir" at bounding box center [298, 31] width 27 height 13
drag, startPoint x: 315, startPoint y: 178, endPoint x: 309, endPoint y: 179, distance: 6.0
click at [311, 179] on footer "Cancelar pedido Mover para finalizado" at bounding box center [230, 182] width 186 height 23
click at [294, 182] on button "Mover para finalizado" at bounding box center [289, 182] width 54 height 13
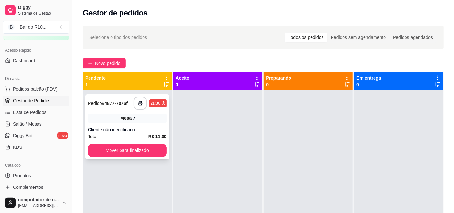
click at [117, 131] on div "Cliente não identificado" at bounding box center [127, 130] width 79 height 6
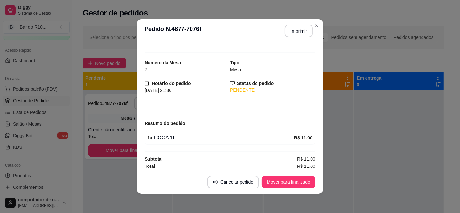
scroll to position [9, 0]
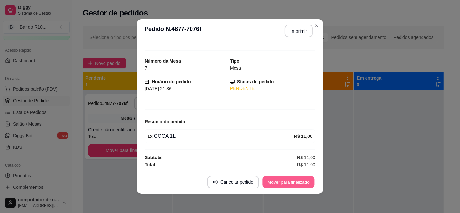
click at [288, 180] on button "Mover para finalizado" at bounding box center [289, 182] width 52 height 13
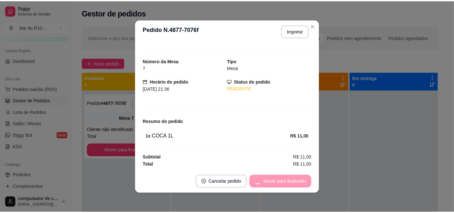
scroll to position [0, 0]
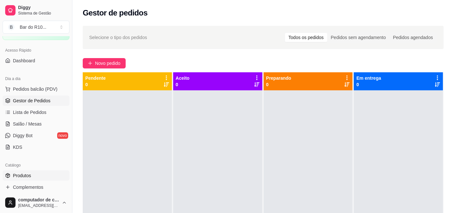
click at [32, 180] on link "Produtos" at bounding box center [36, 176] width 67 height 10
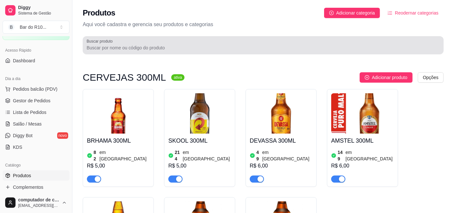
click at [170, 42] on div at bounding box center [263, 45] width 353 height 13
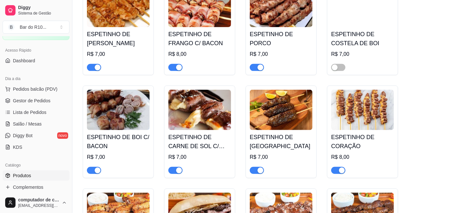
scroll to position [108, 0]
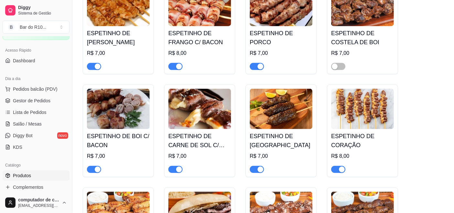
type input "esp"
click at [256, 166] on div at bounding box center [257, 170] width 14 height 8
click at [253, 167] on span "button" at bounding box center [257, 169] width 14 height 7
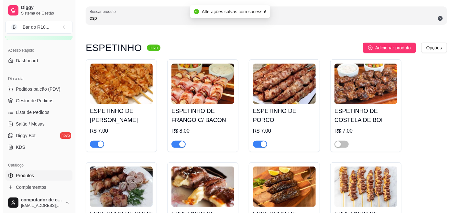
scroll to position [0, 0]
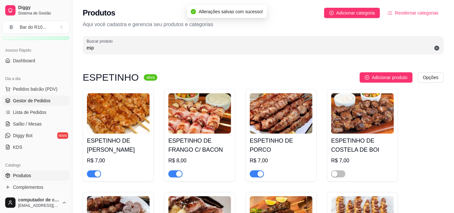
click at [10, 100] on icon at bounding box center [7, 100] width 5 height 5
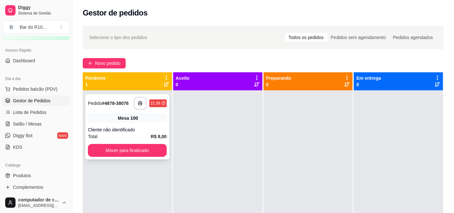
click at [148, 121] on div "Mesa 100" at bounding box center [127, 118] width 79 height 9
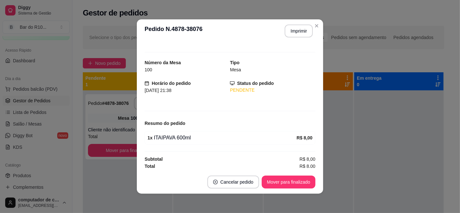
scroll to position [9, 0]
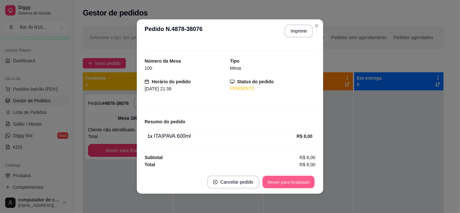
click at [282, 182] on button "Mover para finalizado" at bounding box center [289, 182] width 52 height 13
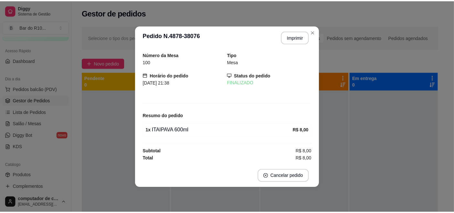
scroll to position [0, 0]
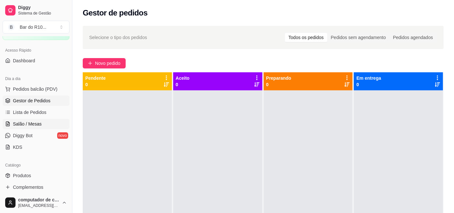
click at [42, 124] on link "Salão / Mesas" at bounding box center [36, 124] width 67 height 10
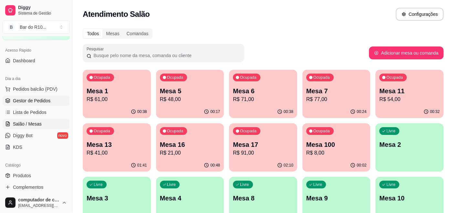
click at [38, 96] on link "Gestor de Pedidos" at bounding box center [36, 101] width 67 height 10
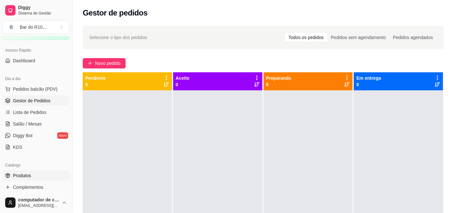
click at [14, 174] on span "Produtos" at bounding box center [22, 176] width 18 height 6
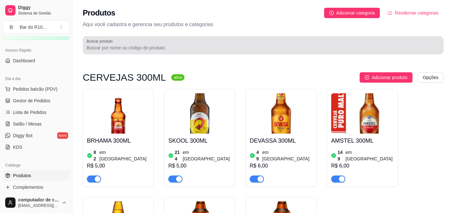
click at [153, 51] on div at bounding box center [263, 45] width 353 height 13
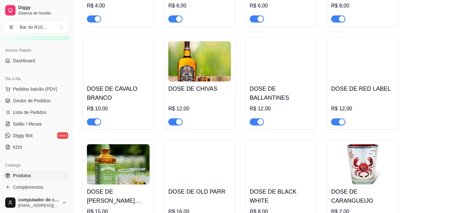
scroll to position [283, 0]
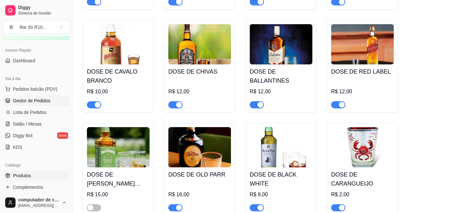
type input "dose"
click at [13, 99] on link "Gestor de Pedidos" at bounding box center [36, 101] width 67 height 10
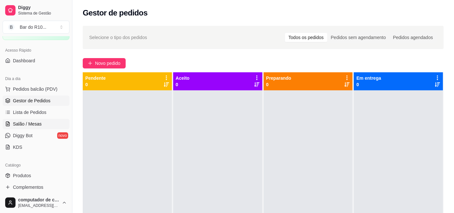
click at [39, 124] on span "Salão / Mesas" at bounding box center [27, 124] width 29 height 6
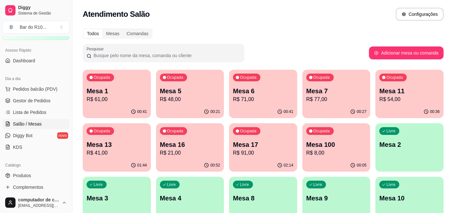
click at [413, 89] on p "Mesa 11" at bounding box center [410, 91] width 60 height 9
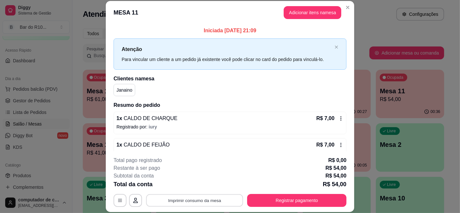
click at [202, 196] on button "Imprimir consumo da mesa" at bounding box center [194, 200] width 97 height 13
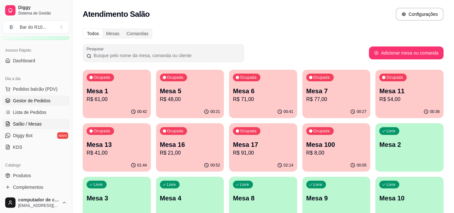
click at [36, 102] on span "Gestor de Pedidos" at bounding box center [32, 101] width 38 height 6
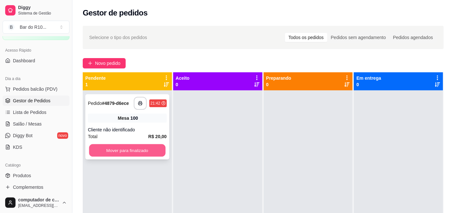
click at [141, 149] on button "Mover para finalizado" at bounding box center [127, 151] width 76 height 13
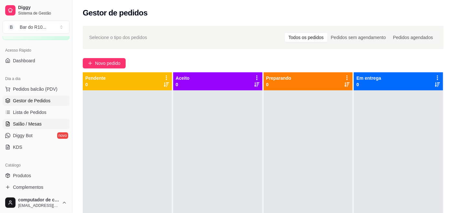
click at [55, 123] on link "Salão / Mesas" at bounding box center [36, 124] width 67 height 10
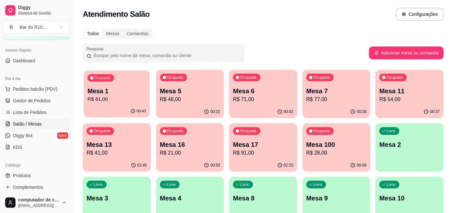
click at [107, 92] on p "Mesa 1" at bounding box center [117, 91] width 59 height 9
click at [53, 100] on link "Gestor de Pedidos" at bounding box center [36, 101] width 67 height 10
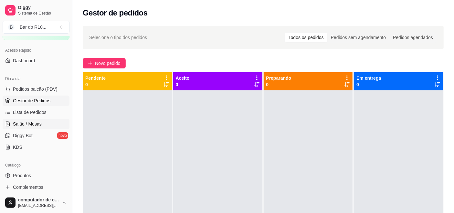
click at [40, 124] on span "Salão / Mesas" at bounding box center [27, 124] width 29 height 6
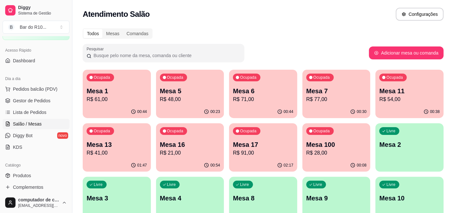
click at [114, 96] on p "R$ 61,00" at bounding box center [117, 100] width 60 height 8
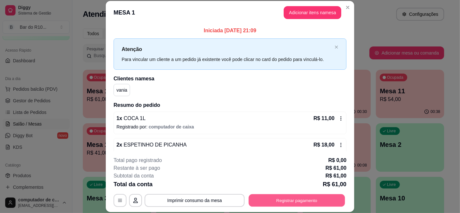
click at [287, 195] on button "Registrar pagamento" at bounding box center [297, 200] width 96 height 13
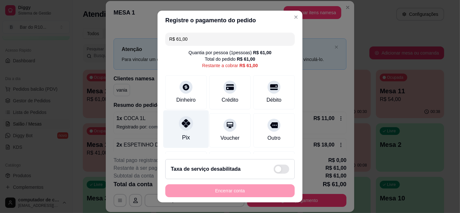
click at [183, 121] on icon at bounding box center [186, 123] width 8 height 8
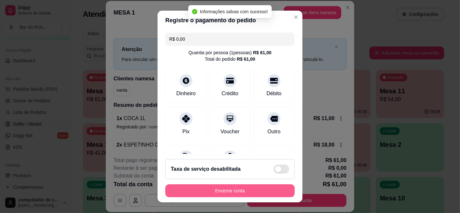
type input "R$ 0,00"
click at [232, 190] on button "Encerrar conta" at bounding box center [229, 191] width 129 height 13
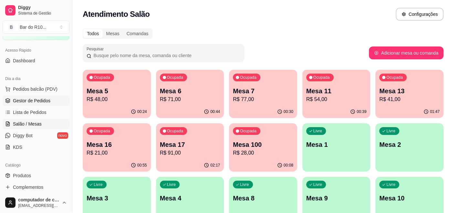
click at [29, 102] on span "Gestor de Pedidos" at bounding box center [32, 101] width 38 height 6
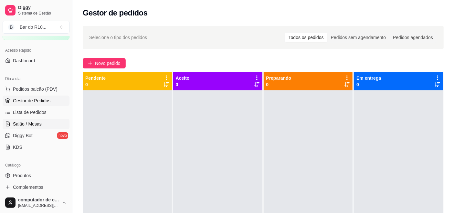
click at [29, 123] on span "Salão / Mesas" at bounding box center [27, 124] width 29 height 6
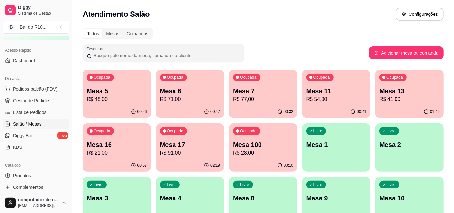
click at [338, 84] on div "Ocupada Mesa 11 R$ 54,00" at bounding box center [337, 88] width 68 height 36
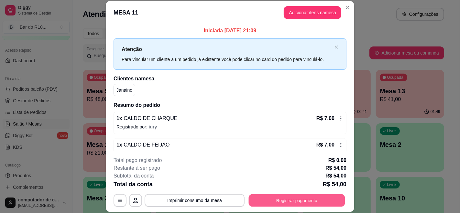
click at [282, 197] on button "Registrar pagamento" at bounding box center [297, 200] width 96 height 13
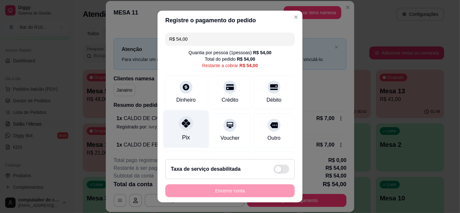
click at [170, 122] on div "Pix" at bounding box center [186, 130] width 46 height 38
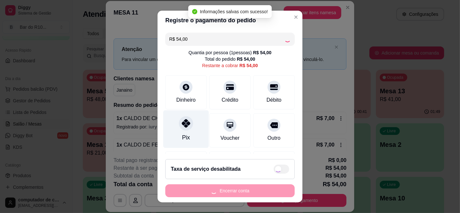
type input "R$ 0,00"
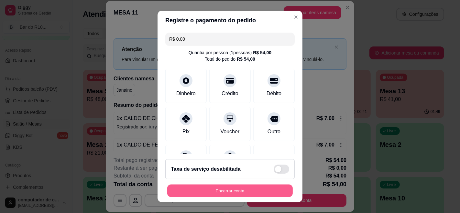
click at [242, 187] on button "Encerrar conta" at bounding box center [229, 191] width 125 height 13
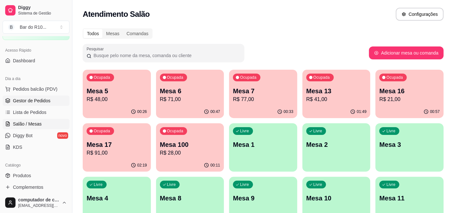
click at [20, 100] on span "Gestor de Pedidos" at bounding box center [32, 101] width 38 height 6
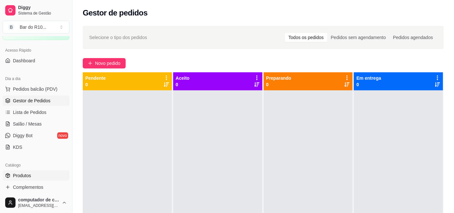
click at [21, 174] on span "Produtos" at bounding box center [22, 176] width 18 height 6
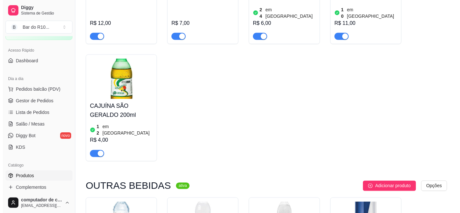
scroll to position [3412, 0]
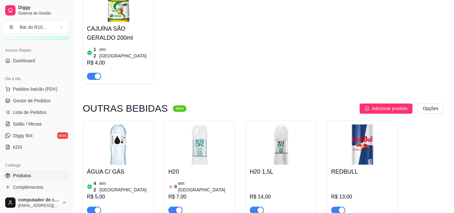
click at [191, 165] on div "H20 0 em estoque R$ 7,00" at bounding box center [199, 189] width 63 height 49
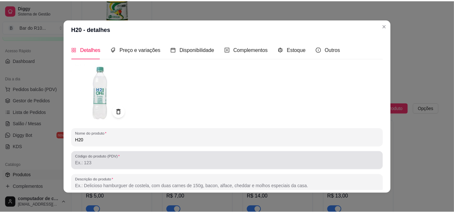
scroll to position [0, 0]
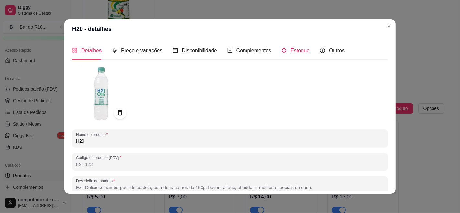
click at [295, 50] on span "Estoque" at bounding box center [299, 50] width 19 height 5
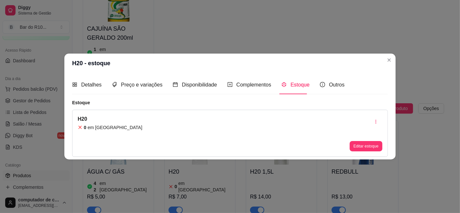
click at [171, 117] on div "H20 0 em estoque Editar estoque" at bounding box center [230, 133] width 316 height 47
click at [370, 145] on button "Editar estoque" at bounding box center [365, 146] width 33 height 10
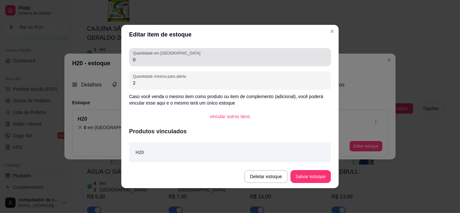
click at [180, 60] on input "0" at bounding box center [230, 60] width 194 height 6
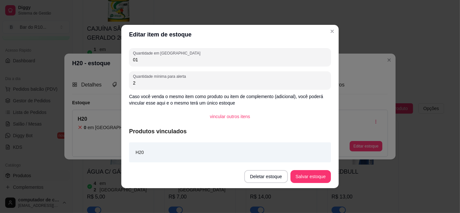
type input "0"
type input "12"
click at [310, 176] on button "Salvar estoque" at bounding box center [310, 177] width 39 height 13
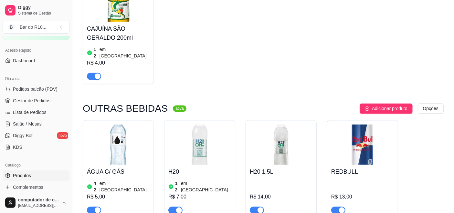
click at [188, 180] on article "em [GEOGRAPHIC_DATA]" at bounding box center [206, 186] width 50 height 13
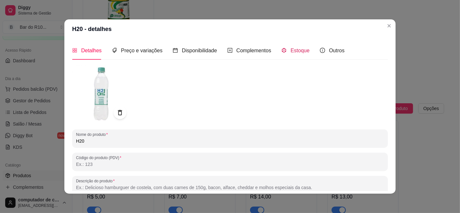
click at [295, 52] on span "Estoque" at bounding box center [299, 50] width 19 height 5
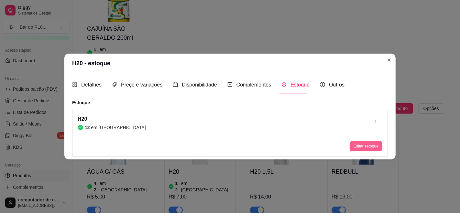
click at [373, 146] on button "Editar estoque" at bounding box center [365, 146] width 33 height 10
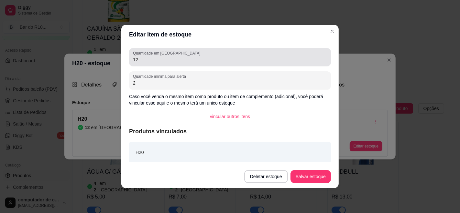
click at [169, 60] on input "12" at bounding box center [230, 60] width 194 height 6
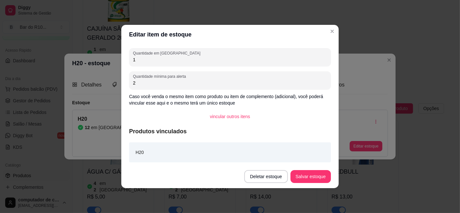
type input "12"
click at [300, 177] on button "Salvar estoque" at bounding box center [310, 177] width 39 height 13
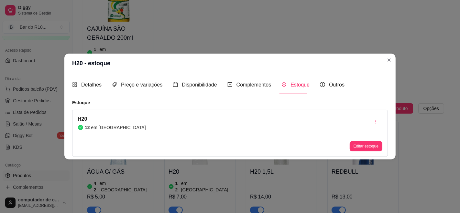
click at [395, 60] on header "H20 - estoque" at bounding box center [229, 63] width 331 height 19
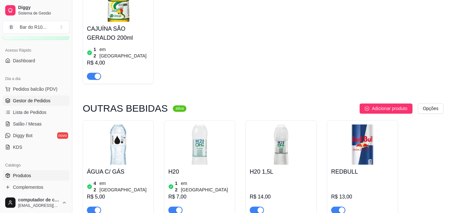
click at [60, 104] on link "Gestor de Pedidos" at bounding box center [36, 101] width 67 height 10
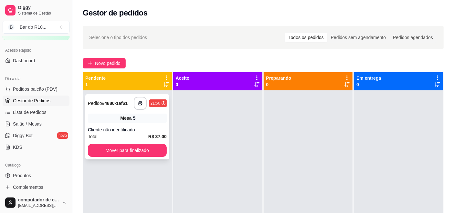
click at [114, 122] on div "Mesa 5" at bounding box center [127, 118] width 79 height 9
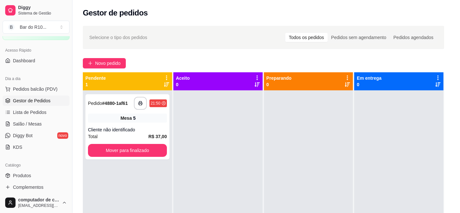
scroll to position [49, 0]
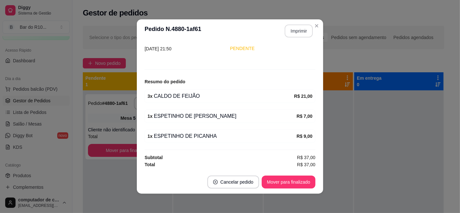
click at [289, 29] on button "Imprimir" at bounding box center [299, 31] width 28 height 13
click at [288, 186] on button "Mover para finalizado" at bounding box center [289, 182] width 52 height 13
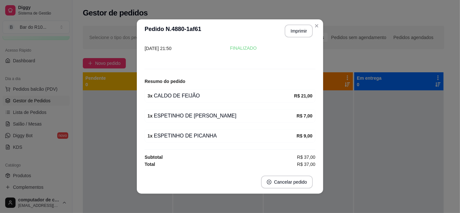
scroll to position [28, 0]
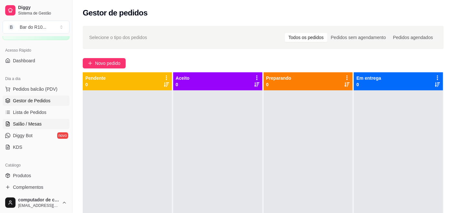
click at [6, 125] on icon at bounding box center [7, 124] width 5 height 5
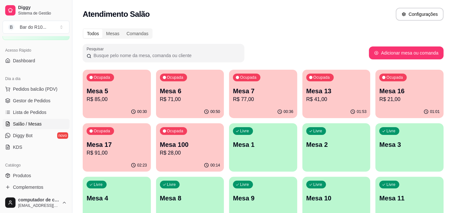
click at [201, 85] on div "Ocupada Mesa 6 R$ 71,00" at bounding box center [190, 88] width 68 height 36
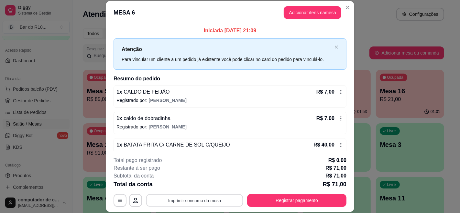
click at [202, 202] on button "Imprimir consumo da mesa" at bounding box center [194, 200] width 97 height 13
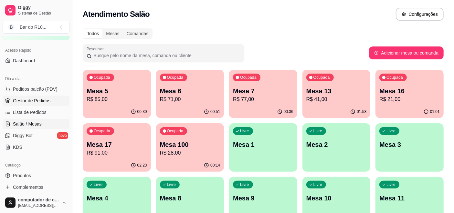
click at [34, 99] on span "Gestor de Pedidos" at bounding box center [32, 101] width 38 height 6
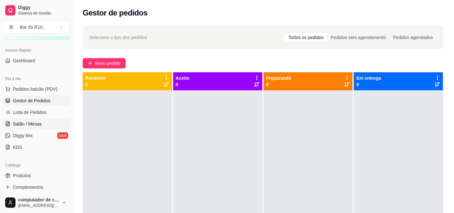
click at [16, 120] on link "Salão / Mesas" at bounding box center [36, 124] width 67 height 10
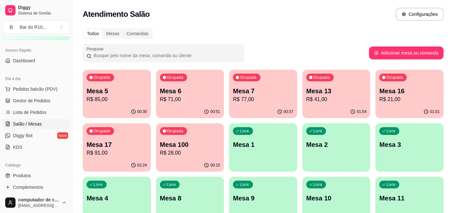
click at [204, 91] on p "Mesa 6" at bounding box center [190, 91] width 60 height 9
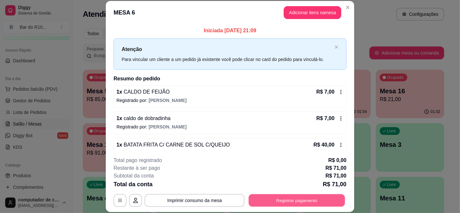
click at [289, 196] on button "Registrar pagamento" at bounding box center [297, 200] width 96 height 13
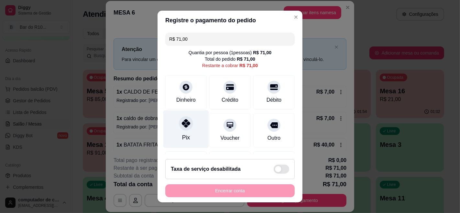
click at [183, 122] on icon at bounding box center [186, 123] width 8 height 8
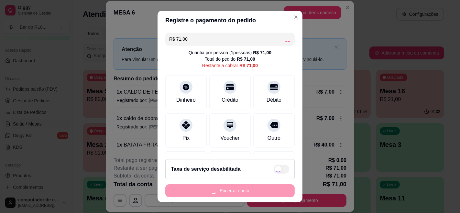
type input "R$ 0,00"
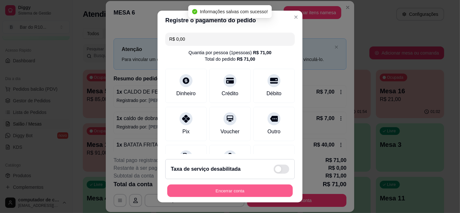
click at [249, 191] on button "Encerrar conta" at bounding box center [229, 191] width 125 height 13
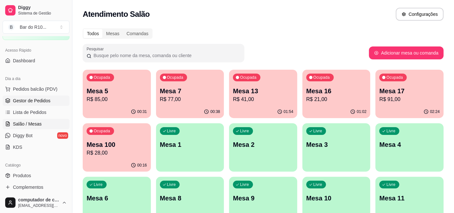
click at [41, 102] on span "Gestor de Pedidos" at bounding box center [32, 101] width 38 height 6
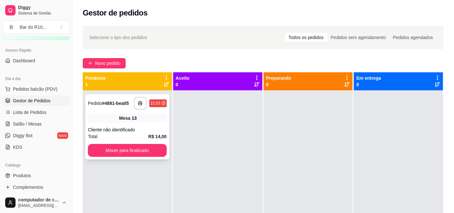
click at [116, 126] on div "**********" at bounding box center [127, 126] width 84 height 65
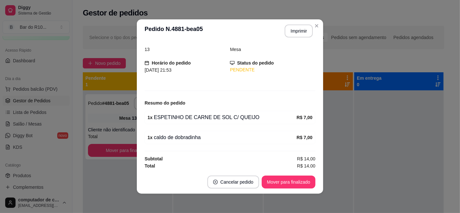
scroll to position [29, 0]
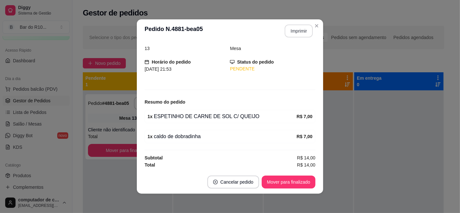
click at [303, 25] on div "**********" at bounding box center [295, 31] width 33 height 13
click at [299, 32] on button "Imprimir" at bounding box center [299, 31] width 28 height 13
click at [296, 177] on button "Mover para finalizado" at bounding box center [289, 182] width 52 height 13
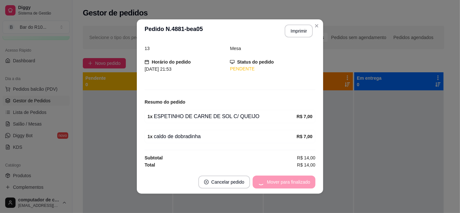
scroll to position [8, 0]
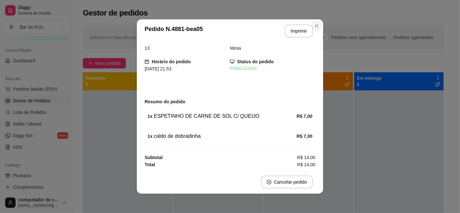
click at [320, 19] on div "**********" at bounding box center [230, 106] width 460 height 213
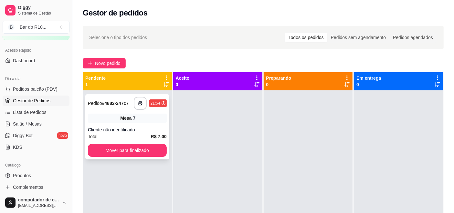
click at [145, 130] on div "Cliente não identificado" at bounding box center [127, 130] width 79 height 6
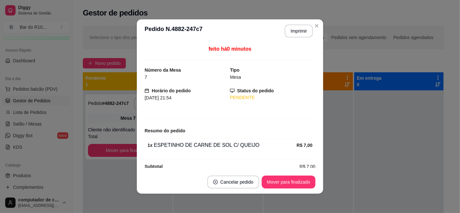
click at [295, 24] on header "**********" at bounding box center [230, 30] width 186 height 23
click at [300, 32] on button "Imprimir" at bounding box center [298, 31] width 27 height 13
click at [293, 180] on button "Mover para finalizado" at bounding box center [289, 182] width 52 height 13
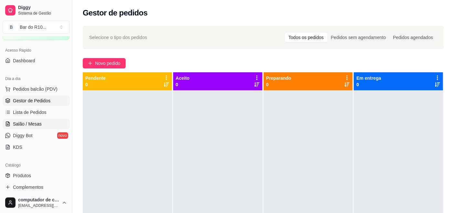
click at [16, 119] on link "Salão / Mesas" at bounding box center [36, 124] width 67 height 10
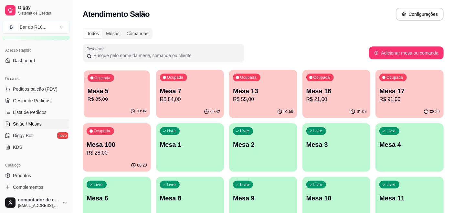
click at [123, 96] on p "R$ 85,00" at bounding box center [117, 99] width 59 height 7
click at [47, 102] on span "Gestor de Pedidos" at bounding box center [32, 101] width 38 height 6
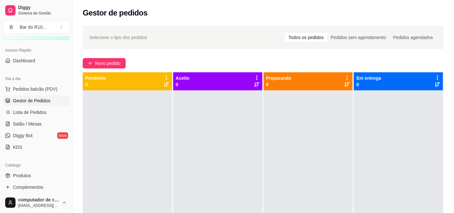
click at [161, 150] on div at bounding box center [127, 197] width 89 height 213
drag, startPoint x: 37, startPoint y: 179, endPoint x: 42, endPoint y: 173, distance: 8.7
click at [37, 179] on link "Produtos" at bounding box center [36, 176] width 67 height 10
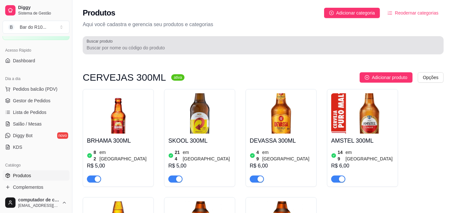
click at [142, 41] on div at bounding box center [263, 45] width 353 height 13
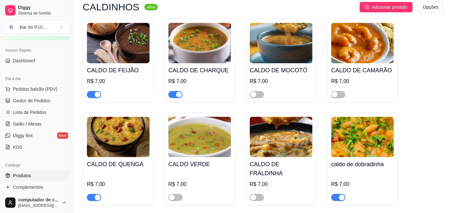
scroll to position [72, 0]
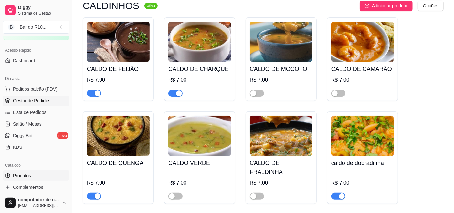
type input "cald"
click at [6, 104] on link "Gestor de Pedidos" at bounding box center [36, 101] width 67 height 10
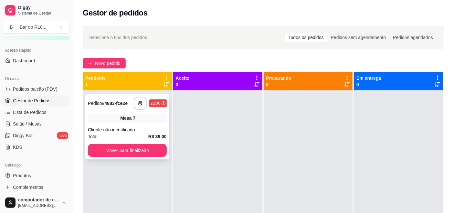
click at [142, 127] on div "Cliente não identificado" at bounding box center [127, 130] width 79 height 6
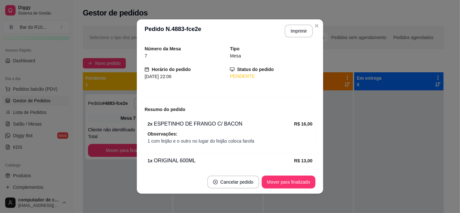
scroll to position [66, 0]
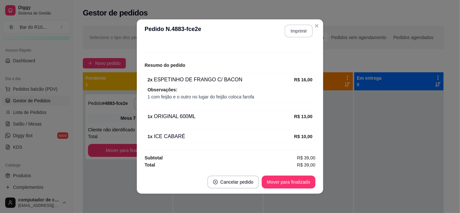
click at [300, 31] on button "Imprimir" at bounding box center [299, 31] width 28 height 13
click at [283, 178] on button "Mover para finalizado" at bounding box center [289, 182] width 52 height 13
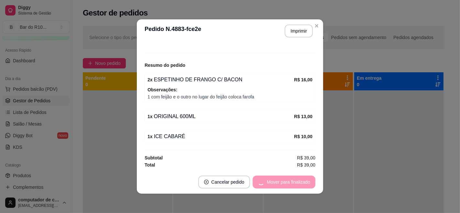
scroll to position [44, 0]
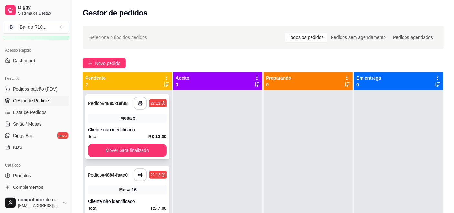
click at [137, 117] on div "Mesa 5" at bounding box center [127, 118] width 79 height 9
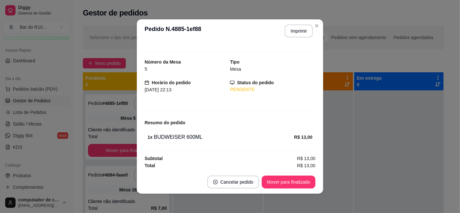
scroll to position [9, 0]
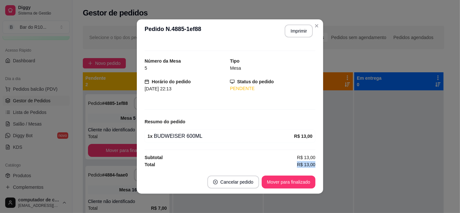
drag, startPoint x: 282, startPoint y: 169, endPoint x: 282, endPoint y: 173, distance: 4.2
click at [282, 172] on section "**********" at bounding box center [230, 106] width 186 height 175
click at [282, 176] on button "Mover para finalizado" at bounding box center [289, 182] width 52 height 13
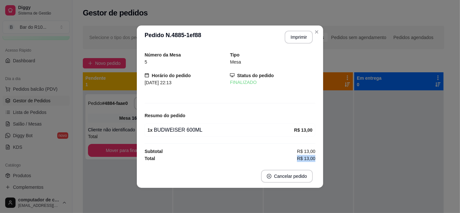
scroll to position [0, 0]
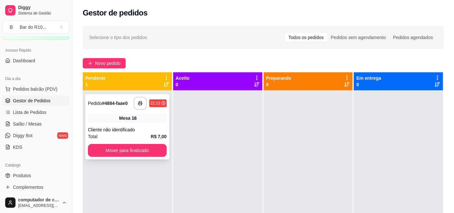
click at [130, 118] on div "Mesa 16" at bounding box center [127, 118] width 79 height 9
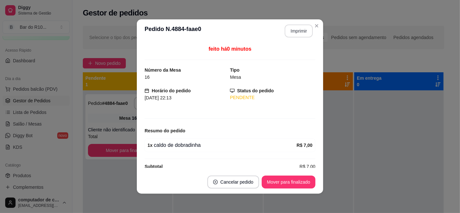
click at [295, 29] on button "Imprimir" at bounding box center [299, 31] width 28 height 13
click at [282, 179] on button "Mover para finalizado" at bounding box center [289, 182] width 54 height 13
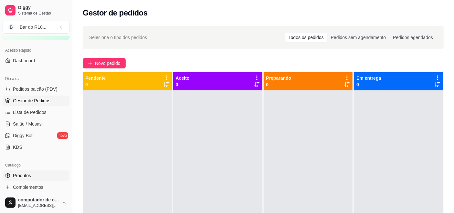
click at [12, 174] on link "Produtos" at bounding box center [36, 176] width 67 height 10
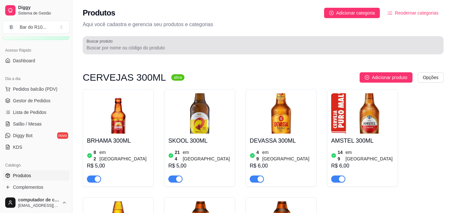
click at [156, 41] on div at bounding box center [263, 45] width 353 height 13
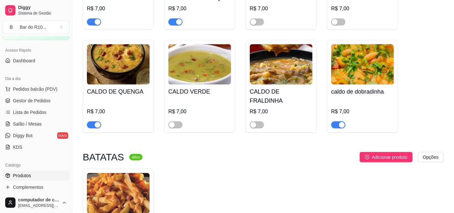
scroll to position [144, 0]
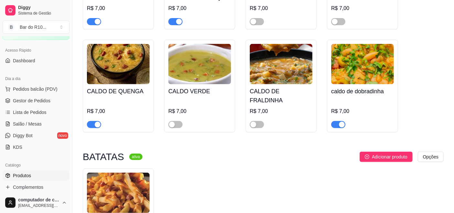
type input "cal"
click at [340, 122] on div "button" at bounding box center [342, 125] width 6 height 6
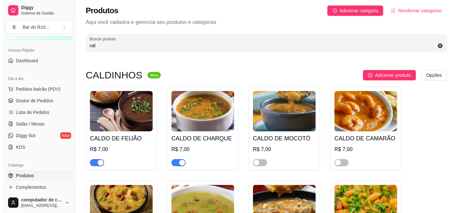
scroll to position [0, 0]
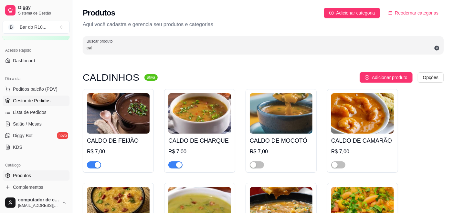
click at [45, 102] on span "Gestor de Pedidos" at bounding box center [32, 101] width 38 height 6
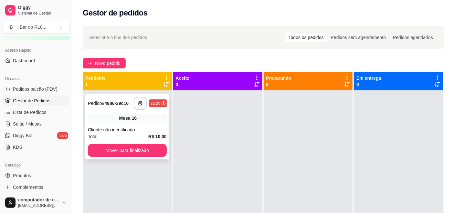
click at [116, 130] on div "Cliente não identificado" at bounding box center [127, 130] width 79 height 6
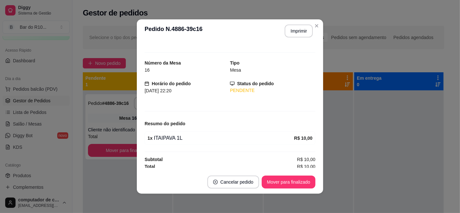
scroll to position [9, 0]
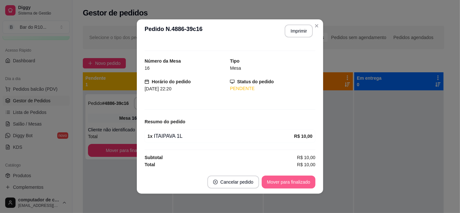
click at [287, 184] on button "Mover para finalizado" at bounding box center [289, 182] width 54 height 13
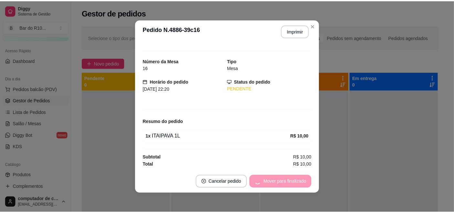
scroll to position [0, 0]
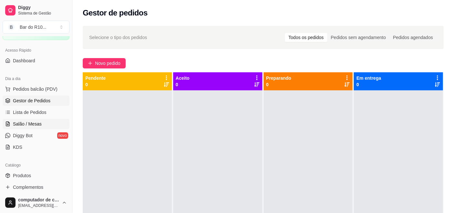
click at [21, 123] on span "Salão / Mesas" at bounding box center [27, 124] width 29 height 6
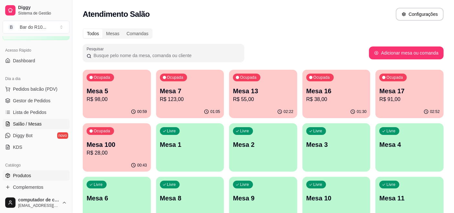
click at [50, 172] on link "Produtos" at bounding box center [36, 176] width 67 height 10
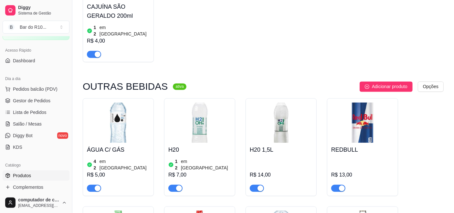
scroll to position [3448, 0]
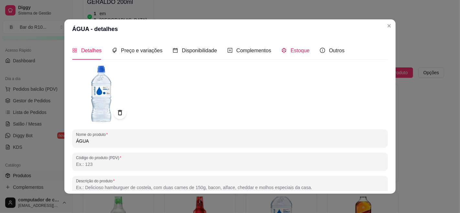
click at [290, 50] on span "Estoque" at bounding box center [299, 50] width 19 height 5
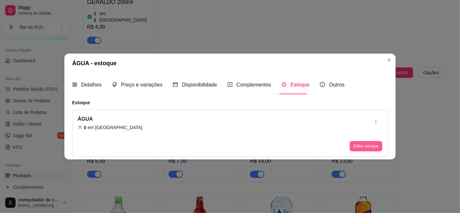
click at [373, 145] on button "Editar estoque" at bounding box center [365, 146] width 33 height 10
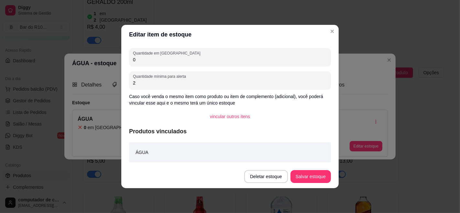
click at [197, 62] on input "0" at bounding box center [230, 60] width 194 height 6
type input "12"
click at [314, 178] on button "Salvar estoque" at bounding box center [310, 177] width 39 height 13
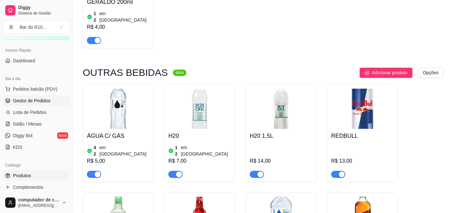
click at [38, 100] on span "Gestor de Pedidos" at bounding box center [32, 101] width 38 height 6
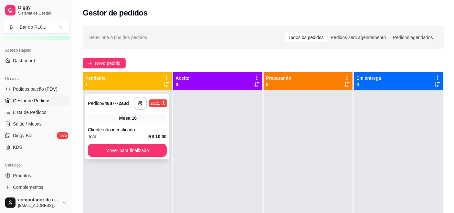
click at [158, 123] on div "**********" at bounding box center [127, 126] width 84 height 65
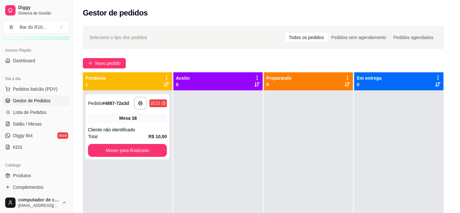
scroll to position [9, 0]
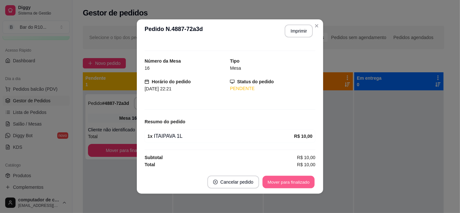
click at [285, 182] on button "Mover para finalizado" at bounding box center [289, 182] width 52 height 13
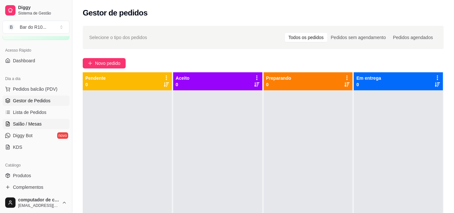
click at [17, 122] on span "Salão / Mesas" at bounding box center [27, 124] width 29 height 6
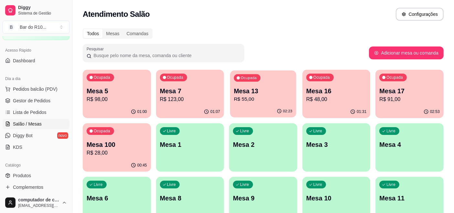
click at [279, 101] on p "R$ 55,00" at bounding box center [263, 99] width 59 height 7
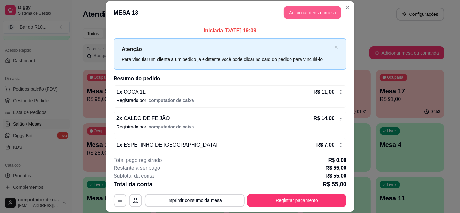
click at [301, 7] on button "Adicionar itens na mesa" at bounding box center [313, 12] width 58 height 13
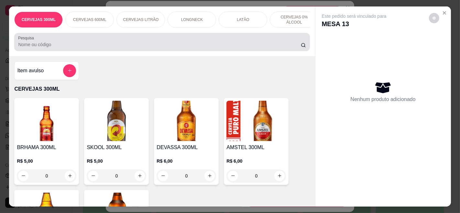
click at [135, 43] on div at bounding box center [161, 42] width 287 height 13
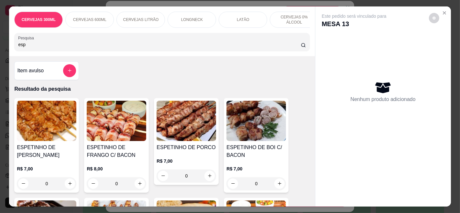
scroll to position [108, 0]
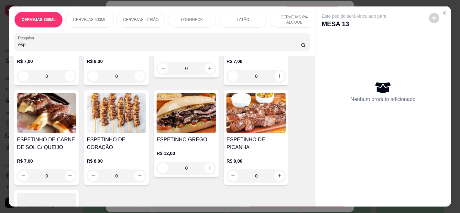
type input "esp"
click at [44, 152] on h4 "ESPETINHO DE CARNE DE SOL C/ QUEIJO" at bounding box center [46, 144] width 59 height 16
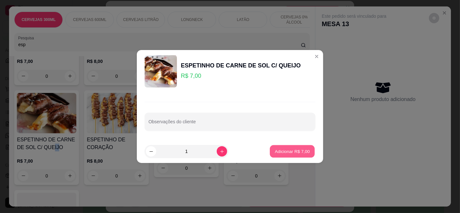
click at [290, 149] on p "Adicionar R$ 7,00" at bounding box center [291, 151] width 35 height 6
type input "1"
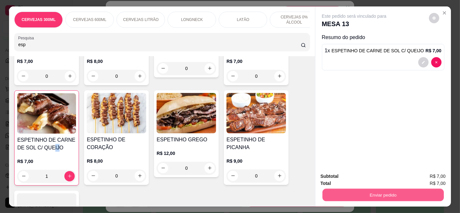
click at [391, 189] on button "Enviar pedido" at bounding box center [382, 195] width 121 height 13
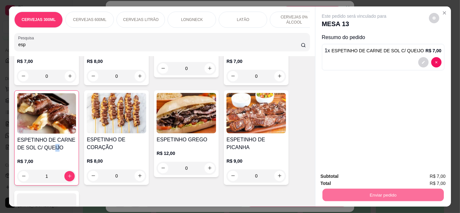
click at [429, 174] on button "Enviar pedido" at bounding box center [429, 176] width 36 height 12
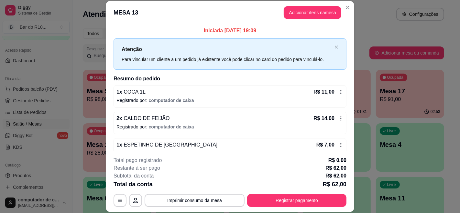
click at [313, 11] on button "Adicionar itens na mesa" at bounding box center [313, 12] width 58 height 13
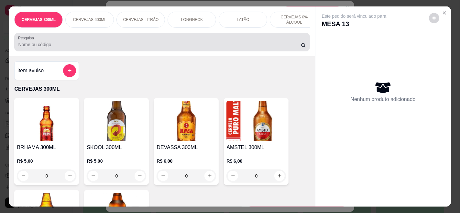
click at [131, 43] on div at bounding box center [161, 42] width 287 height 13
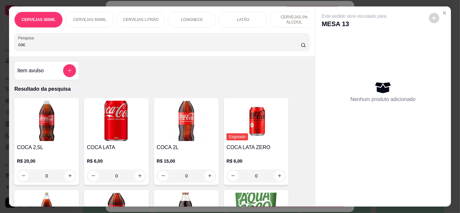
type input "coc"
click at [102, 159] on div "R$ 6,00 0" at bounding box center [116, 167] width 59 height 31
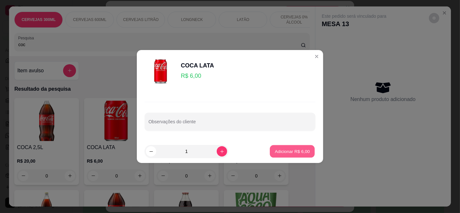
click at [301, 150] on p "Adicionar R$ 6,00" at bounding box center [291, 151] width 35 height 6
type input "1"
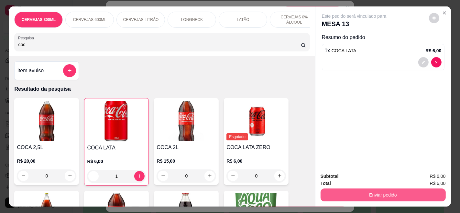
click at [403, 196] on button "Enviar pedido" at bounding box center [382, 195] width 125 height 13
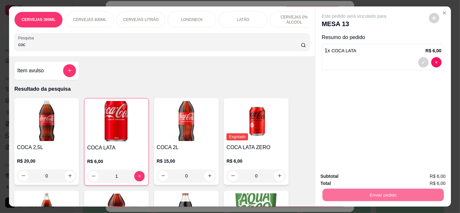
click at [435, 175] on button "Enviar pedido" at bounding box center [429, 176] width 36 height 12
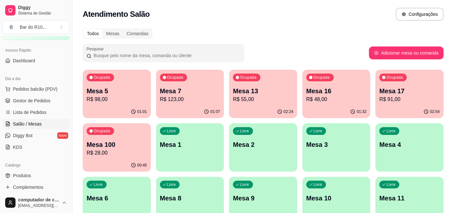
click at [270, 103] on div "Ocupada Mesa 13 R$ 55,00" at bounding box center [263, 88] width 68 height 36
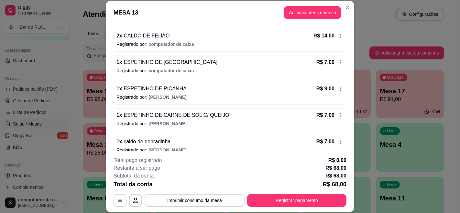
scroll to position [72, 0]
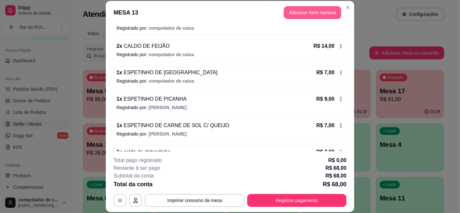
click at [307, 14] on button "Adicionar itens na mesa" at bounding box center [313, 12] width 58 height 13
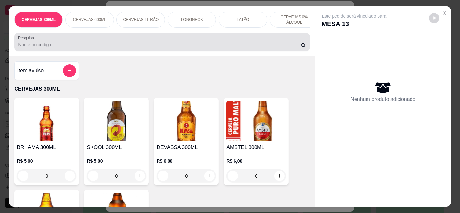
click at [169, 44] on input "Pesquisa" at bounding box center [159, 44] width 282 height 6
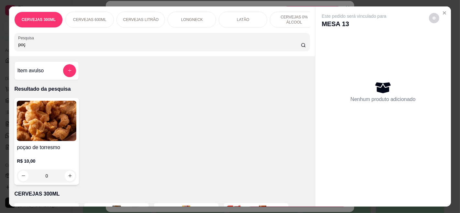
type input "poç"
click at [49, 161] on p "R$ 10,00" at bounding box center [46, 161] width 59 height 6
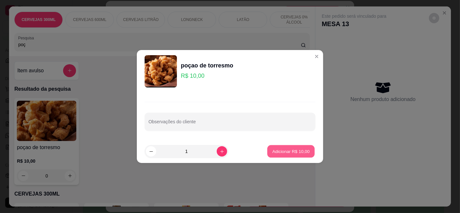
click at [285, 158] on button "Adicionar R$ 10,00" at bounding box center [291, 151] width 48 height 13
type input "1"
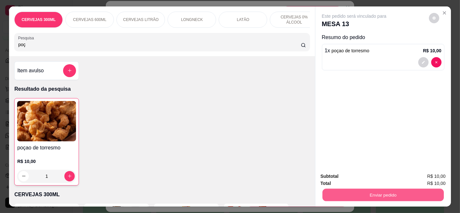
click at [361, 194] on button "Enviar pedido" at bounding box center [382, 195] width 121 height 13
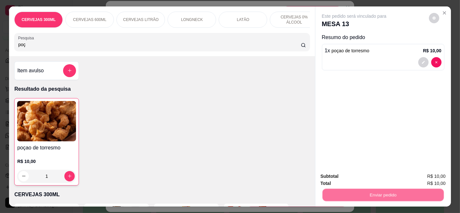
click at [434, 171] on button "Enviar pedido" at bounding box center [429, 176] width 36 height 12
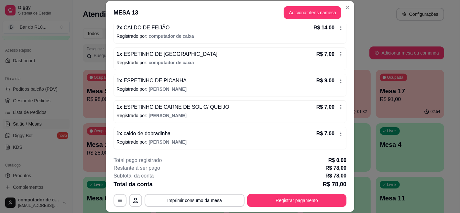
scroll to position [0, 0]
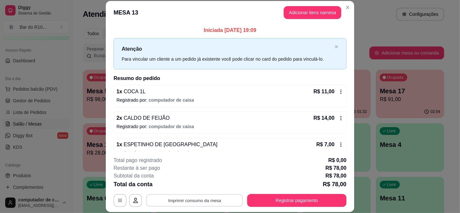
click at [191, 198] on button "Imprimir consumo da mesa" at bounding box center [194, 200] width 97 height 13
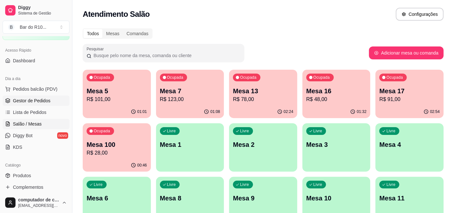
click at [30, 98] on span "Gestor de Pedidos" at bounding box center [32, 101] width 38 height 6
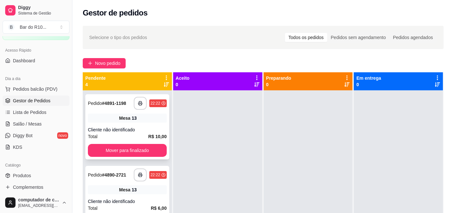
click at [148, 116] on div "Mesa 13" at bounding box center [127, 118] width 79 height 9
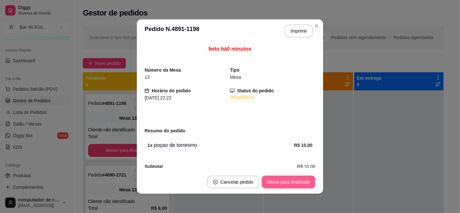
click at [262, 182] on button "Mover para finalizado" at bounding box center [289, 182] width 54 height 13
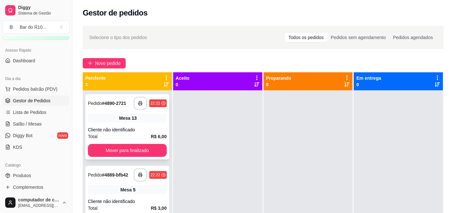
click at [110, 133] on div "Cliente não identificado" at bounding box center [127, 130] width 79 height 6
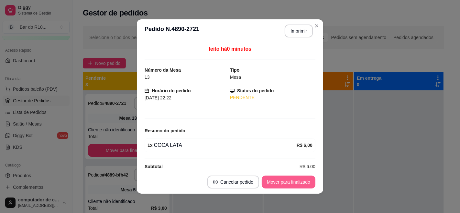
click at [282, 184] on button "Mover para finalizado" at bounding box center [289, 182] width 54 height 13
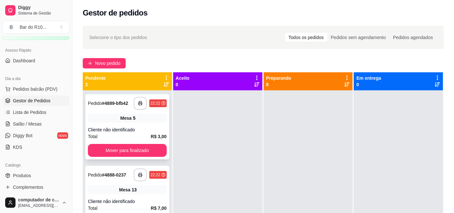
click at [116, 123] on div "Mesa 5" at bounding box center [127, 118] width 79 height 9
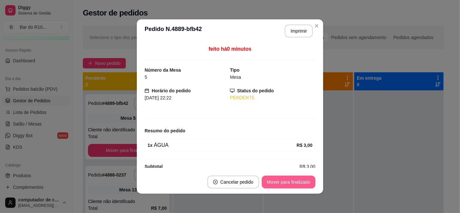
click at [294, 181] on button "Mover para finalizado" at bounding box center [289, 182] width 54 height 13
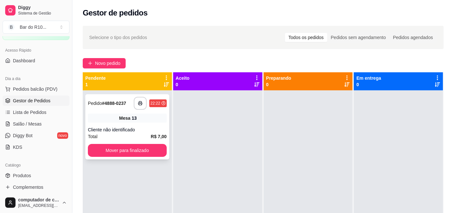
click at [129, 125] on div "**********" at bounding box center [127, 126] width 84 height 65
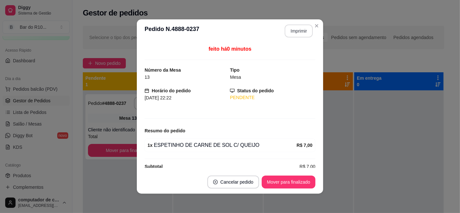
click at [297, 32] on button "Imprimir" at bounding box center [299, 31] width 28 height 13
click at [287, 182] on button "Mover para finalizado" at bounding box center [289, 182] width 54 height 13
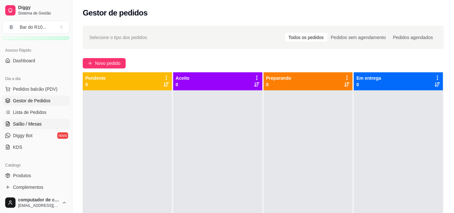
click at [53, 129] on link "Salão / Mesas" at bounding box center [36, 124] width 67 height 10
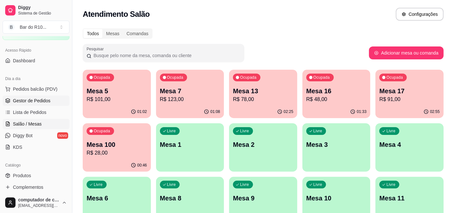
click at [10, 102] on icon at bounding box center [7, 100] width 5 height 5
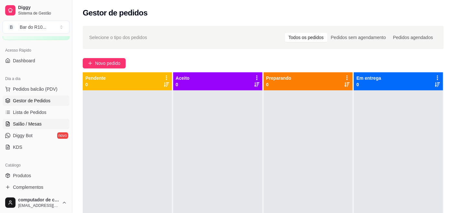
click at [21, 123] on span "Salão / Mesas" at bounding box center [27, 124] width 29 height 6
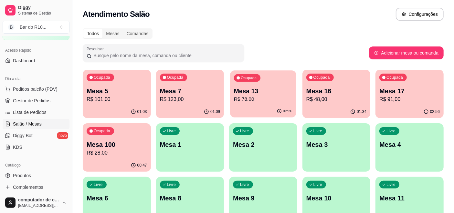
click at [270, 87] on p "Mesa 13" at bounding box center [263, 91] width 59 height 9
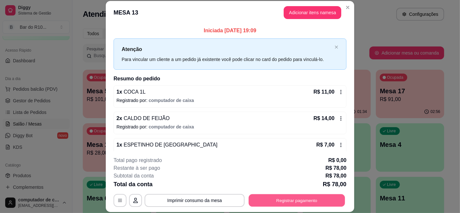
click at [289, 203] on button "Registrar pagamento" at bounding box center [297, 200] width 96 height 13
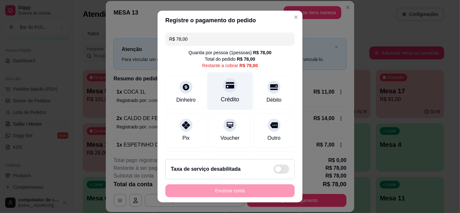
click at [218, 93] on div "Crédito" at bounding box center [230, 91] width 46 height 38
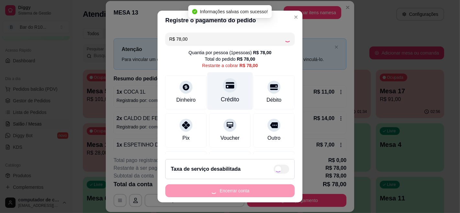
type input "R$ 0,00"
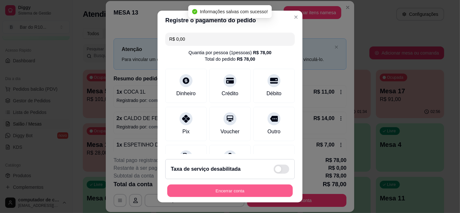
click at [240, 193] on button "Encerrar conta" at bounding box center [229, 191] width 125 height 13
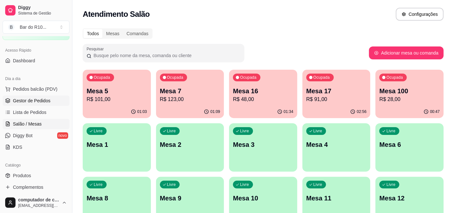
click at [45, 101] on span "Gestor de Pedidos" at bounding box center [32, 101] width 38 height 6
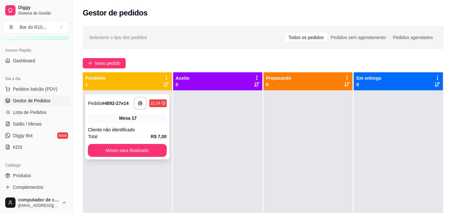
click at [142, 128] on div "Cliente não identificado" at bounding box center [127, 130] width 79 height 6
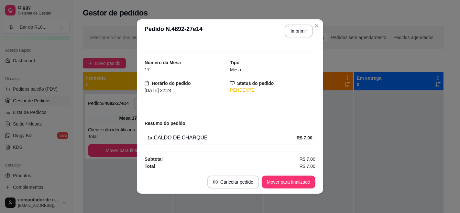
scroll to position [9, 0]
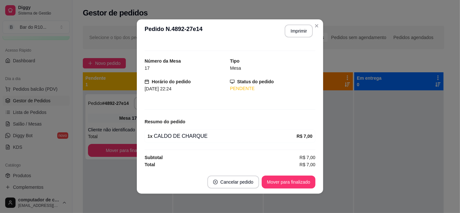
click at [297, 23] on header "**********" at bounding box center [230, 30] width 186 height 23
click at [297, 31] on button "Imprimir" at bounding box center [298, 31] width 27 height 13
click at [280, 178] on button "Mover para finalizado" at bounding box center [289, 182] width 54 height 13
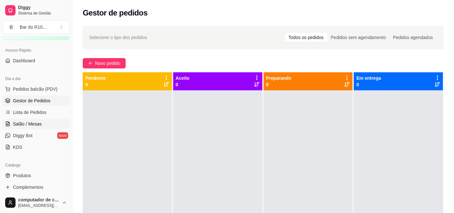
click at [17, 125] on span "Salão / Mesas" at bounding box center [27, 124] width 29 height 6
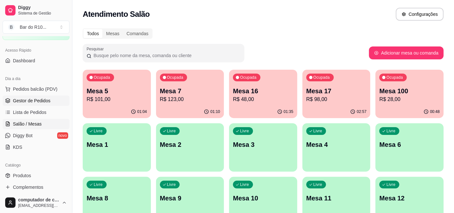
click at [35, 99] on span "Gestor de Pedidos" at bounding box center [32, 101] width 38 height 6
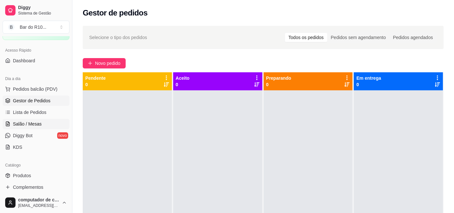
click at [38, 124] on span "Salão / Mesas" at bounding box center [27, 124] width 29 height 6
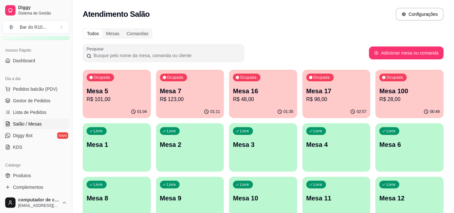
click at [248, 102] on p "R$ 48,00" at bounding box center [263, 100] width 60 height 8
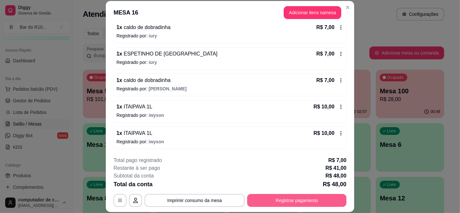
click at [292, 197] on button "Registrar pagamento" at bounding box center [296, 200] width 99 height 13
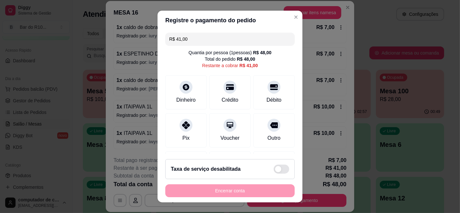
click at [202, 38] on input "R$ 41,00" at bounding box center [230, 39] width 122 height 13
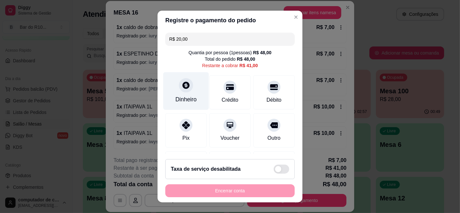
click at [173, 79] on div "Dinheiro" at bounding box center [186, 91] width 46 height 38
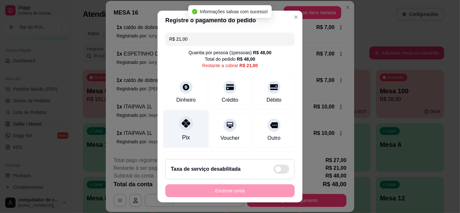
click at [182, 132] on div "Pix" at bounding box center [186, 130] width 46 height 38
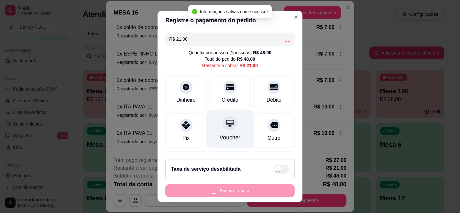
type input "R$ 0,00"
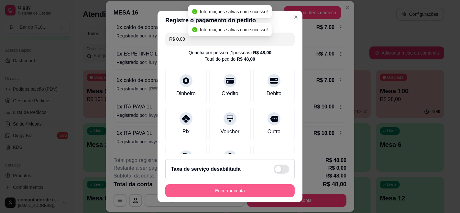
click at [247, 190] on button "Encerrar conta" at bounding box center [229, 191] width 129 height 13
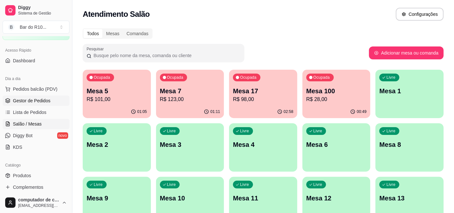
click at [39, 102] on span "Gestor de Pedidos" at bounding box center [32, 101] width 38 height 6
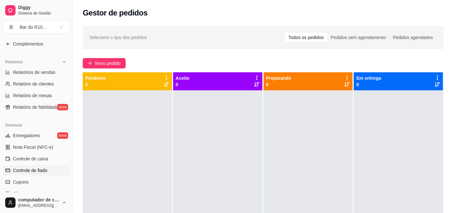
scroll to position [252, 0]
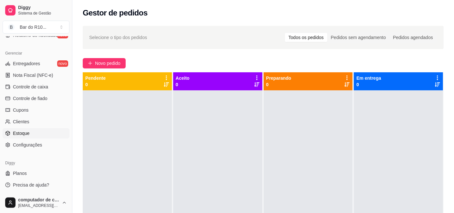
click at [35, 134] on link "Estoque" at bounding box center [36, 133] width 67 height 10
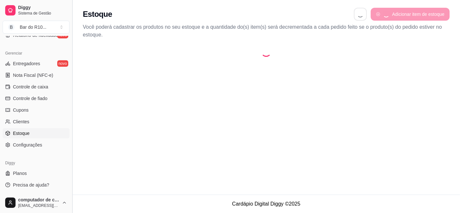
select select "QUANTITY_ORDER"
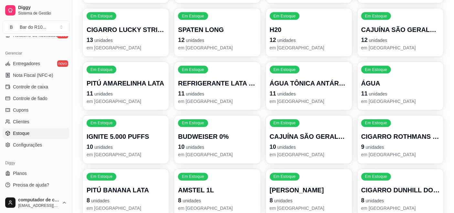
scroll to position [496, 0]
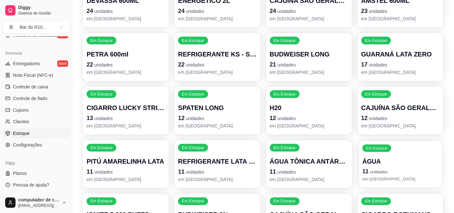
click at [421, 162] on p "ÁGUA" at bounding box center [400, 161] width 76 height 9
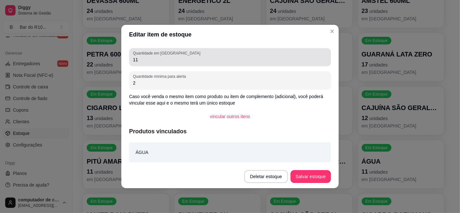
click at [222, 63] on div "11" at bounding box center [230, 57] width 194 height 13
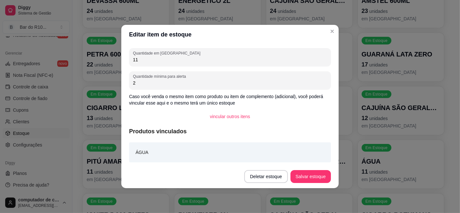
type input "1"
type input "30"
click at [315, 180] on button "Salvar estoque" at bounding box center [310, 177] width 39 height 13
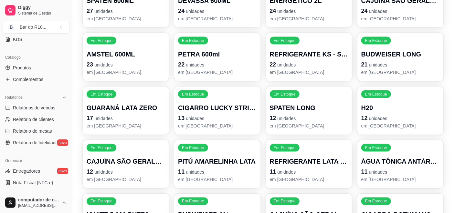
scroll to position [108, 0]
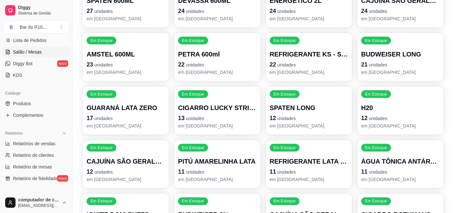
click at [45, 49] on link "Salão / Mesas" at bounding box center [36, 52] width 67 height 10
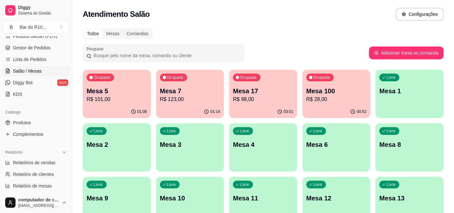
scroll to position [72, 0]
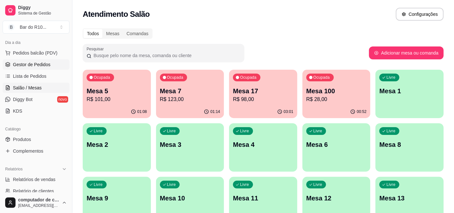
click at [42, 63] on span "Gestor de Pedidos" at bounding box center [32, 64] width 38 height 6
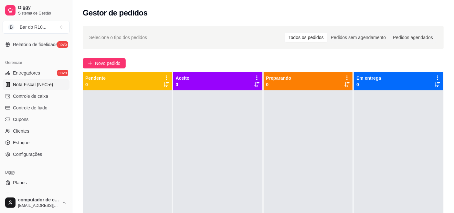
scroll to position [252, 0]
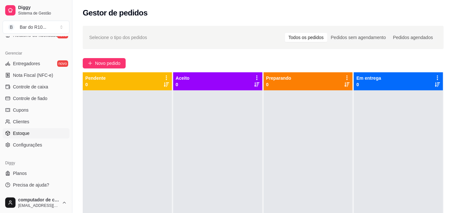
click at [37, 133] on link "Estoque" at bounding box center [36, 133] width 67 height 10
select select "QUANTITY_ORDER"
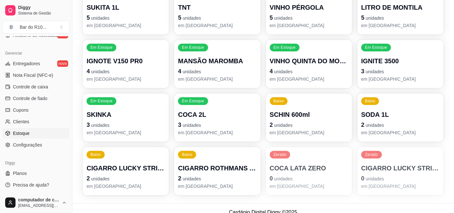
scroll to position [927, 0]
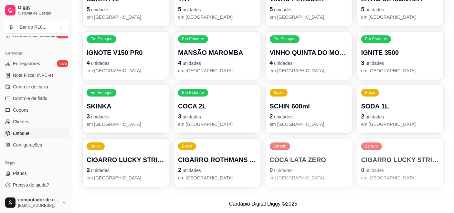
click at [401, 161] on p "CIGARRO LUCKY STRIKE AZUL" at bounding box center [400, 160] width 79 height 9
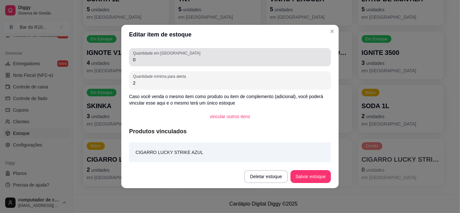
click at [237, 60] on input "0" at bounding box center [230, 60] width 194 height 6
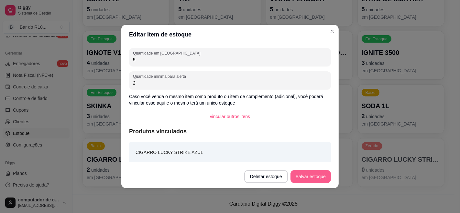
type input "5"
click at [309, 172] on button "Salvar estoque" at bounding box center [310, 176] width 40 height 13
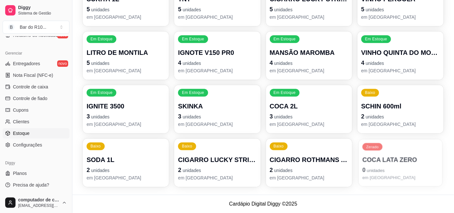
click at [400, 156] on div "Zerado COCA LATA ZERO 0 unidades em [GEOGRAPHIC_DATA]" at bounding box center [401, 162] width 84 height 47
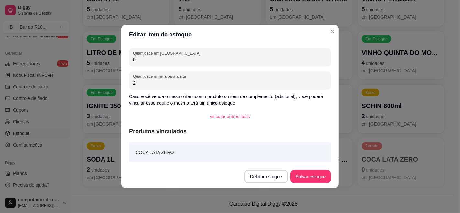
click at [207, 57] on input "0" at bounding box center [230, 60] width 194 height 6
type input "12"
click at [300, 177] on button "Salvar estoque" at bounding box center [310, 177] width 39 height 13
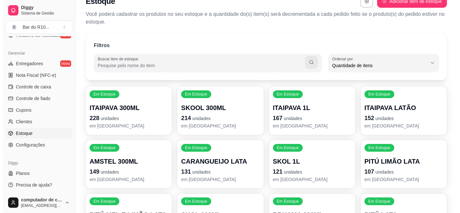
scroll to position [0, 0]
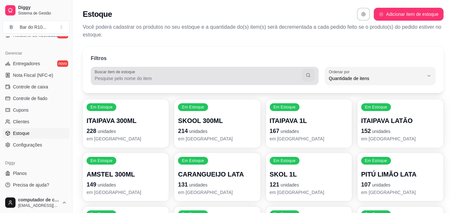
click at [228, 79] on input "Buscar item de estoque" at bounding box center [198, 78] width 207 height 6
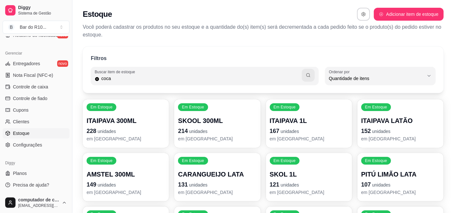
type input "coca"
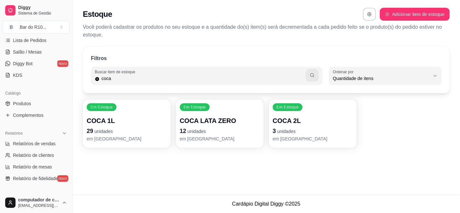
scroll to position [72, 0]
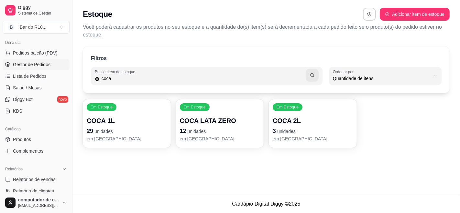
click at [38, 65] on span "Gestor de Pedidos" at bounding box center [32, 64] width 38 height 6
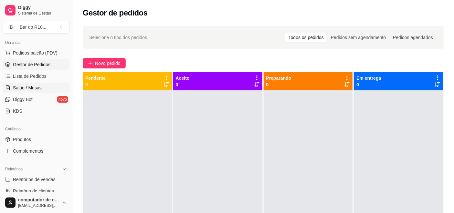
click at [25, 85] on span "Salão / Mesas" at bounding box center [27, 88] width 29 height 6
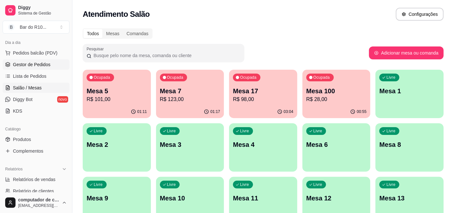
click at [54, 68] on link "Gestor de Pedidos" at bounding box center [36, 64] width 67 height 10
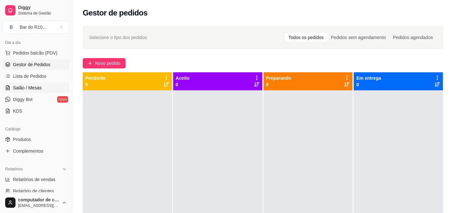
click at [48, 85] on link "Salão / Mesas" at bounding box center [36, 88] width 67 height 10
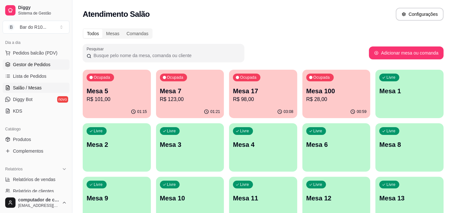
click at [36, 65] on span "Gestor de Pedidos" at bounding box center [32, 64] width 38 height 6
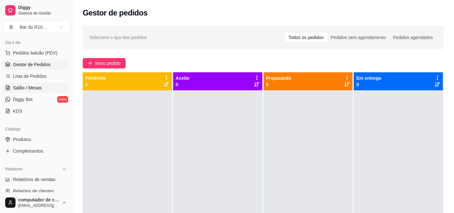
click at [45, 87] on link "Salão / Mesas" at bounding box center [36, 88] width 67 height 10
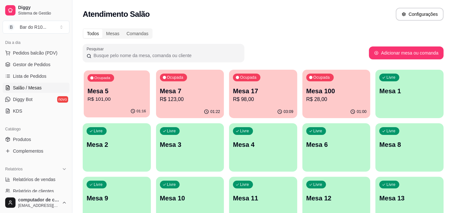
click at [109, 91] on p "Mesa 5" at bounding box center [117, 91] width 59 height 9
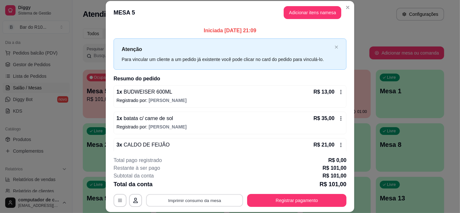
click at [212, 197] on button "Imprimir consumo da mesa" at bounding box center [194, 200] width 97 height 13
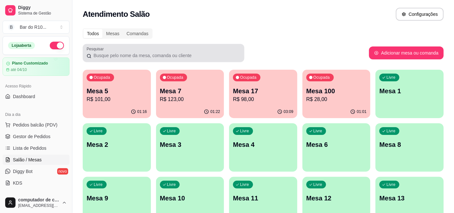
scroll to position [72, 0]
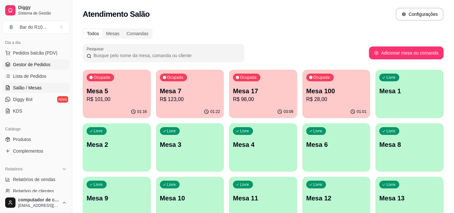
click at [18, 66] on span "Gestor de Pedidos" at bounding box center [32, 64] width 38 height 6
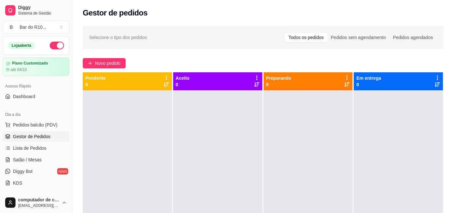
click at [186, 142] on div at bounding box center [217, 197] width 89 height 213
click at [38, 161] on span "Salão / Mesas" at bounding box center [27, 160] width 29 height 6
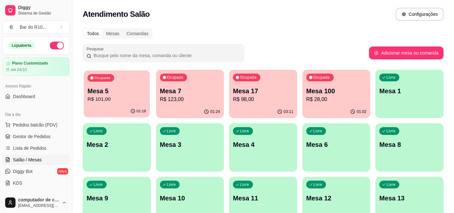
click at [125, 96] on p "R$ 101,00" at bounding box center [117, 99] width 59 height 7
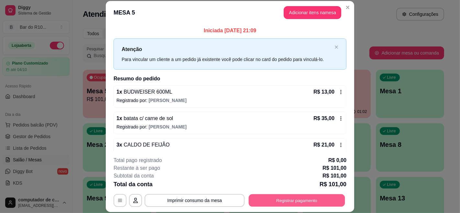
click at [287, 199] on button "Registrar pagamento" at bounding box center [297, 200] width 96 height 13
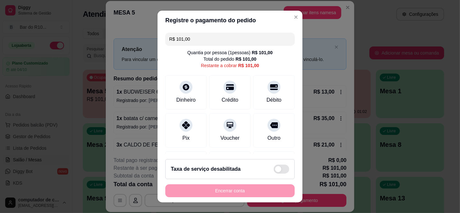
click at [250, 30] on div "R$ 101,00 Quantia por pessoa ( 1 pessoas) R$ 101,00 Total do pedido R$ 101,00 R…" at bounding box center [229, 92] width 145 height 124
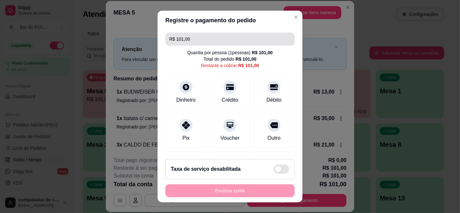
click at [248, 36] on input "R$ 101,00" at bounding box center [230, 39] width 122 height 13
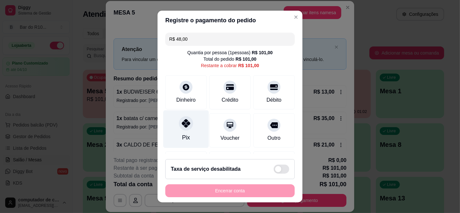
click at [191, 127] on div "Pix" at bounding box center [186, 130] width 46 height 38
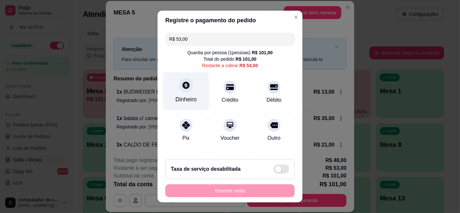
click at [186, 81] on div "Dinheiro" at bounding box center [186, 91] width 46 height 38
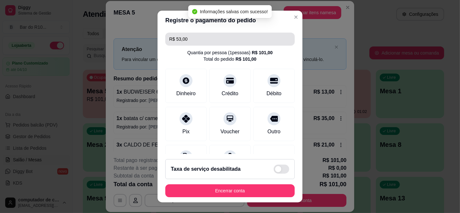
type input "R$ 0,00"
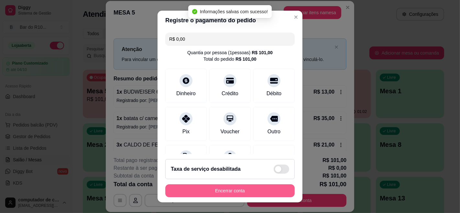
click at [232, 190] on button "Encerrar conta" at bounding box center [229, 191] width 129 height 13
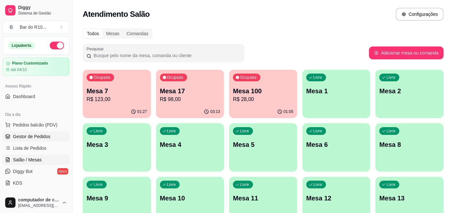
click at [23, 139] on span "Gestor de Pedidos" at bounding box center [32, 137] width 38 height 6
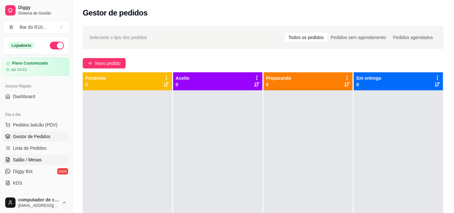
click at [22, 160] on span "Salão / Mesas" at bounding box center [27, 160] width 29 height 6
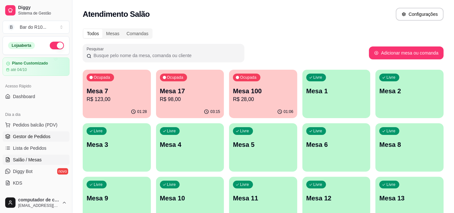
click at [31, 137] on span "Gestor de Pedidos" at bounding box center [32, 137] width 38 height 6
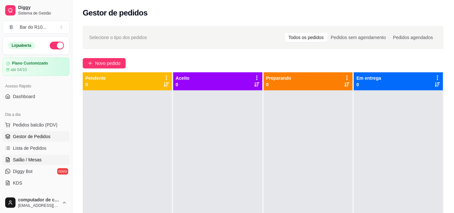
click at [38, 158] on span "Salão / Mesas" at bounding box center [27, 160] width 29 height 6
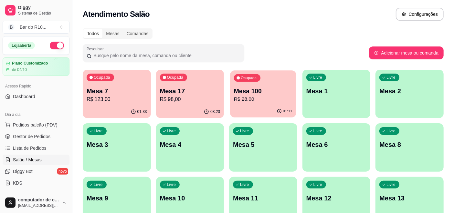
click at [290, 94] on p "Mesa 100" at bounding box center [263, 91] width 59 height 9
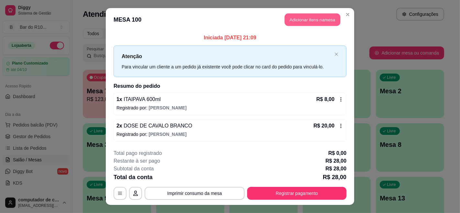
click at [323, 22] on button "Adicionar itens na mesa" at bounding box center [313, 20] width 56 height 13
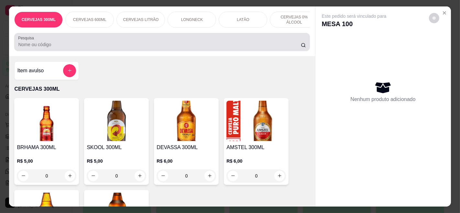
click at [198, 45] on input "Pesquisa" at bounding box center [159, 44] width 282 height 6
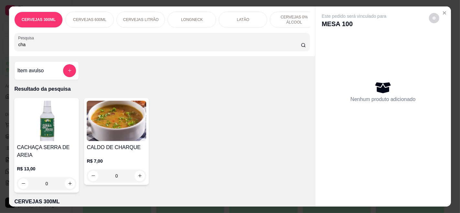
type input "cha"
click at [123, 155] on div "R$ 7,00 0" at bounding box center [116, 167] width 59 height 31
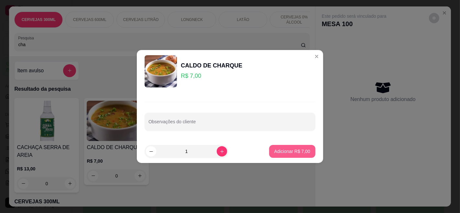
click at [288, 148] on p "Adicionar R$ 7,00" at bounding box center [292, 151] width 36 height 6
type input "1"
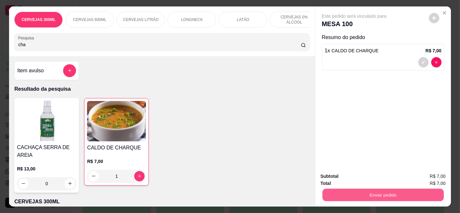
click at [366, 189] on button "Enviar pedido" at bounding box center [382, 195] width 121 height 13
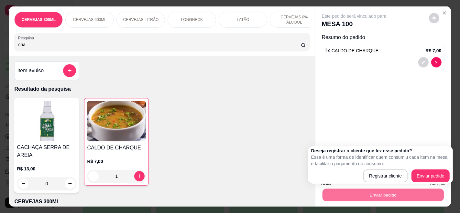
click at [413, 167] on div "Deseja registrar o cliente que fez esse pedido? Essa é uma forma de identificar…" at bounding box center [380, 165] width 138 height 35
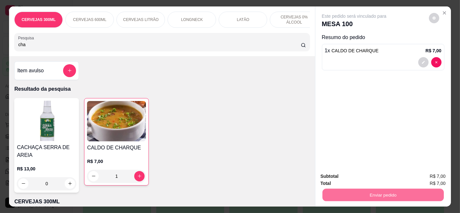
click at [433, 176] on button "Enviar pedido" at bounding box center [428, 176] width 37 height 12
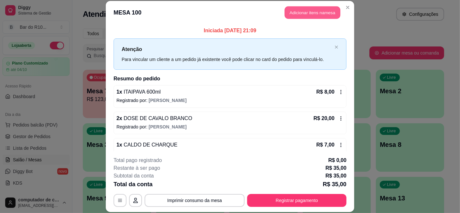
click at [328, 10] on button "Adicionar itens na mesa" at bounding box center [313, 12] width 56 height 13
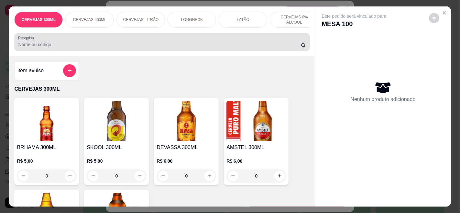
click at [271, 41] on div at bounding box center [161, 42] width 287 height 13
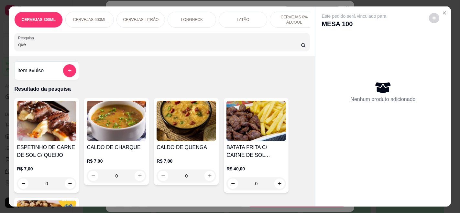
type input "que"
click at [201, 158] on div "R$ 7,00 0" at bounding box center [185, 167] width 59 height 31
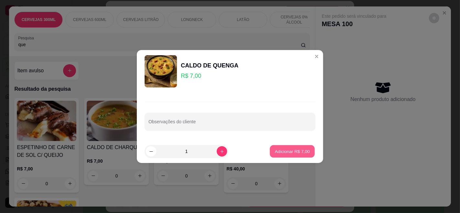
click at [294, 152] on p "Adicionar R$ 7,00" at bounding box center [291, 151] width 35 height 6
type input "1"
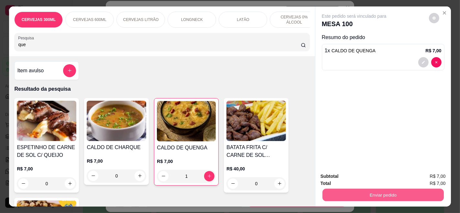
click at [361, 190] on button "Enviar pedido" at bounding box center [382, 195] width 121 height 13
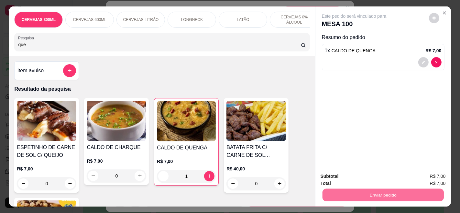
click at [427, 177] on button "Enviar pedido" at bounding box center [428, 176] width 37 height 12
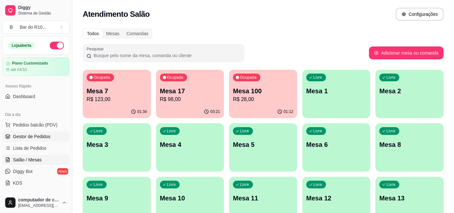
click at [41, 137] on span "Gestor de Pedidos" at bounding box center [32, 137] width 38 height 6
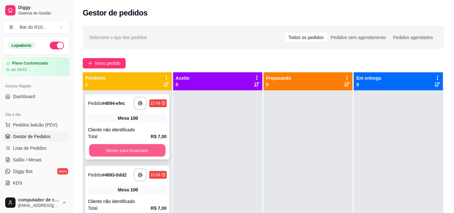
click at [123, 146] on button "Mover para finalizado" at bounding box center [127, 151] width 76 height 13
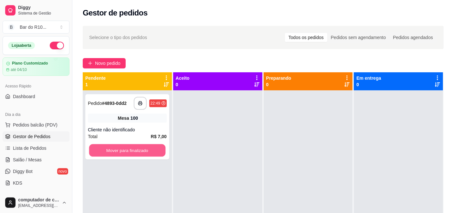
click at [123, 146] on button "Mover para finalizado" at bounding box center [127, 151] width 76 height 13
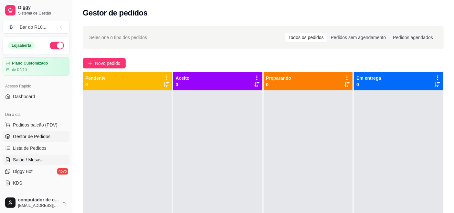
click at [41, 164] on link "Salão / Mesas" at bounding box center [36, 160] width 67 height 10
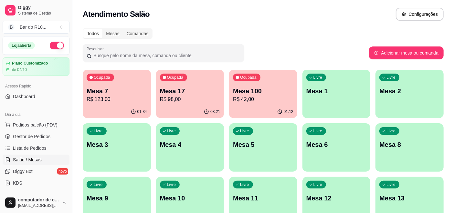
click at [210, 101] on p "R$ 98,00" at bounding box center [190, 100] width 60 height 8
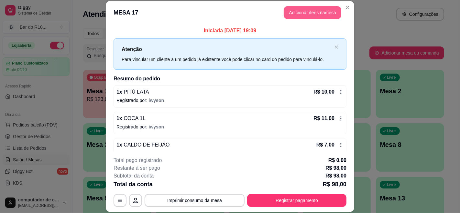
click at [309, 8] on button "Adicionar itens na mesa" at bounding box center [313, 12] width 58 height 13
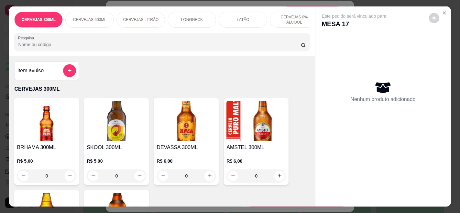
click at [305, 18] on p "CERVEJAS 0% ÁLCOOL" at bounding box center [294, 20] width 38 height 10
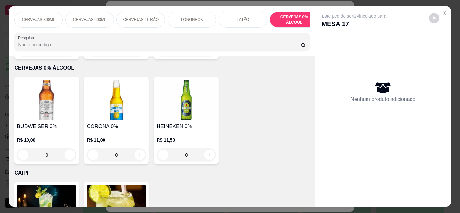
click at [41, 17] on p "CERVEJAS 300ML" at bounding box center [38, 19] width 33 height 5
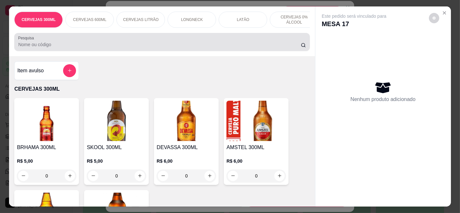
click at [244, 46] on input "Pesquisa" at bounding box center [159, 44] width 282 height 6
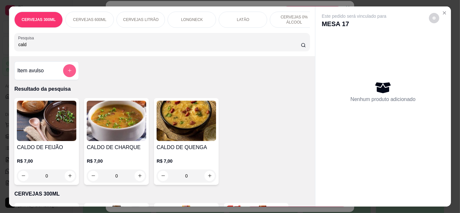
type input "cald"
click at [68, 72] on icon "add-separate-item" at bounding box center [69, 70] width 3 height 3
click at [439, 8] on button "Close" at bounding box center [444, 13] width 10 height 10
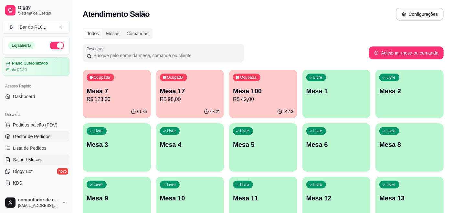
click at [10, 139] on icon at bounding box center [7, 136] width 5 height 5
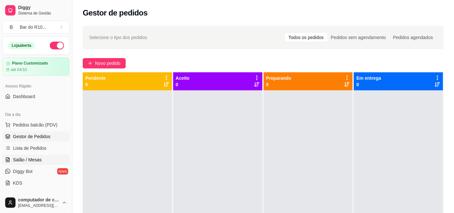
drag, startPoint x: 17, startPoint y: 158, endPoint x: 21, endPoint y: 158, distance: 3.9
click at [18, 158] on span "Salão / Mesas" at bounding box center [27, 160] width 29 height 6
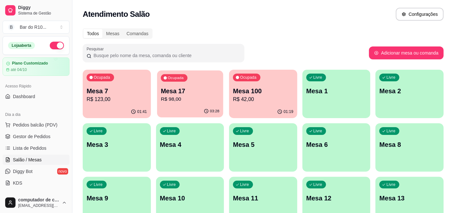
click at [193, 92] on p "Mesa 17" at bounding box center [190, 91] width 59 height 9
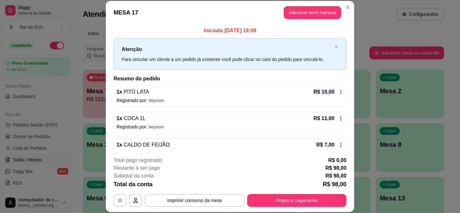
click at [198, 207] on footer "**********" at bounding box center [230, 182] width 248 height 61
click at [200, 200] on button "Imprimir consumo da mesa" at bounding box center [194, 200] width 97 height 13
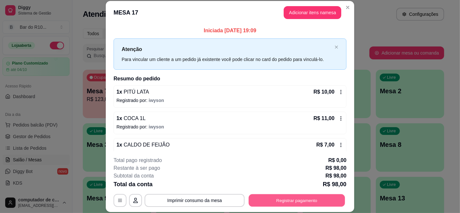
click at [305, 198] on button "Registrar pagamento" at bounding box center [297, 200] width 96 height 13
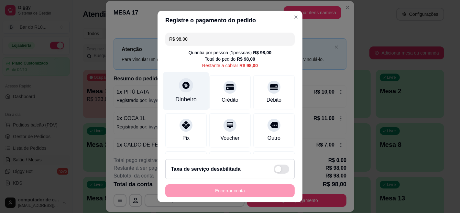
click at [188, 81] on div "Dinheiro" at bounding box center [186, 91] width 46 height 38
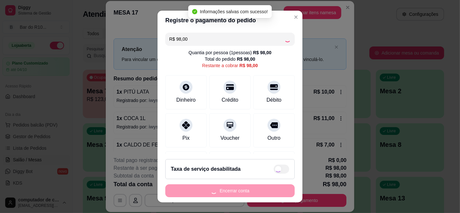
type input "R$ 0,00"
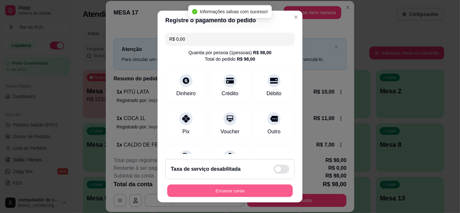
click at [228, 188] on button "Encerrar conta" at bounding box center [229, 191] width 125 height 13
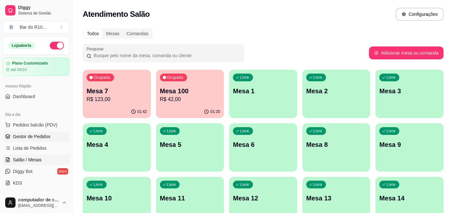
click at [37, 138] on span "Gestor de Pedidos" at bounding box center [32, 137] width 38 height 6
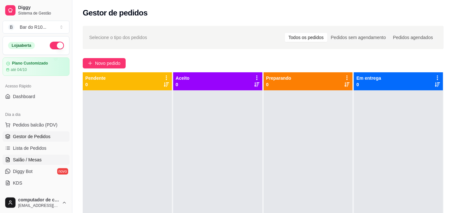
click at [37, 157] on span "Salão / Mesas" at bounding box center [27, 160] width 29 height 6
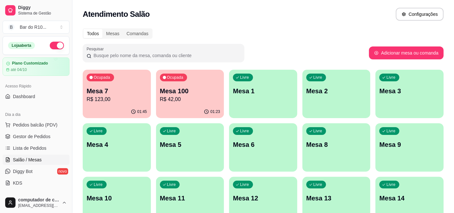
click at [183, 86] on div "Ocupada Mesa 100 R$ 42,00" at bounding box center [190, 88] width 68 height 36
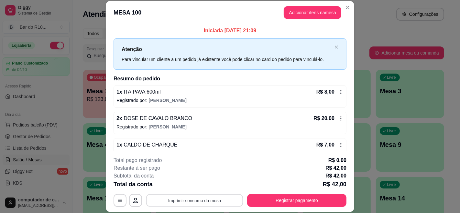
click at [210, 198] on button "Imprimir consumo da mesa" at bounding box center [194, 200] width 97 height 13
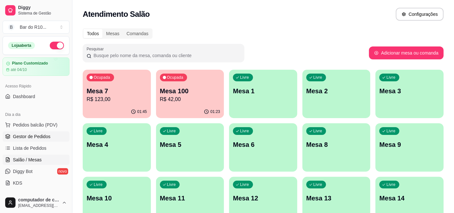
click at [54, 139] on link "Gestor de Pedidos" at bounding box center [36, 137] width 67 height 10
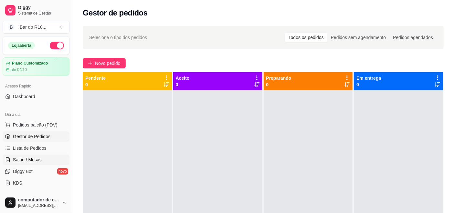
click at [36, 159] on span "Salão / Mesas" at bounding box center [27, 160] width 29 height 6
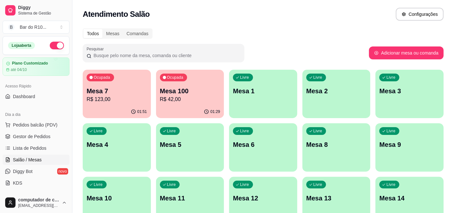
click at [190, 124] on div "Livre Mesa 5" at bounding box center [190, 143] width 68 height 41
click at [186, 100] on p "R$ 42,00" at bounding box center [190, 100] width 60 height 8
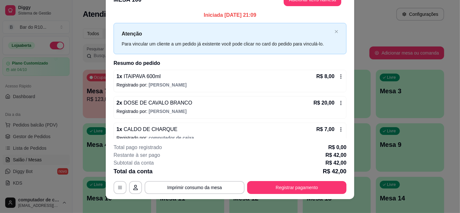
scroll to position [19, 0]
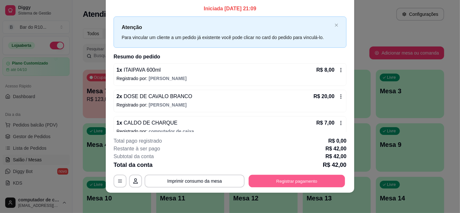
click at [305, 184] on button "Registrar pagamento" at bounding box center [297, 181] width 96 height 13
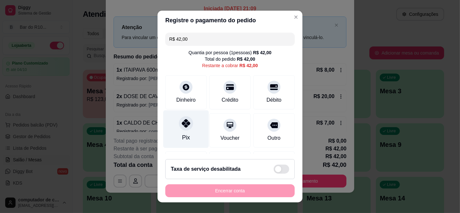
click at [182, 121] on icon at bounding box center [186, 123] width 8 height 8
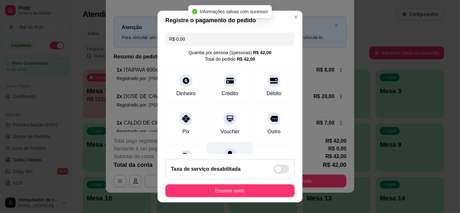
type input "R$ 0,00"
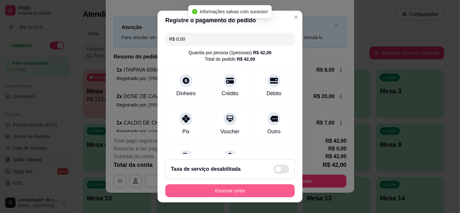
click at [237, 191] on button "Encerrar conta" at bounding box center [229, 191] width 129 height 13
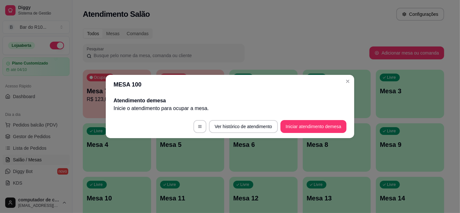
scroll to position [0, 0]
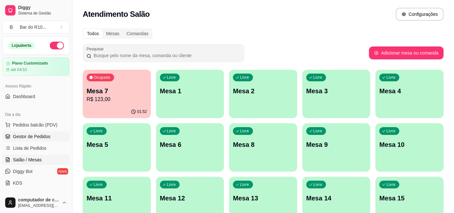
click at [17, 134] on span "Gestor de Pedidos" at bounding box center [32, 137] width 38 height 6
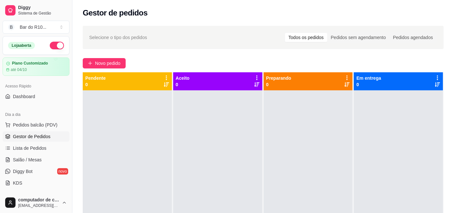
click at [3, 132] on link "Gestor de Pedidos" at bounding box center [36, 137] width 67 height 10
click at [37, 159] on span "Salão / Mesas" at bounding box center [27, 160] width 29 height 6
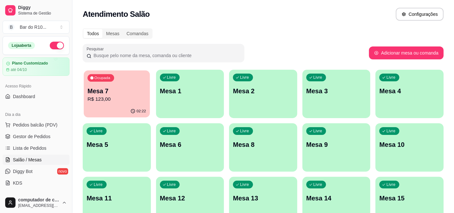
click at [138, 90] on p "Mesa 7" at bounding box center [117, 91] width 59 height 9
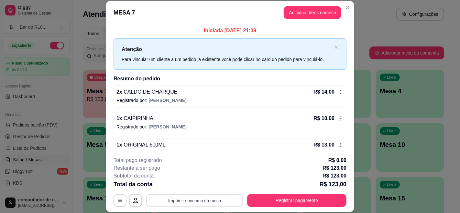
click at [196, 203] on button "Imprimir consumo da mesa" at bounding box center [194, 200] width 97 height 13
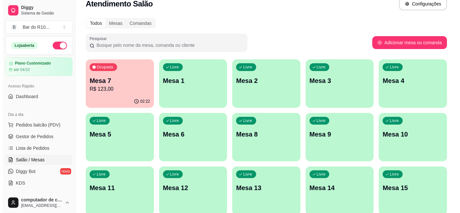
scroll to position [9, 0]
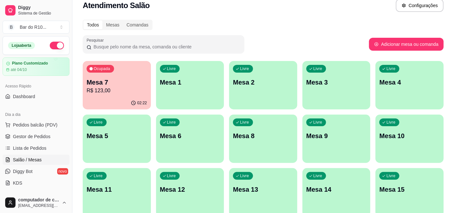
click at [120, 83] on p "Mesa 7" at bounding box center [117, 82] width 60 height 9
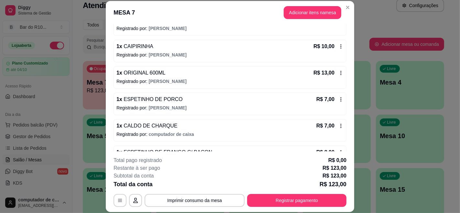
scroll to position [86, 0]
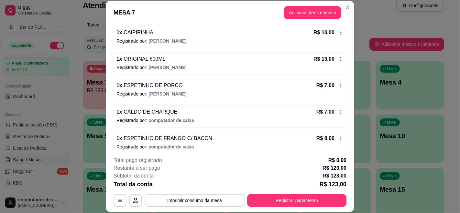
click at [338, 87] on icon at bounding box center [340, 85] width 5 height 5
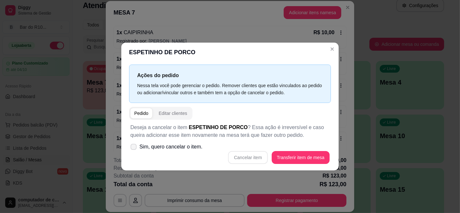
click at [137, 146] on label "Sim, quero cancelar o item." at bounding box center [166, 147] width 77 height 13
click at [134, 148] on input "Sim, quero cancelar o item." at bounding box center [132, 150] width 4 height 4
checkbox input "true"
click at [252, 159] on button "Cancelar item" at bounding box center [247, 157] width 39 height 13
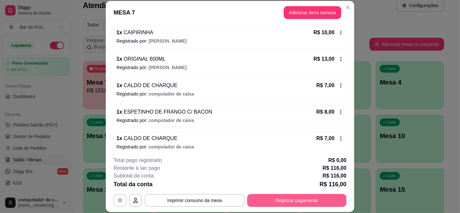
click at [291, 203] on button "Registrar pagamento" at bounding box center [296, 200] width 99 height 13
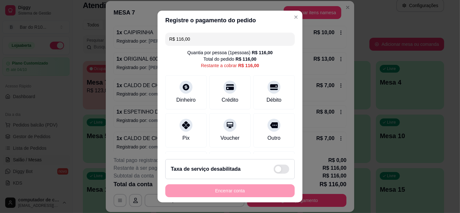
drag, startPoint x: 192, startPoint y: 41, endPoint x: 179, endPoint y: 39, distance: 13.4
click at [179, 39] on input "R$ 116,00" at bounding box center [230, 39] width 122 height 13
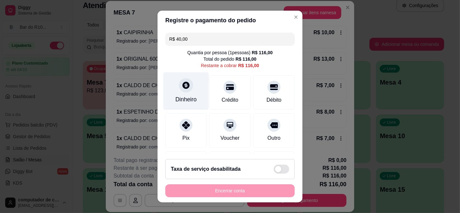
click at [187, 91] on div "Dinheiro" at bounding box center [186, 91] width 46 height 38
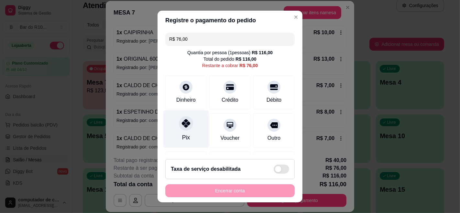
click at [187, 134] on div "Pix" at bounding box center [186, 130] width 46 height 38
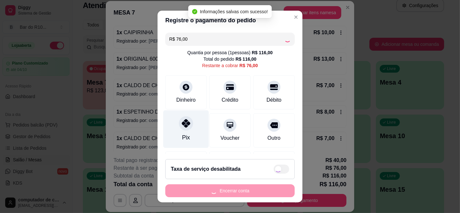
type input "R$ 0,00"
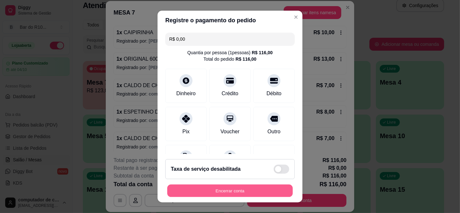
click at [237, 193] on button "Encerrar conta" at bounding box center [229, 191] width 125 height 13
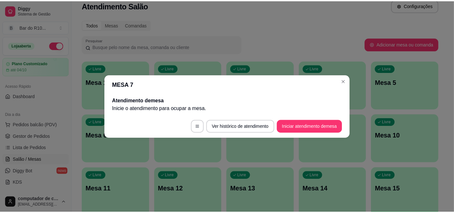
scroll to position [0, 0]
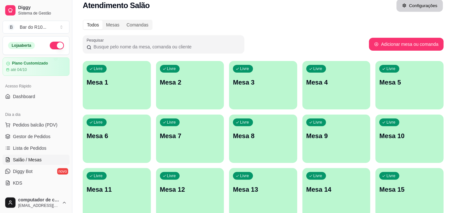
click at [401, 7] on button "Configurações" at bounding box center [420, 5] width 47 height 13
click at [70, 191] on button "Toggle Sidebar" at bounding box center [72, 106] width 5 height 213
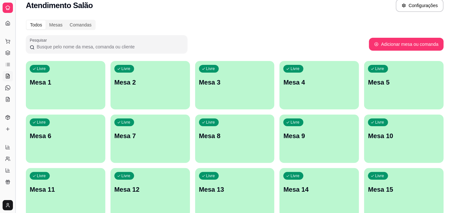
click at [16, 161] on button "Toggle Sidebar" at bounding box center [15, 106] width 5 height 213
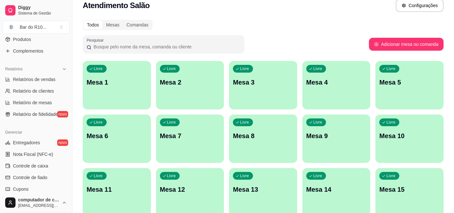
scroll to position [187, 0]
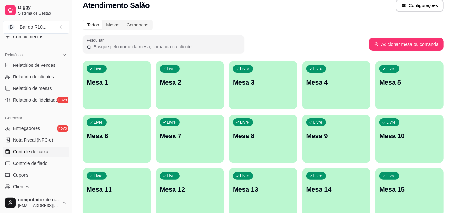
click at [43, 153] on span "Controle de caixa" at bounding box center [30, 152] width 35 height 6
